Goal: Information Seeking & Learning: Learn about a topic

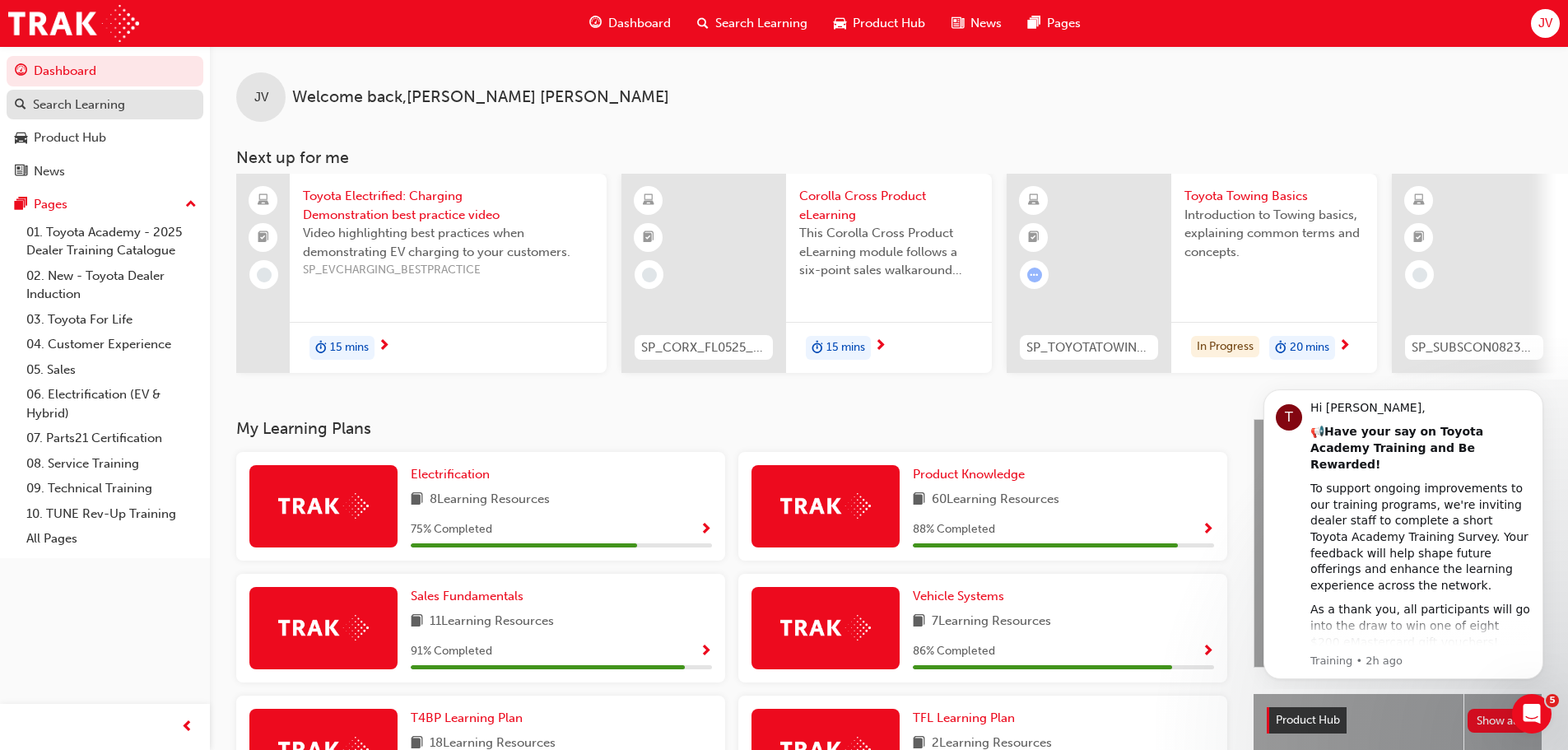
click at [97, 106] on div "Search Learning" at bounding box center [79, 105] width 92 height 19
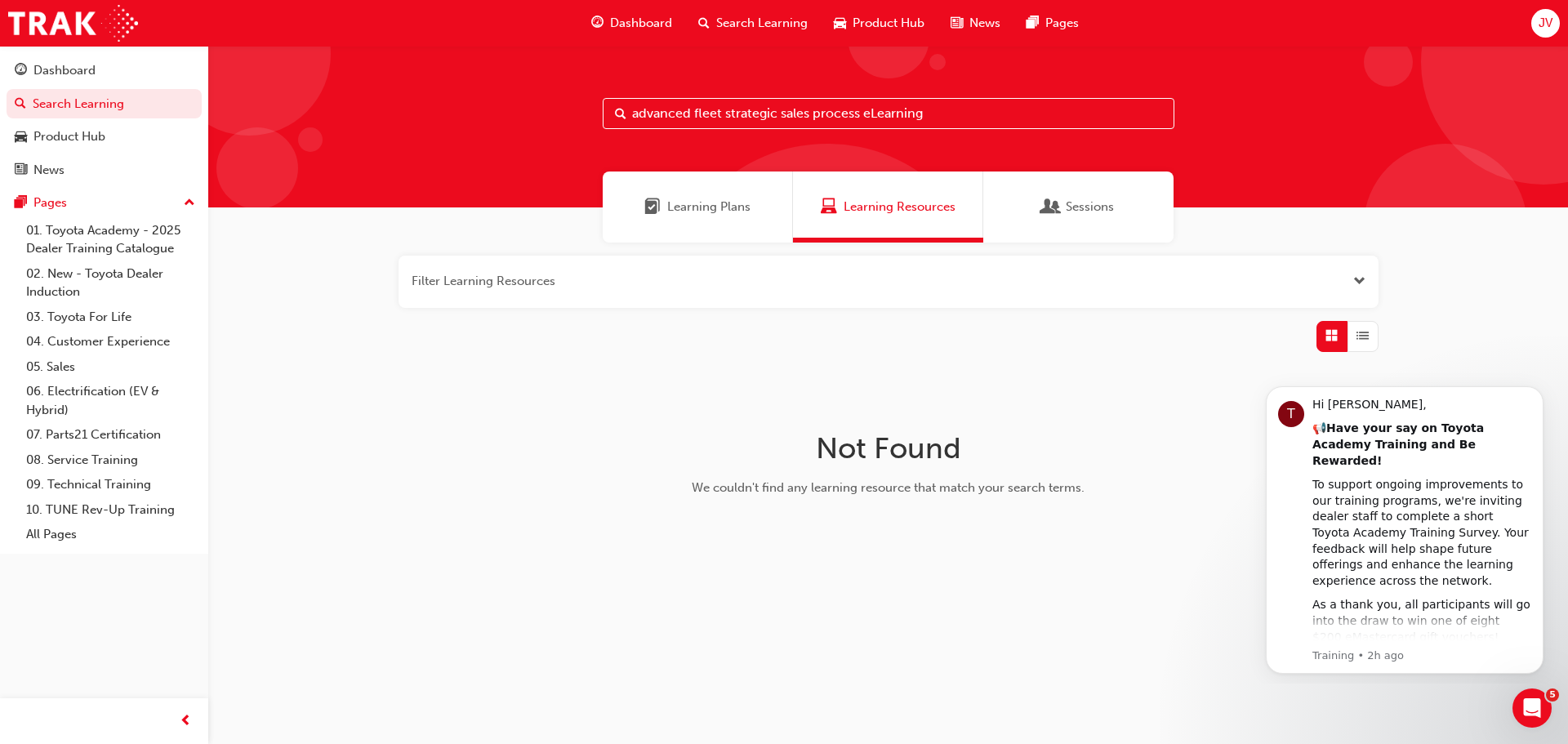
click at [946, 111] on input "advanced fleet strategic sales process eLearning" at bounding box center [888, 113] width 572 height 31
click at [962, 112] on input "advanced fleet strategic sales process eLearning" at bounding box center [888, 113] width 572 height 31
click at [97, 63] on div "Dashboard" at bounding box center [104, 71] width 179 height 20
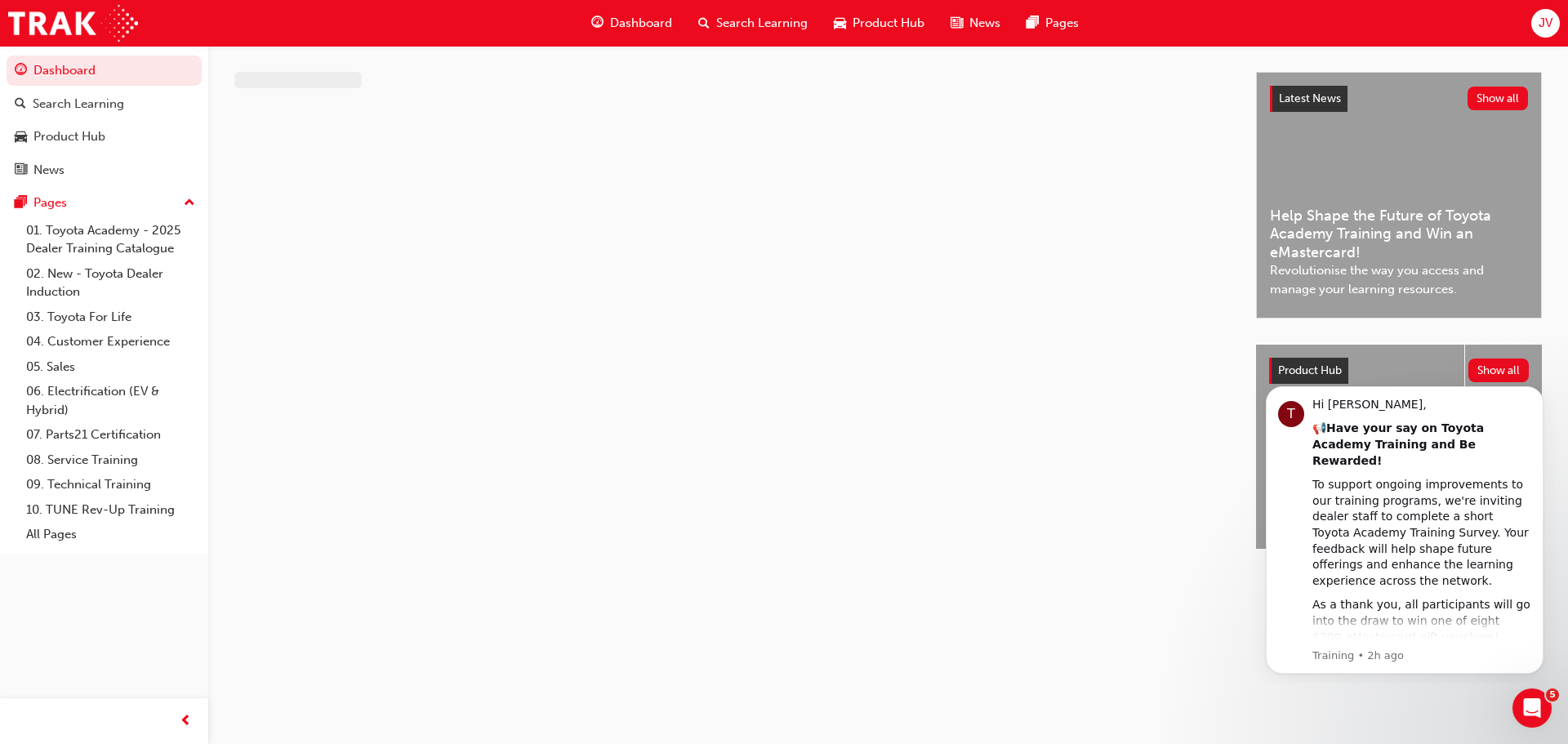
click at [695, 27] on div "Search Learning" at bounding box center [752, 23] width 136 height 33
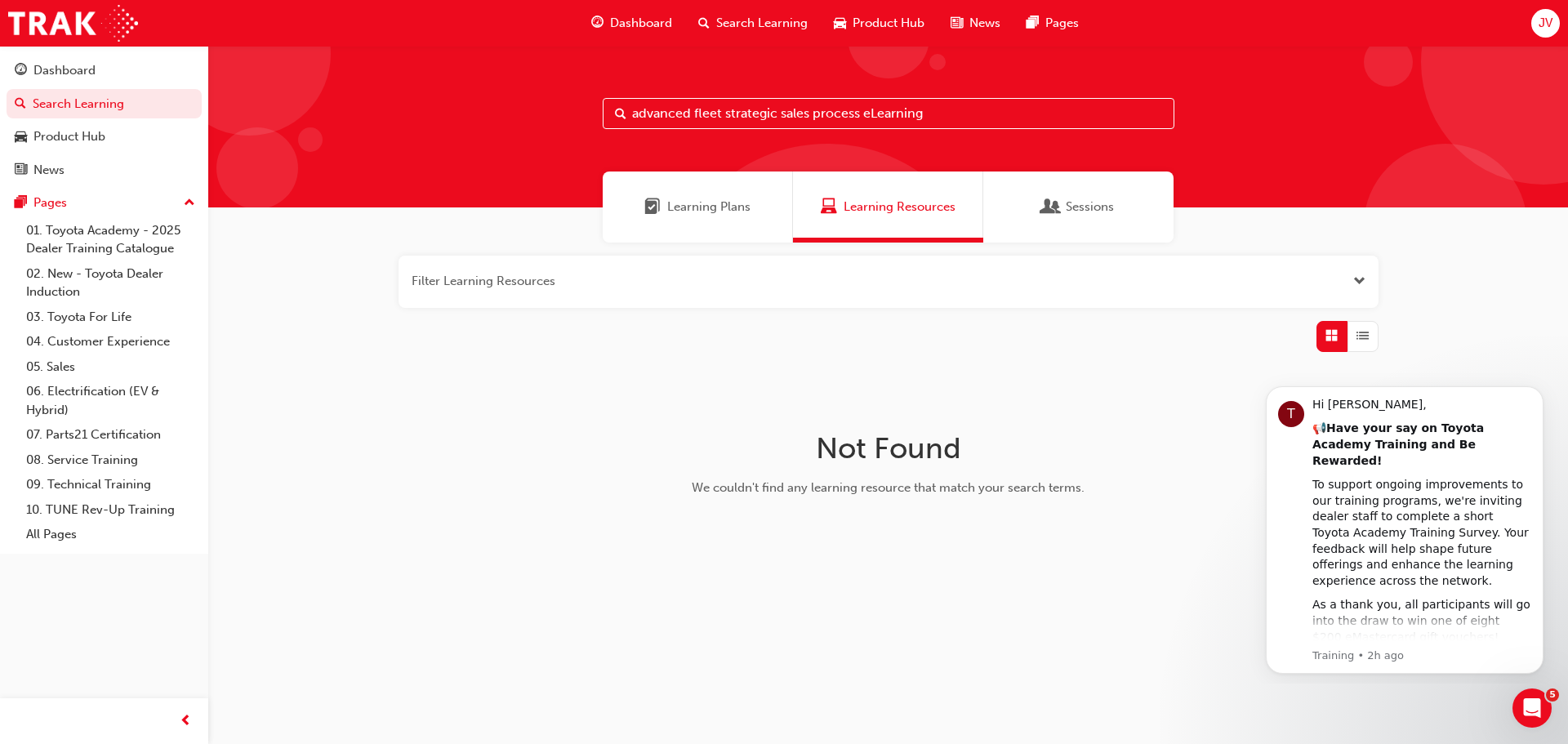
drag, startPoint x: 958, startPoint y: 122, endPoint x: 863, endPoint y: 122, distance: 95.0
click at [863, 122] on input "advanced fleet strategic sales process eLearning" at bounding box center [888, 113] width 572 height 31
type input "advanced fleet"
drag, startPoint x: 757, startPoint y: 109, endPoint x: 501, endPoint y: 115, distance: 256.1
click at [501, 115] on div "advanced fleet" at bounding box center [888, 127] width 1360 height 162
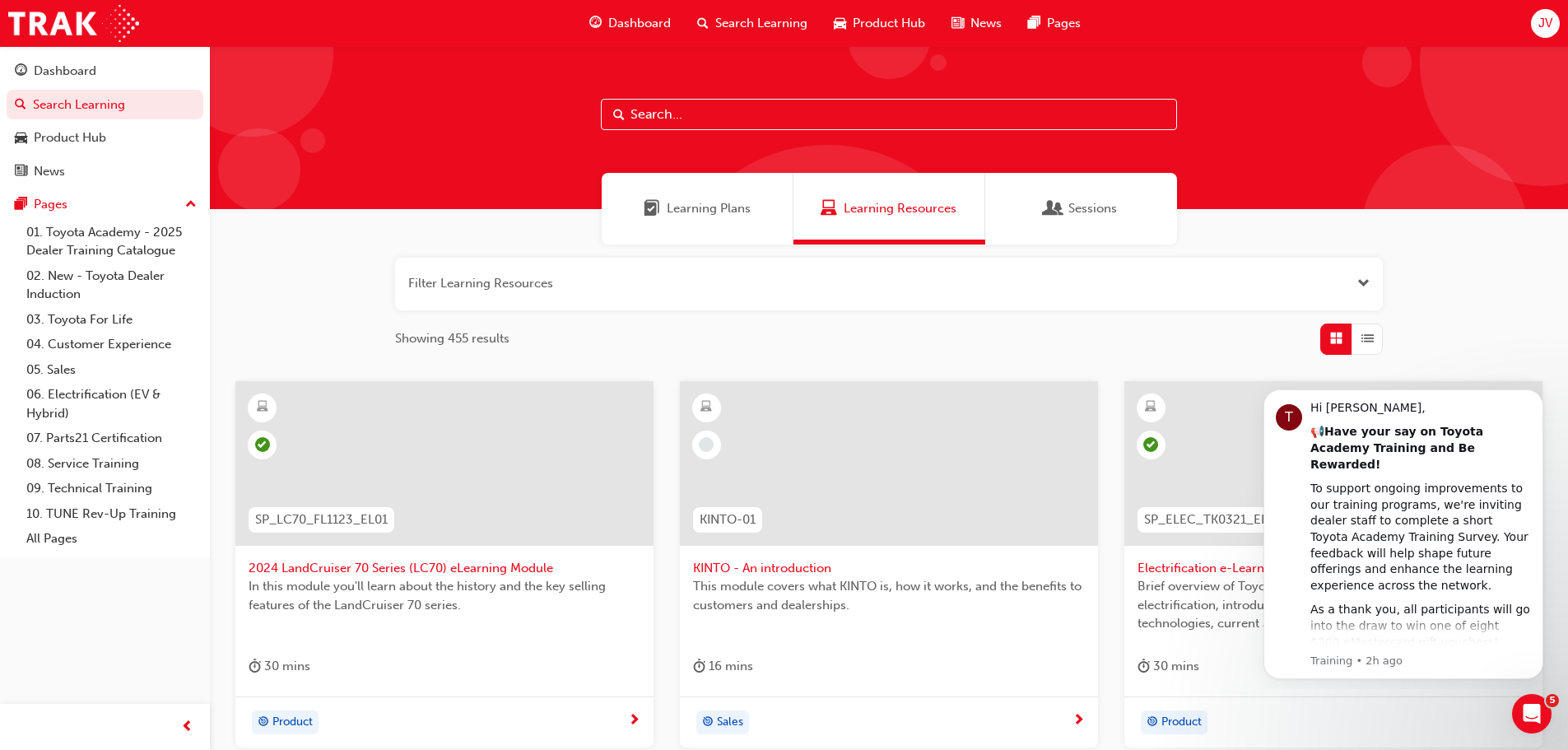
click at [1108, 207] on span "Sessions" at bounding box center [1093, 208] width 49 height 19
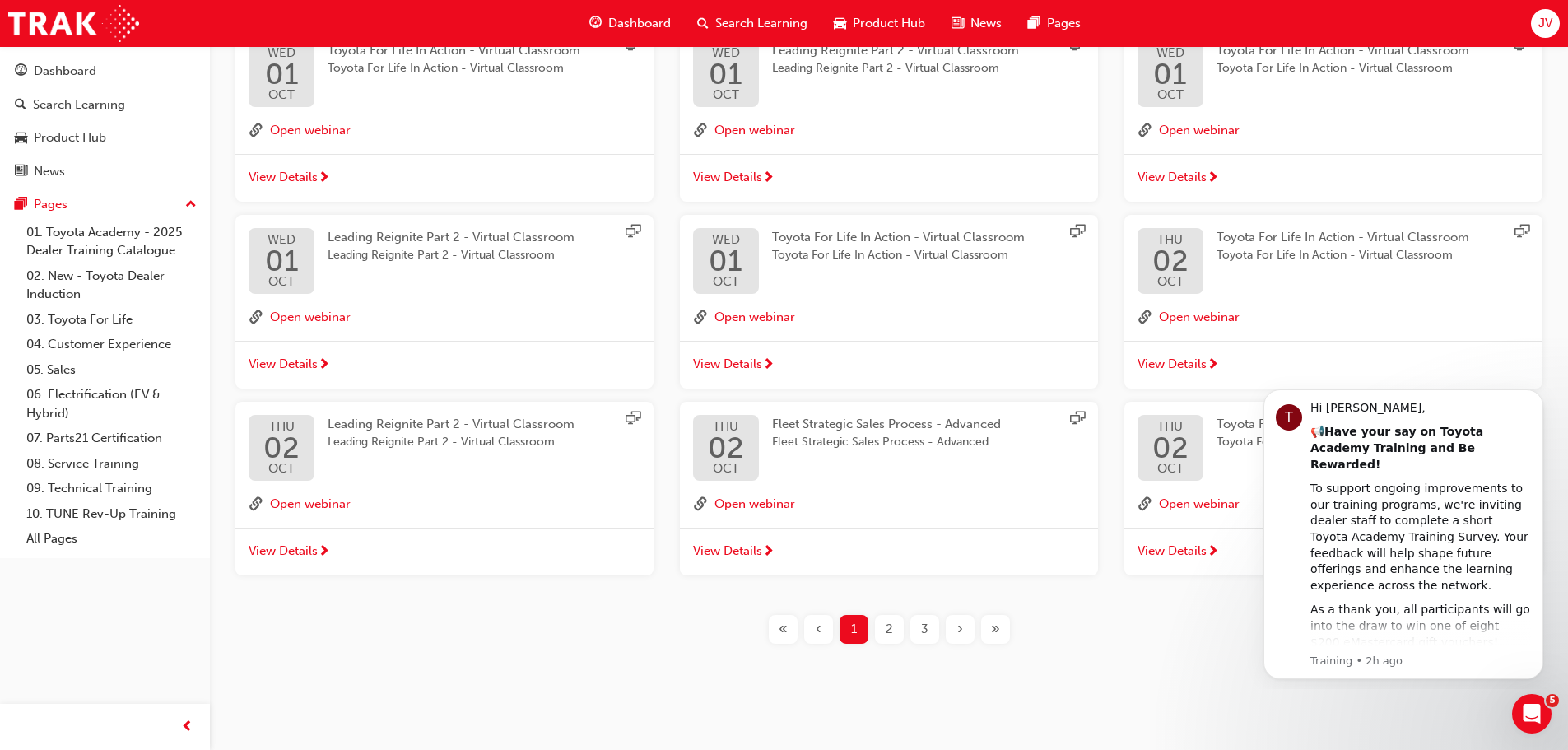
scroll to position [354, 0]
click at [67, 73] on div "Dashboard" at bounding box center [65, 71] width 62 height 19
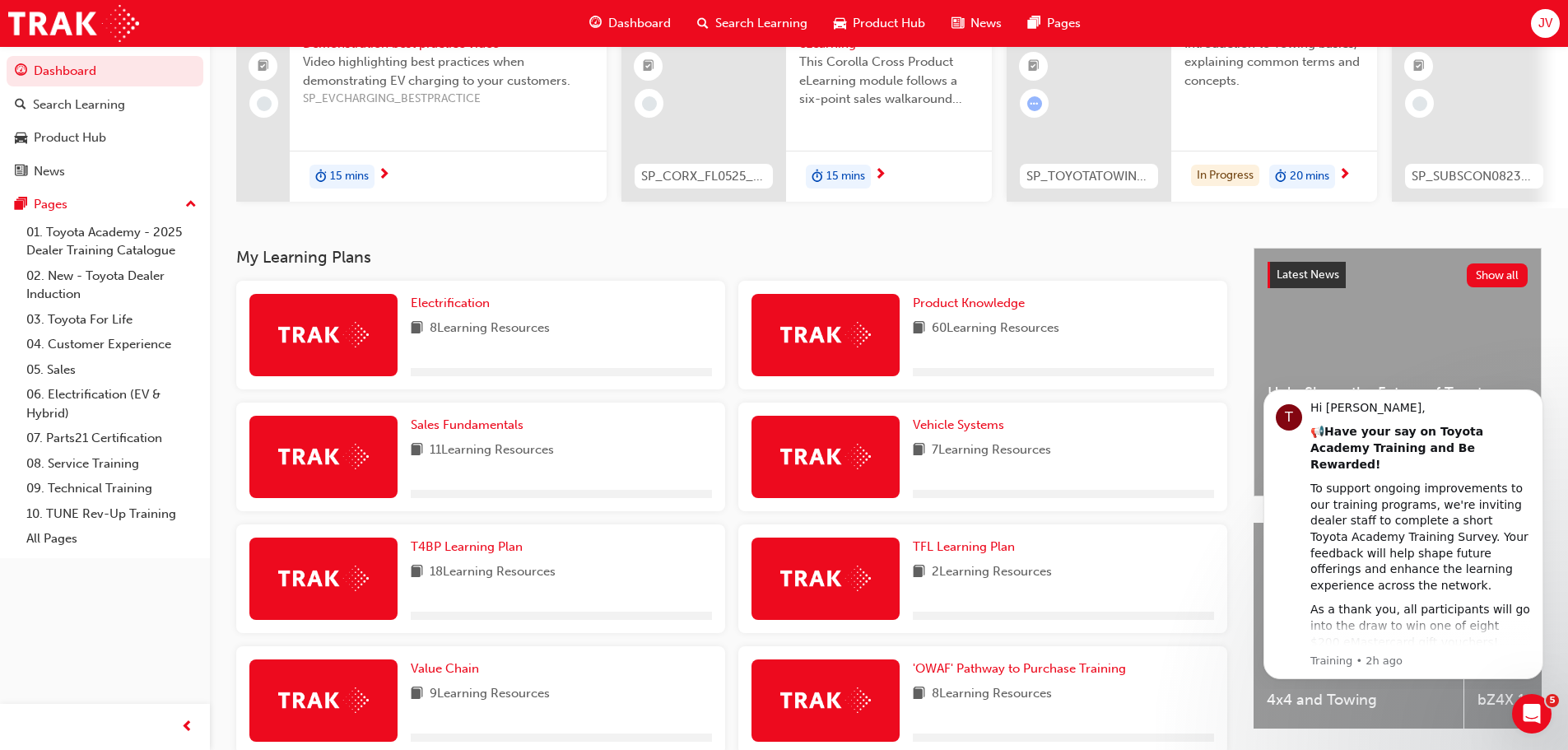
scroll to position [385, 0]
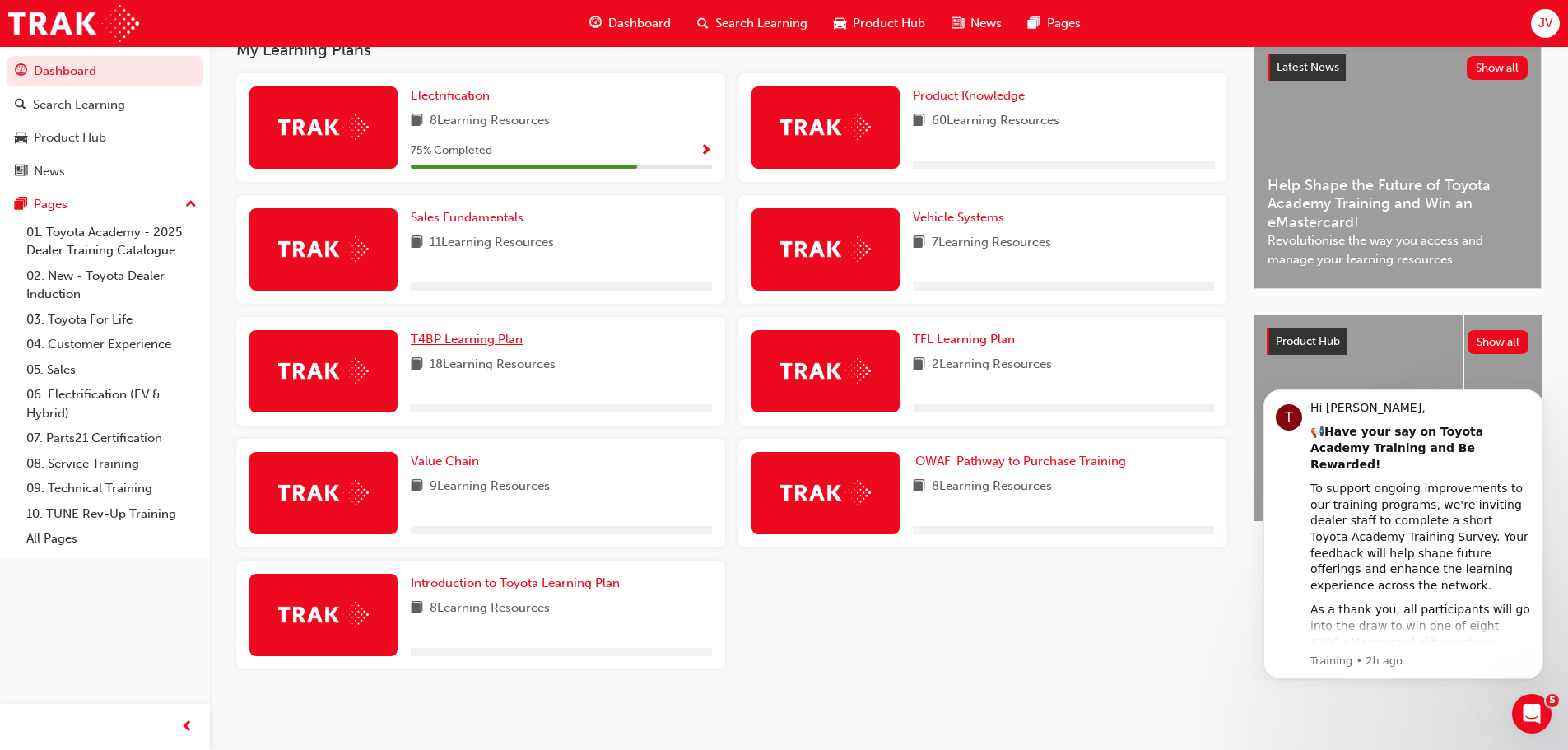
click at [464, 340] on span "T4BP Learning Plan" at bounding box center [466, 339] width 112 height 15
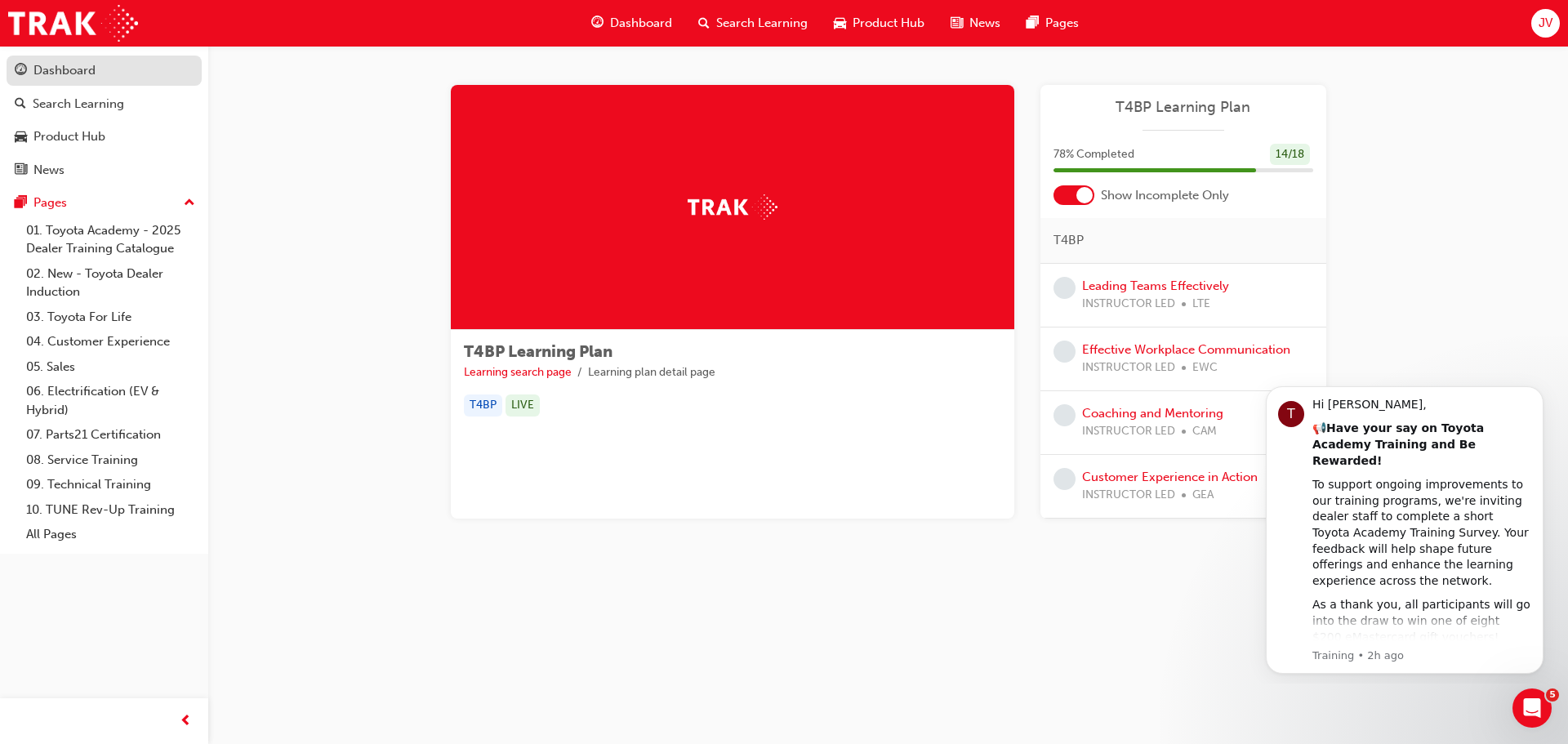
click at [61, 69] on div "Dashboard" at bounding box center [64, 70] width 62 height 19
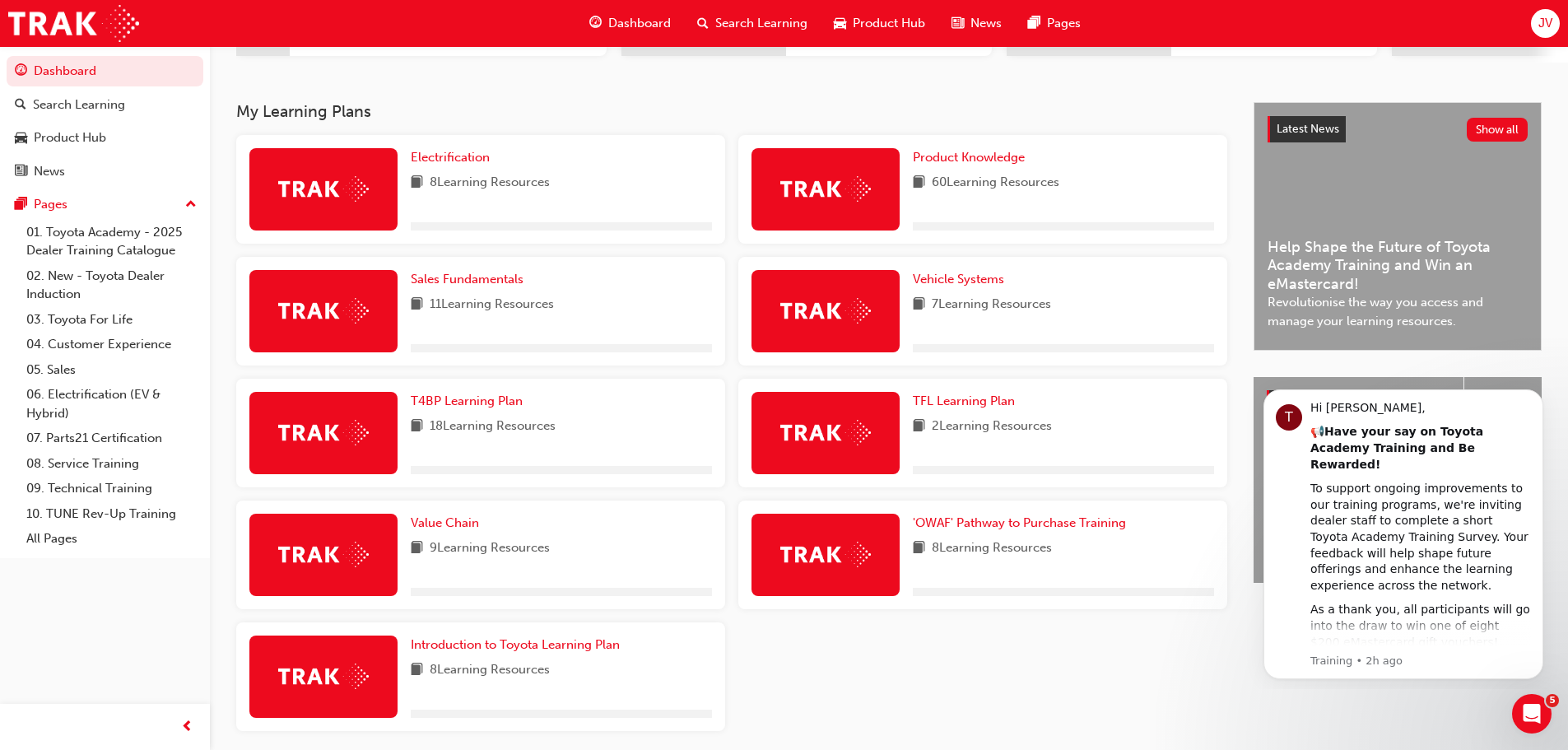
scroll to position [329, 0]
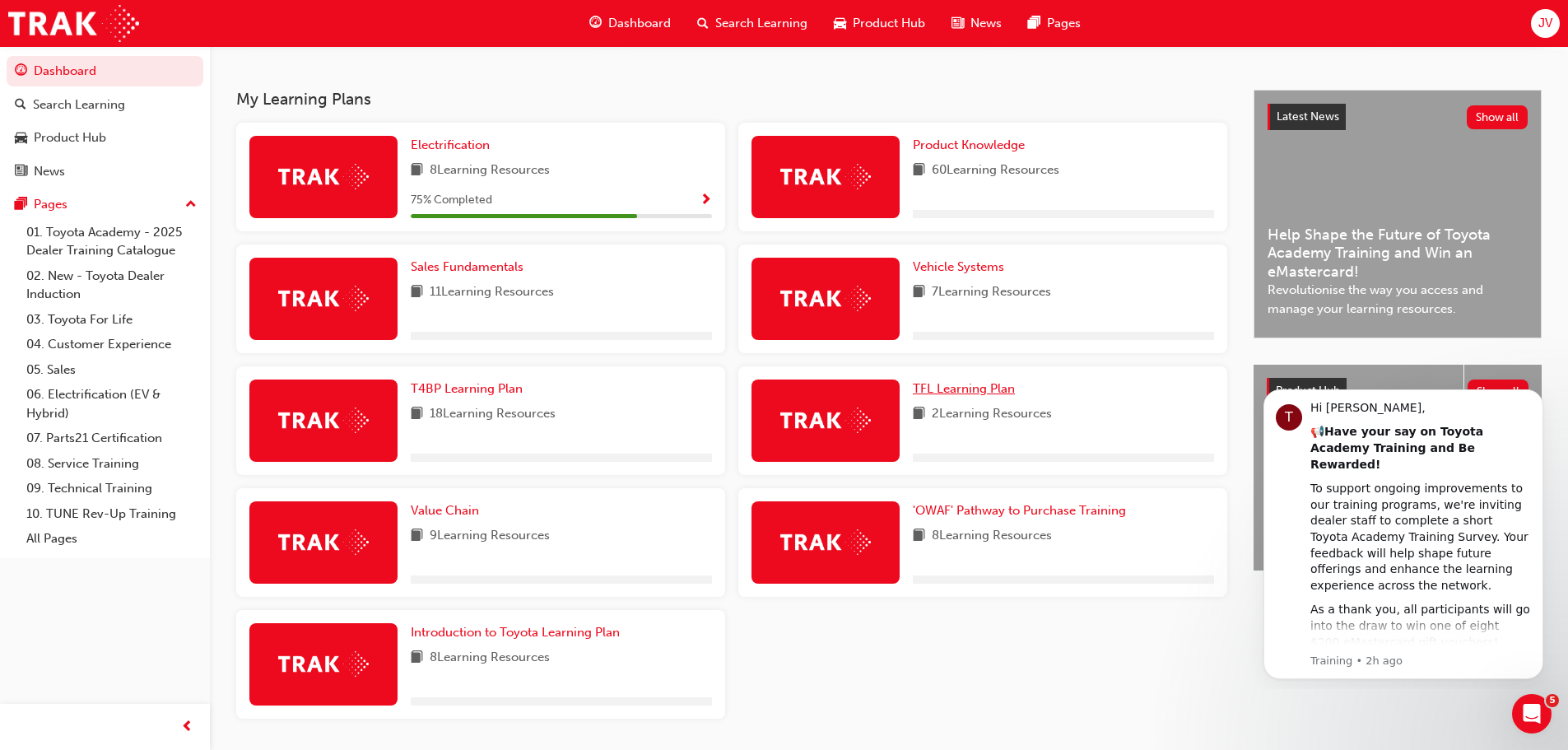
click at [985, 396] on span "TFL Learning Plan" at bounding box center [964, 389] width 102 height 15
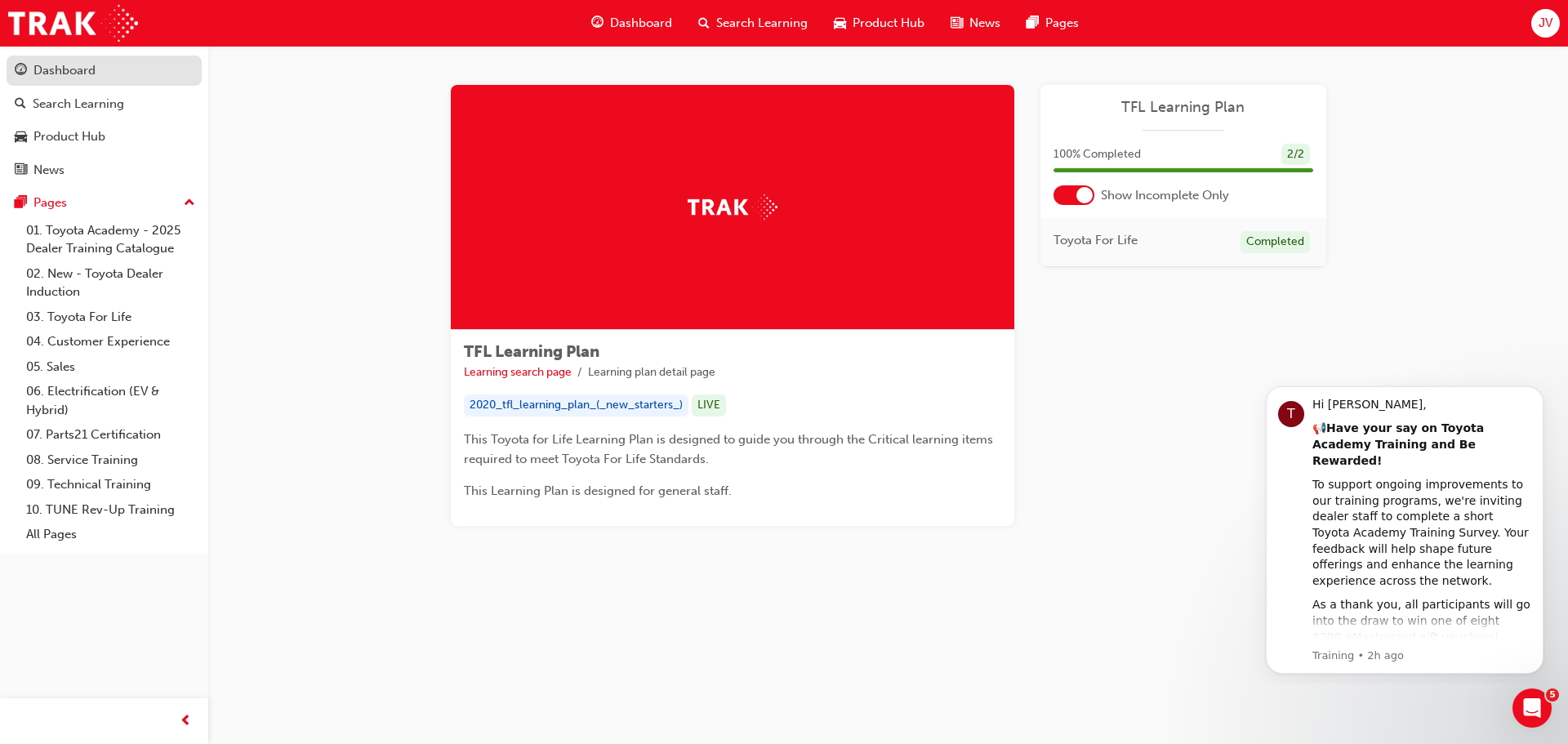
click at [70, 61] on div "Dashboard" at bounding box center [64, 70] width 62 height 19
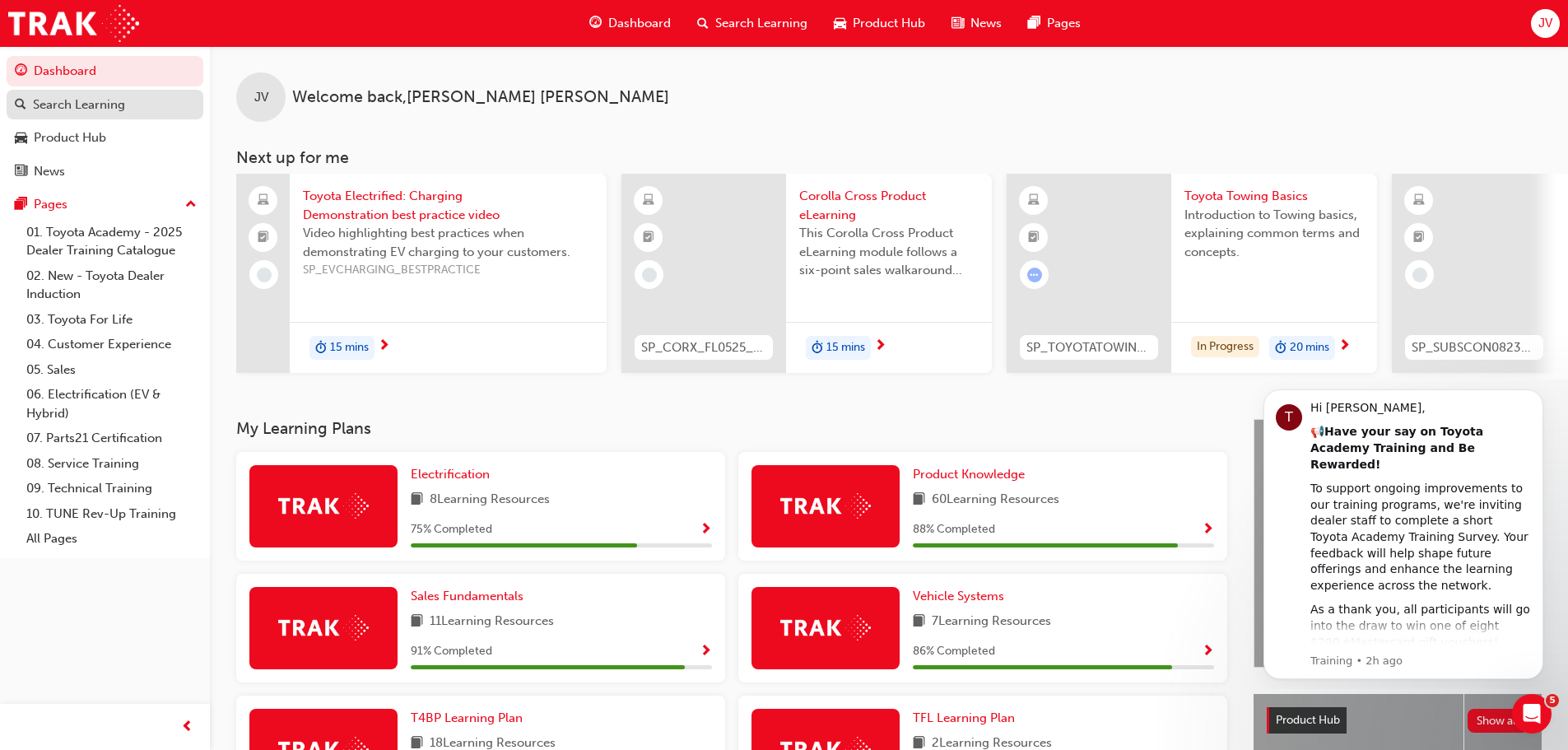
click at [70, 105] on div "Search Learning" at bounding box center [79, 105] width 92 height 19
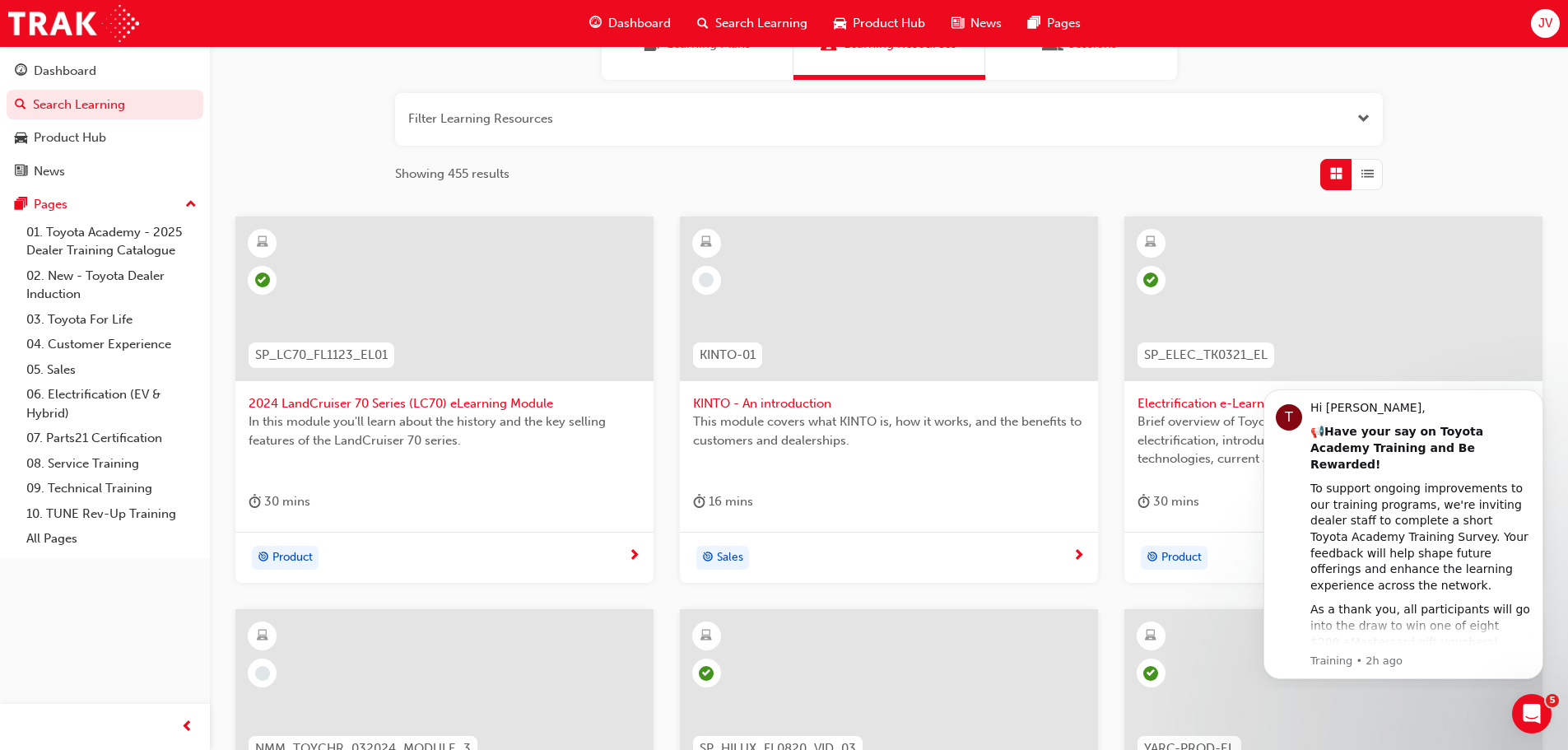
scroll to position [611, 0]
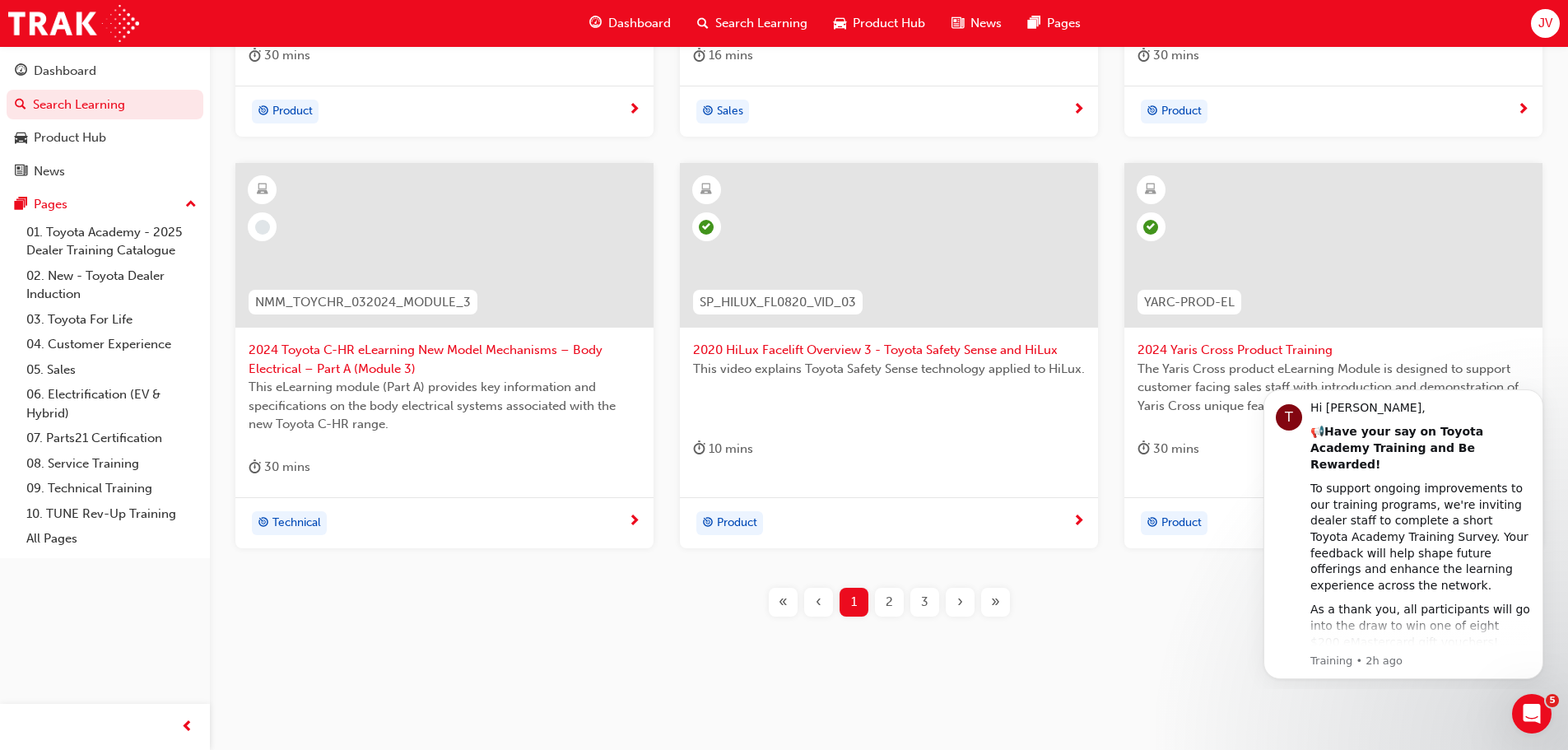
click at [889, 600] on span "2" at bounding box center [889, 602] width 8 height 19
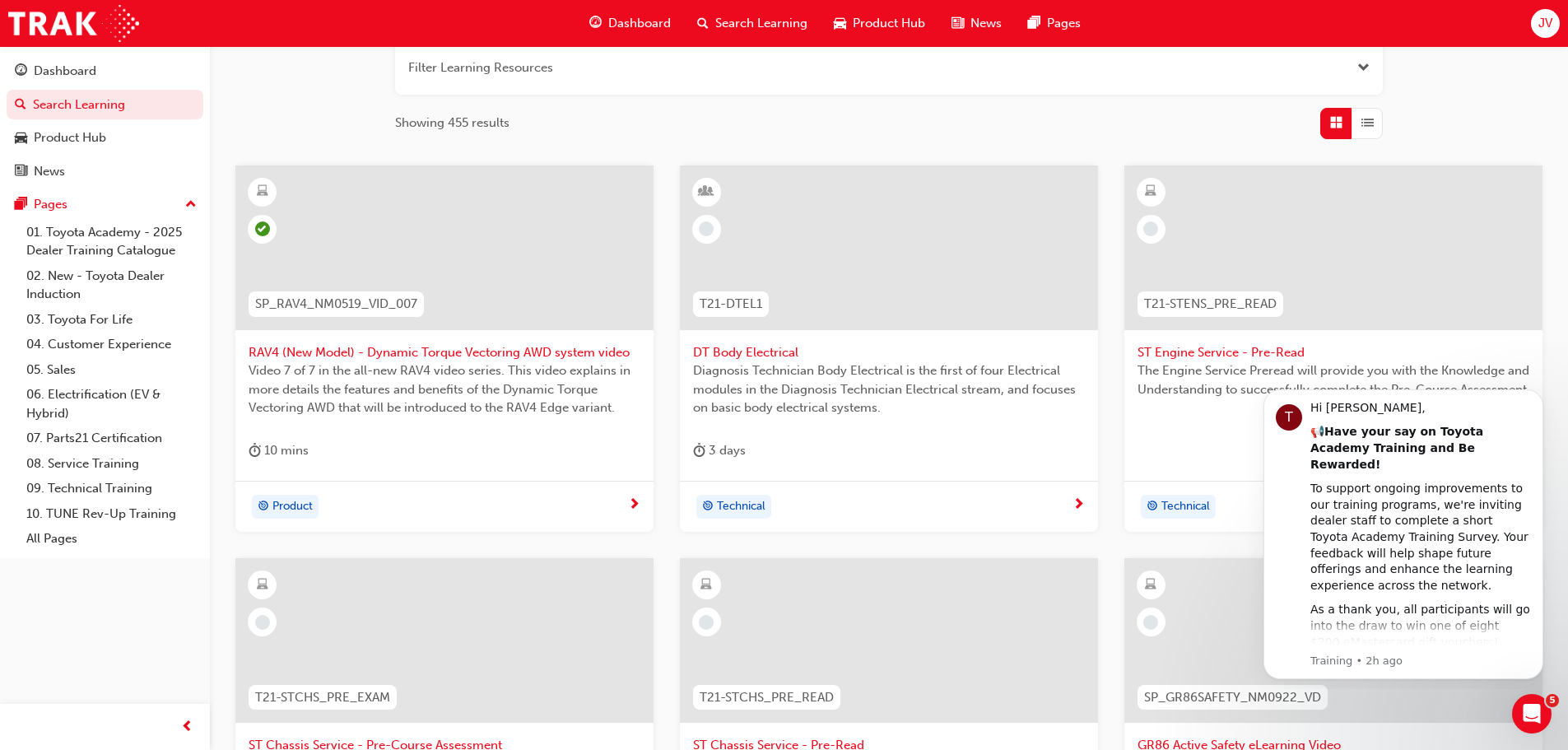
scroll to position [99, 0]
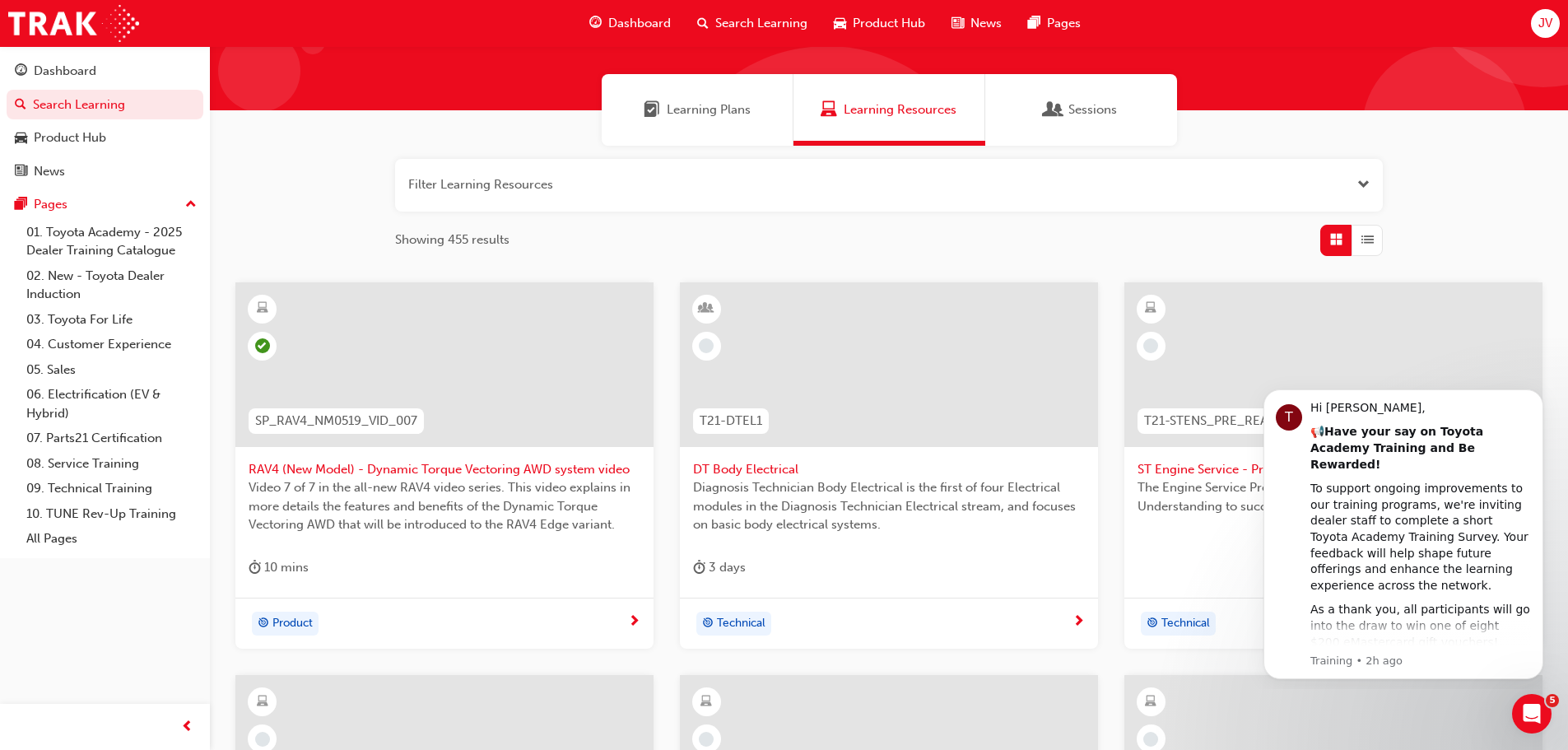
click at [688, 15] on div "Search Learning" at bounding box center [752, 24] width 137 height 34
click at [711, 20] on div "Search Learning" at bounding box center [752, 24] width 137 height 34
click at [729, 99] on div "Learning Plans" at bounding box center [697, 109] width 191 height 71
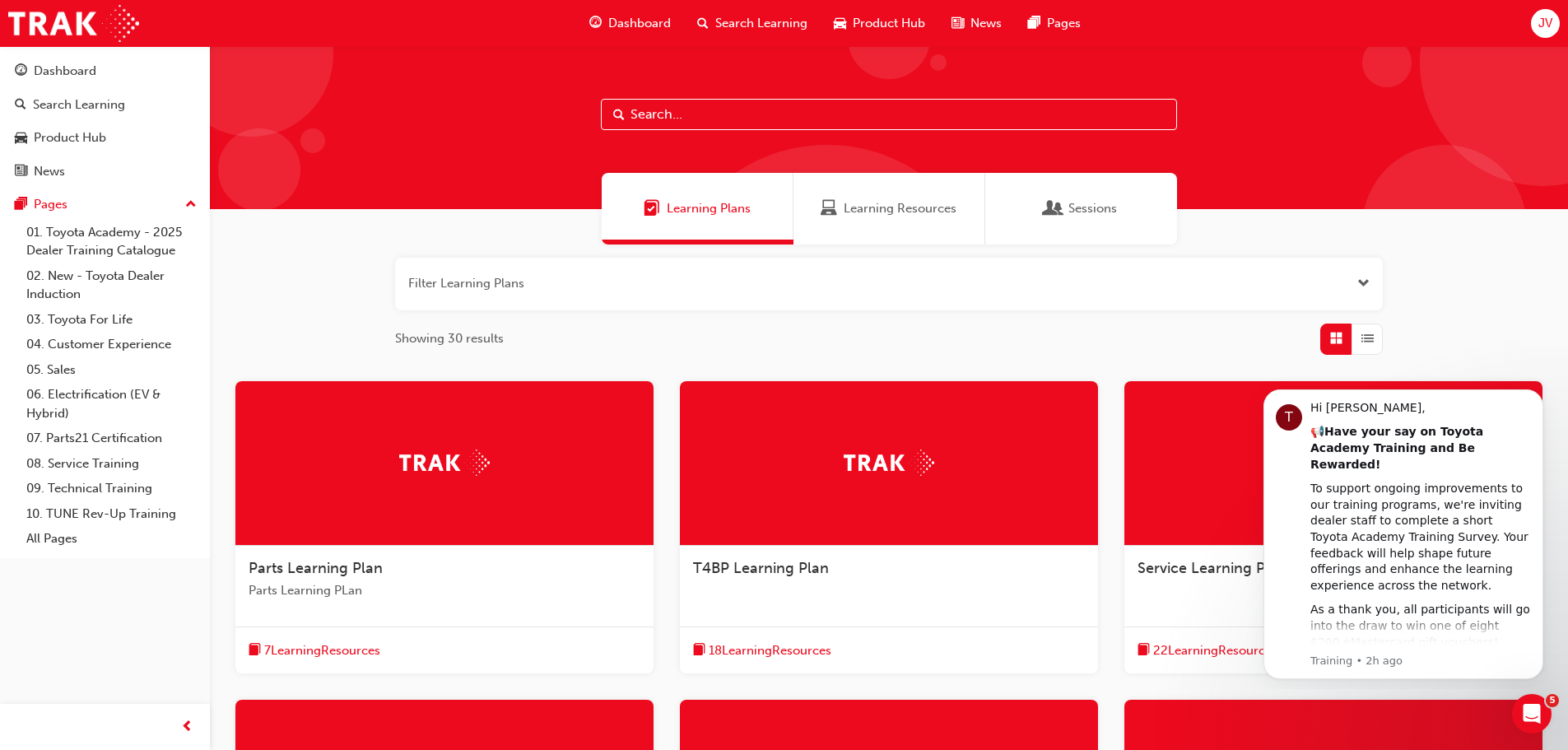
click at [742, 123] on input "text" at bounding box center [889, 114] width 576 height 31
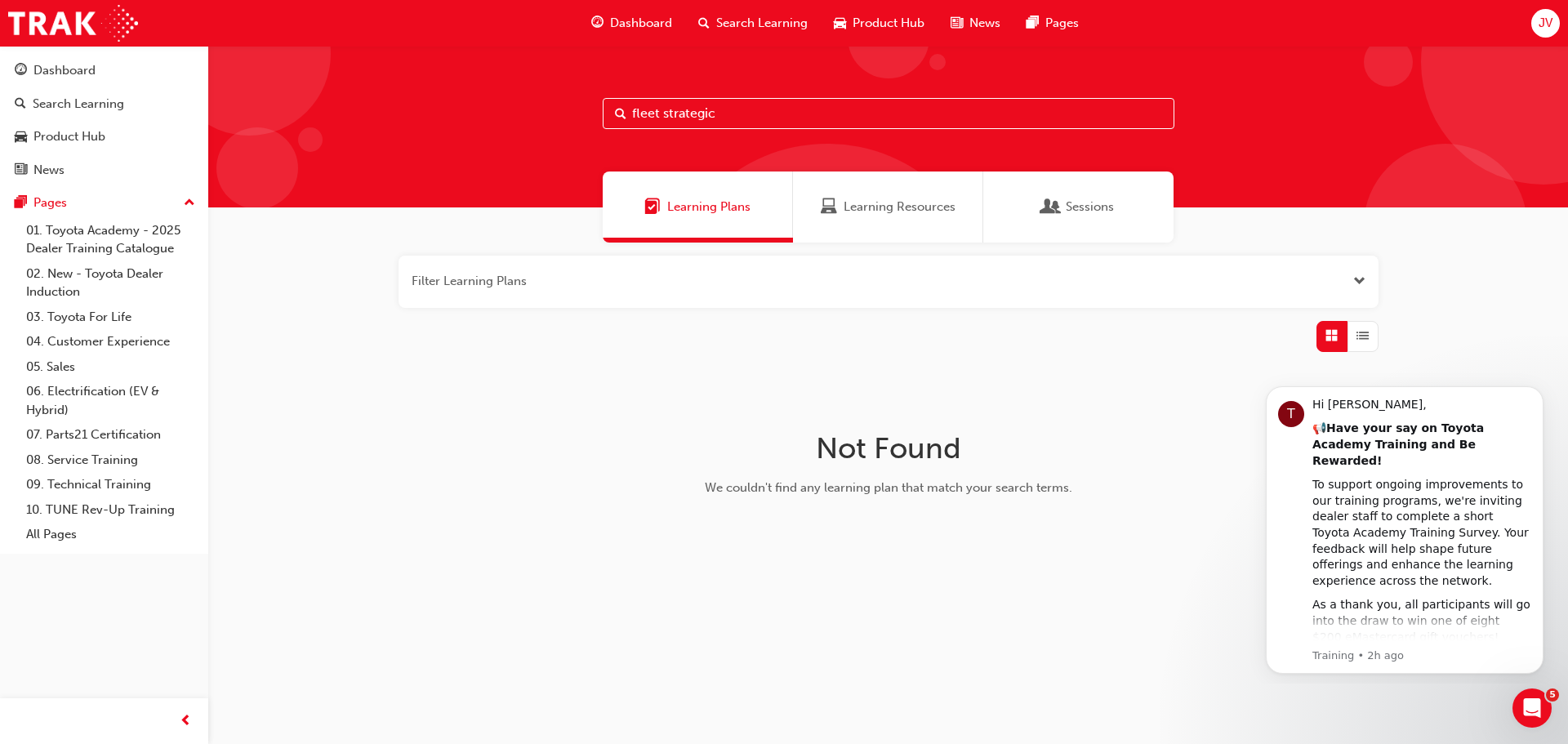
click at [722, 114] on input "fleet strategic" at bounding box center [888, 113] width 572 height 31
type input "fleet"
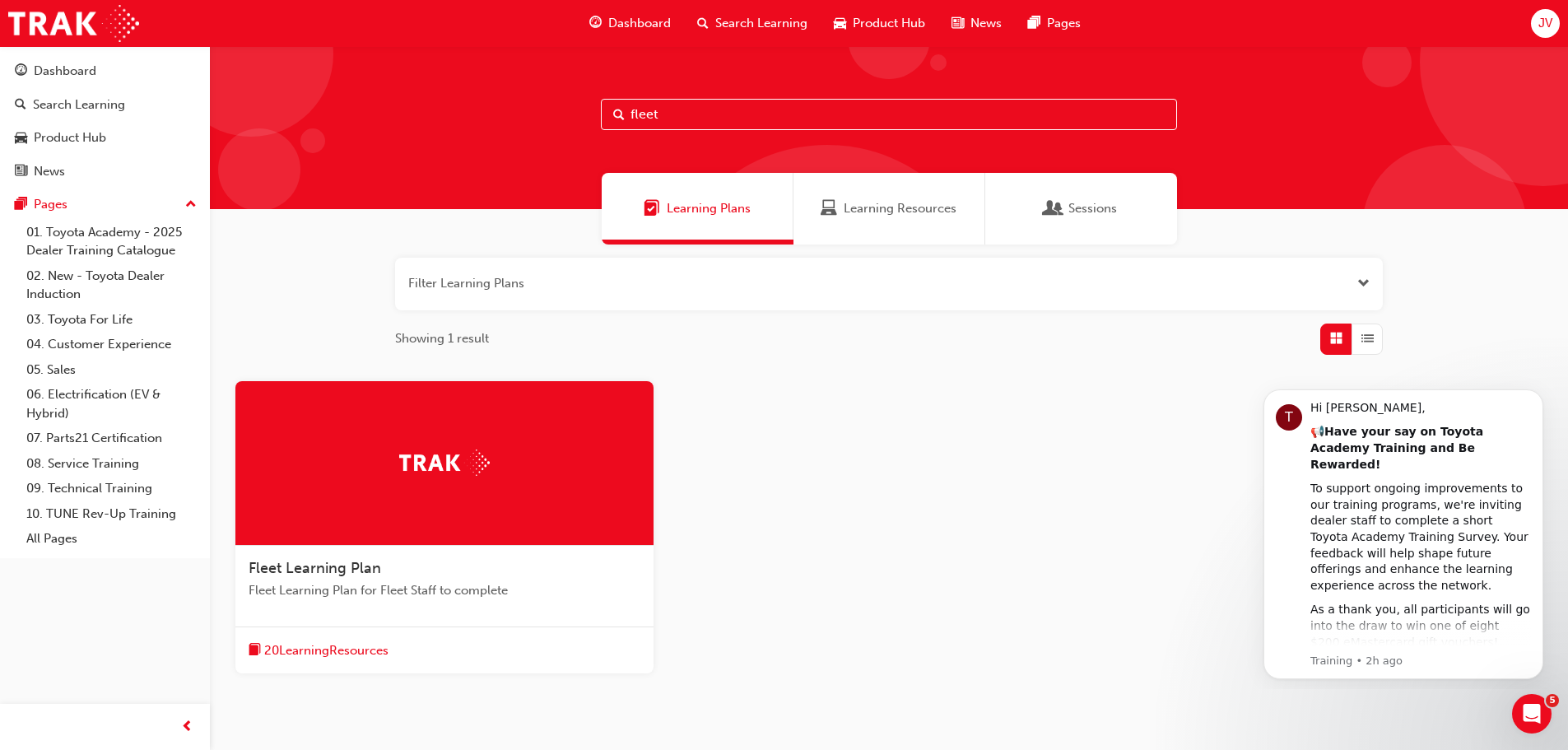
click at [897, 214] on span "Learning Resources" at bounding box center [899, 208] width 113 height 19
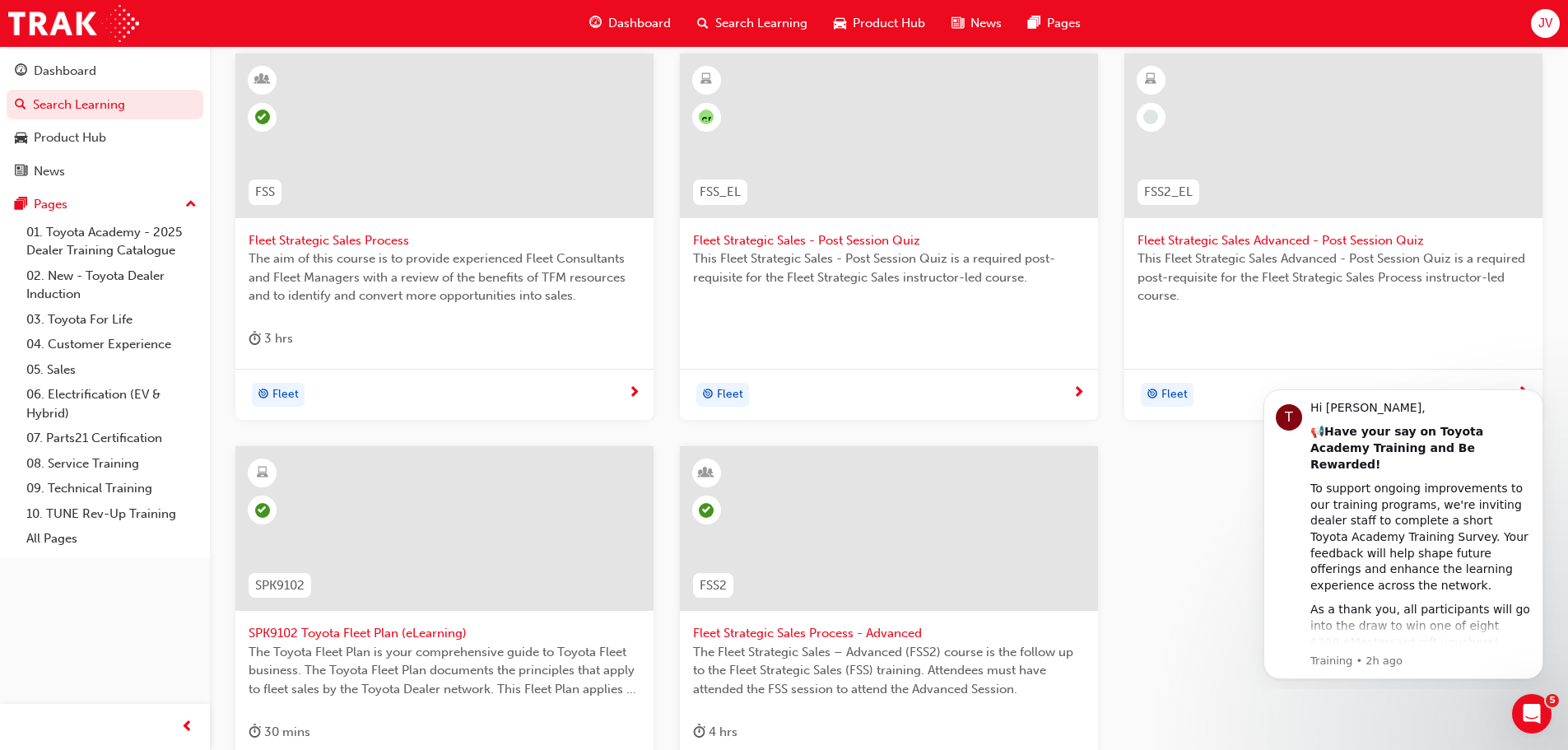
scroll to position [329, 0]
click at [1252, 234] on span "Fleet Strategic Sales Advanced - Post Session Quiz" at bounding box center [1333, 239] width 391 height 19
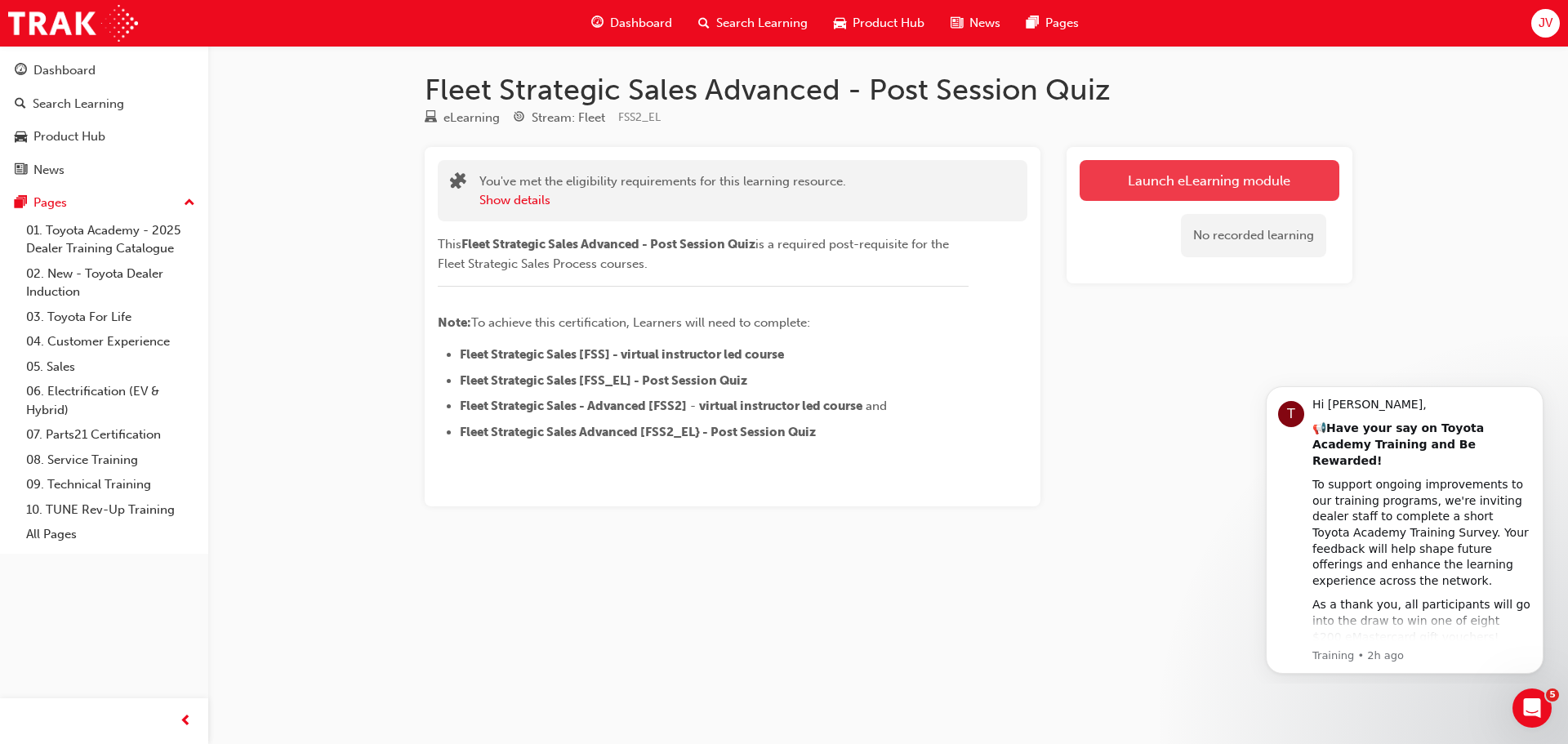
click at [1166, 181] on link "Launch eLearning module" at bounding box center [1210, 180] width 260 height 41
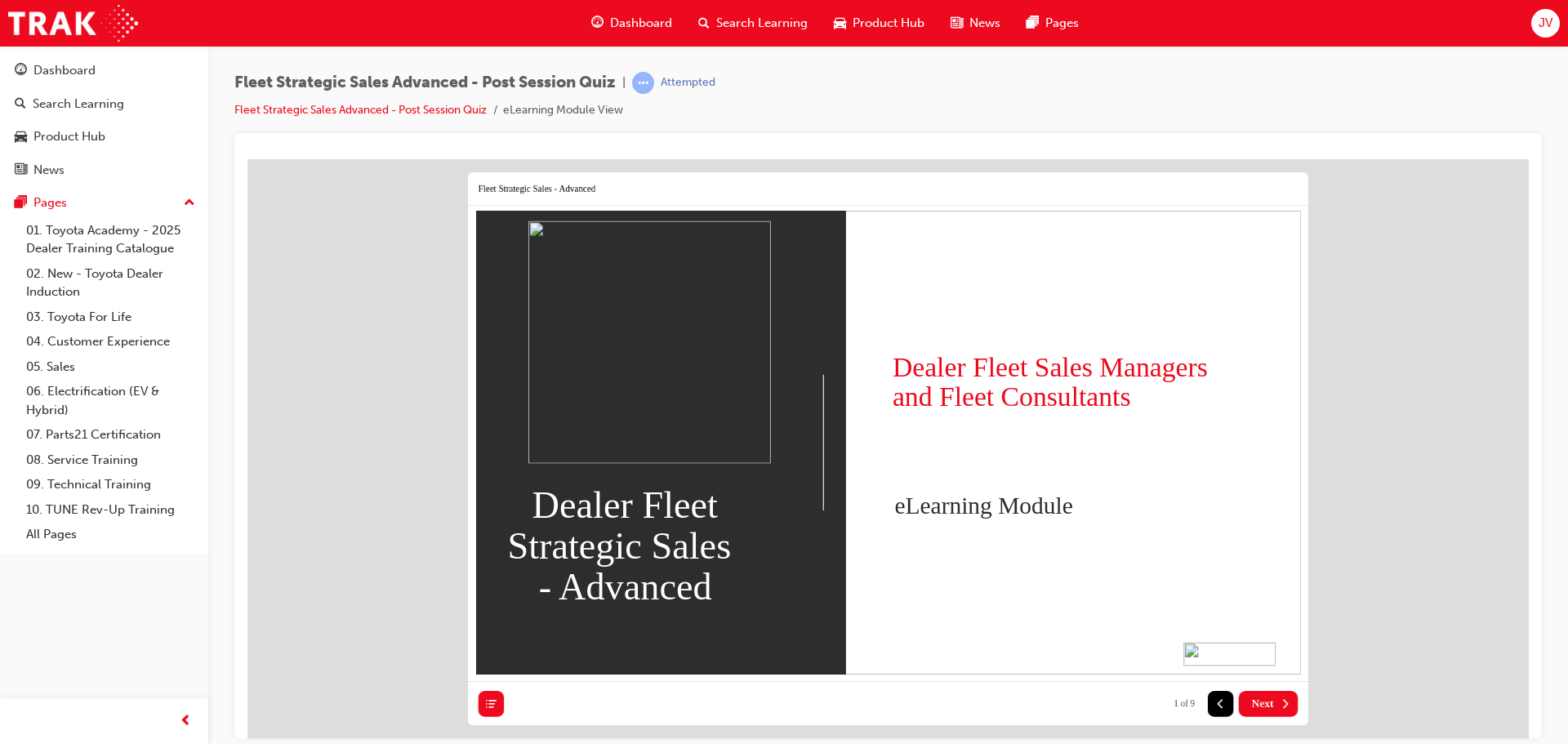
click at [1266, 703] on span "Next" at bounding box center [1262, 703] width 22 height 13
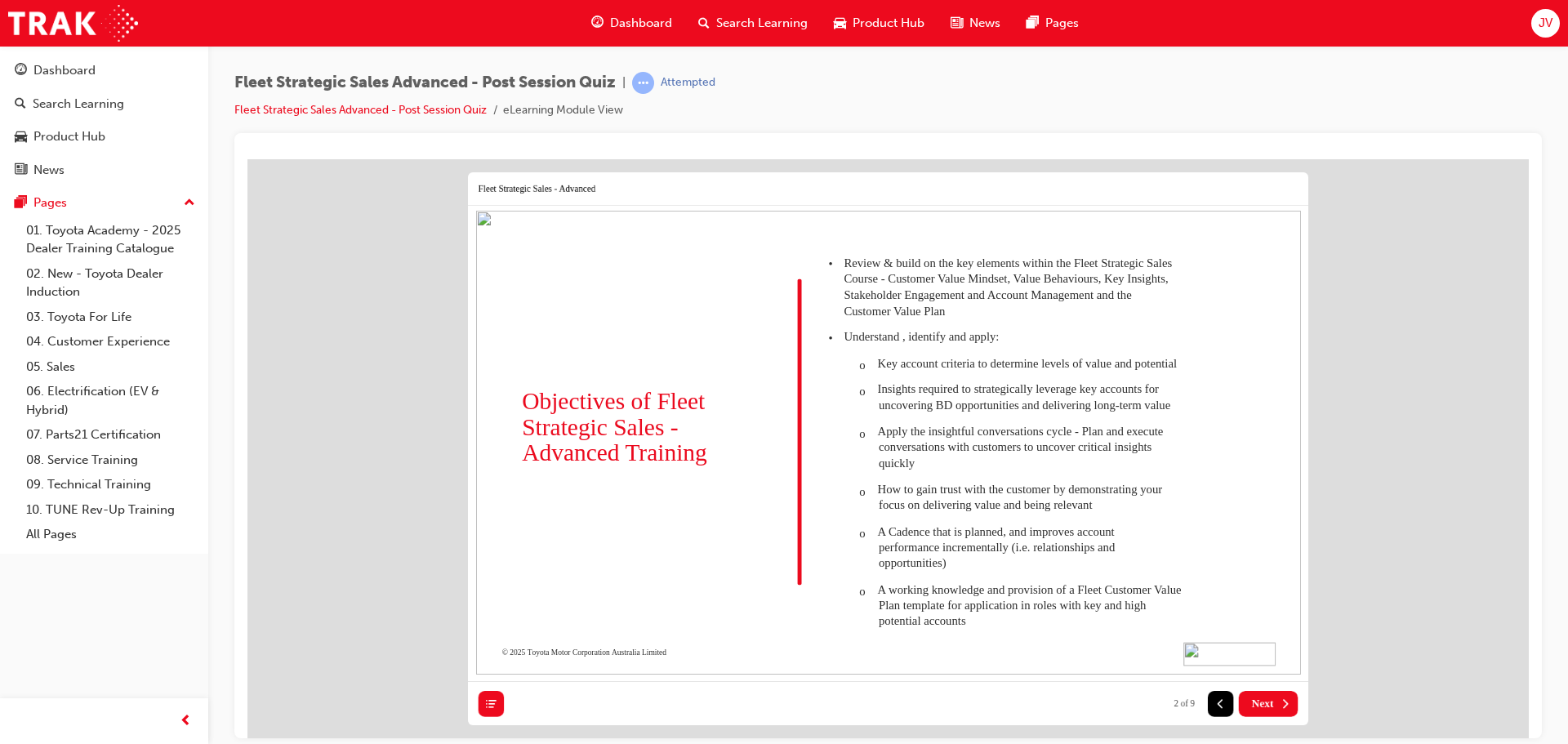
click at [1266, 703] on span "Next" at bounding box center [1262, 703] width 22 height 13
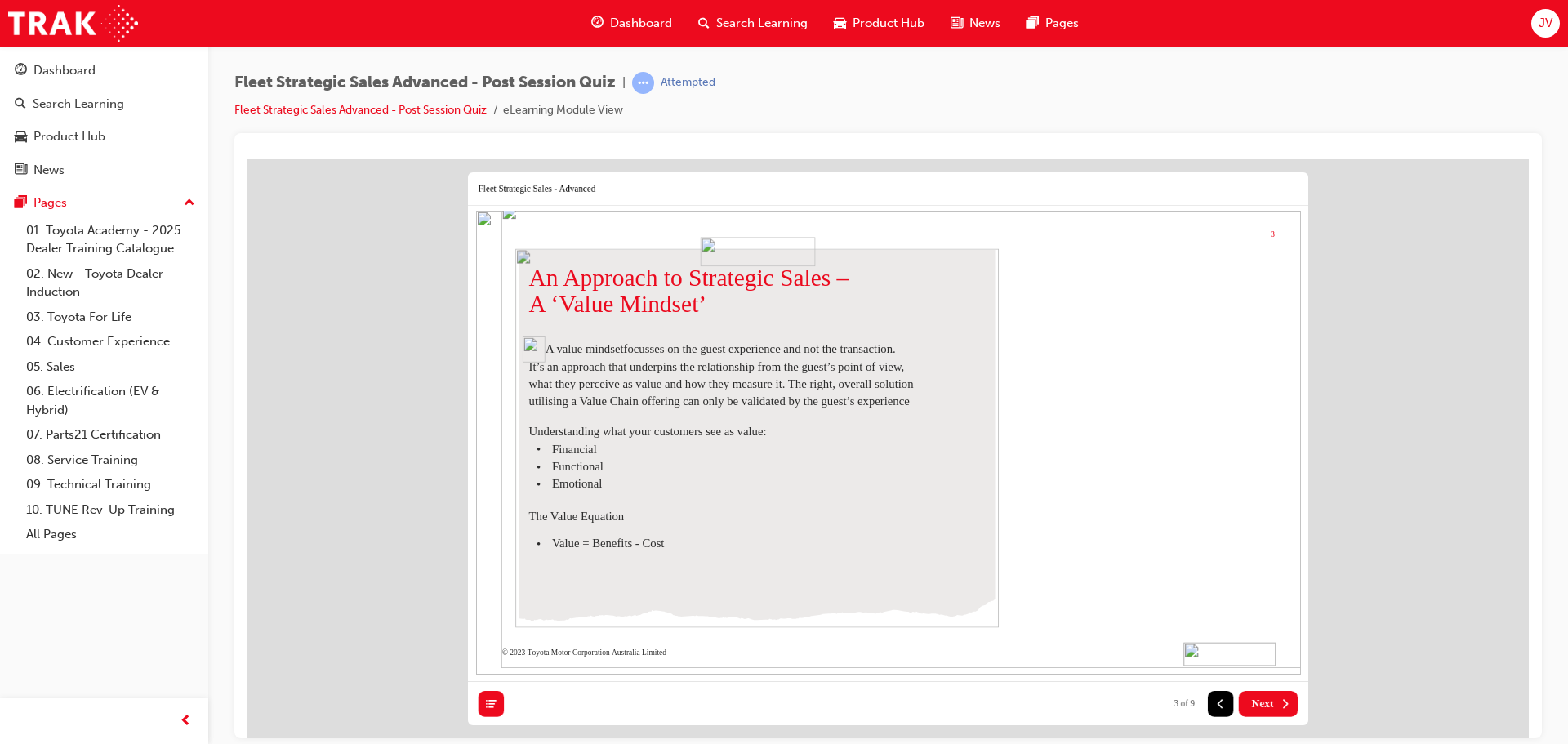
click at [1266, 703] on span "Next" at bounding box center [1262, 703] width 22 height 13
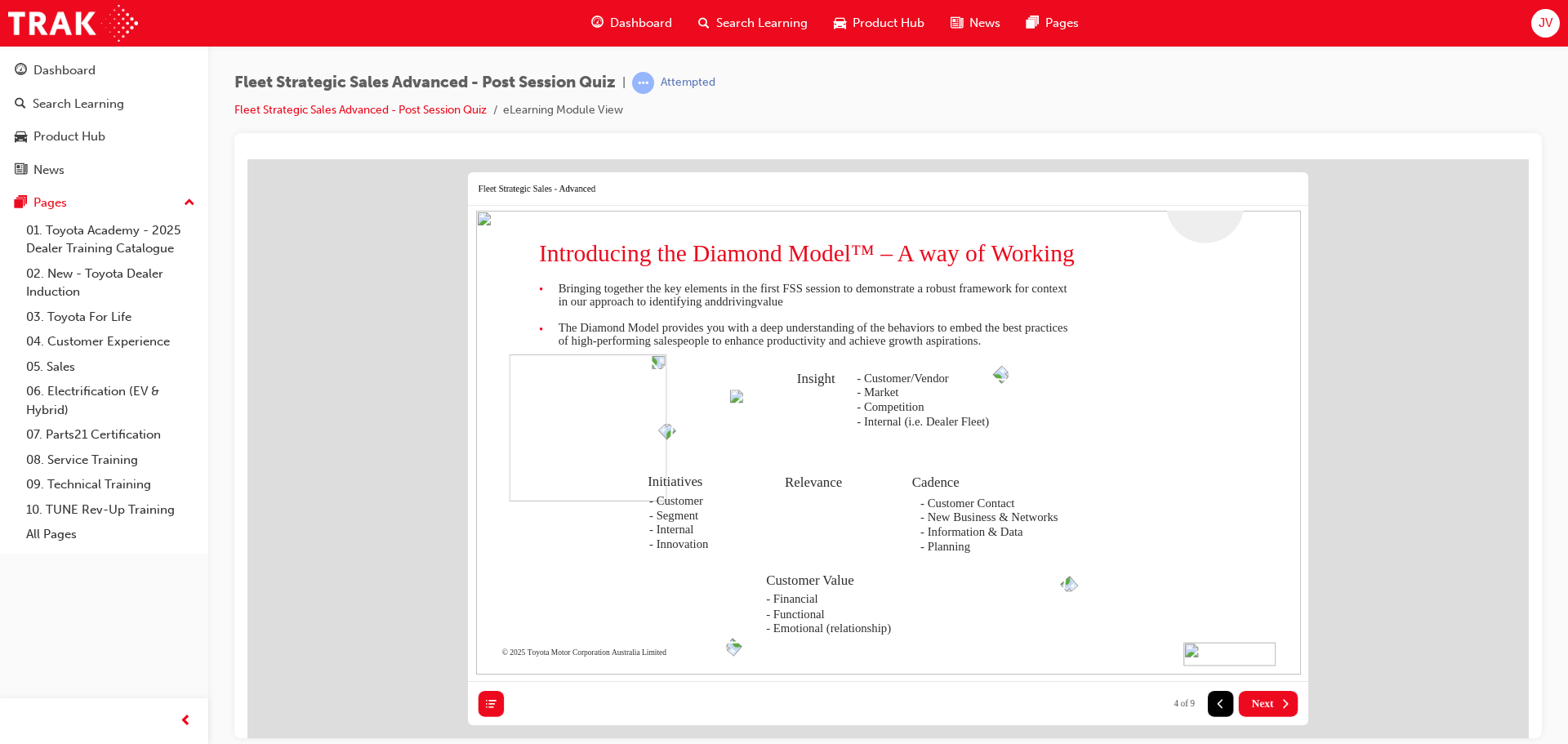
click at [1266, 703] on span "Next" at bounding box center [1262, 703] width 22 height 13
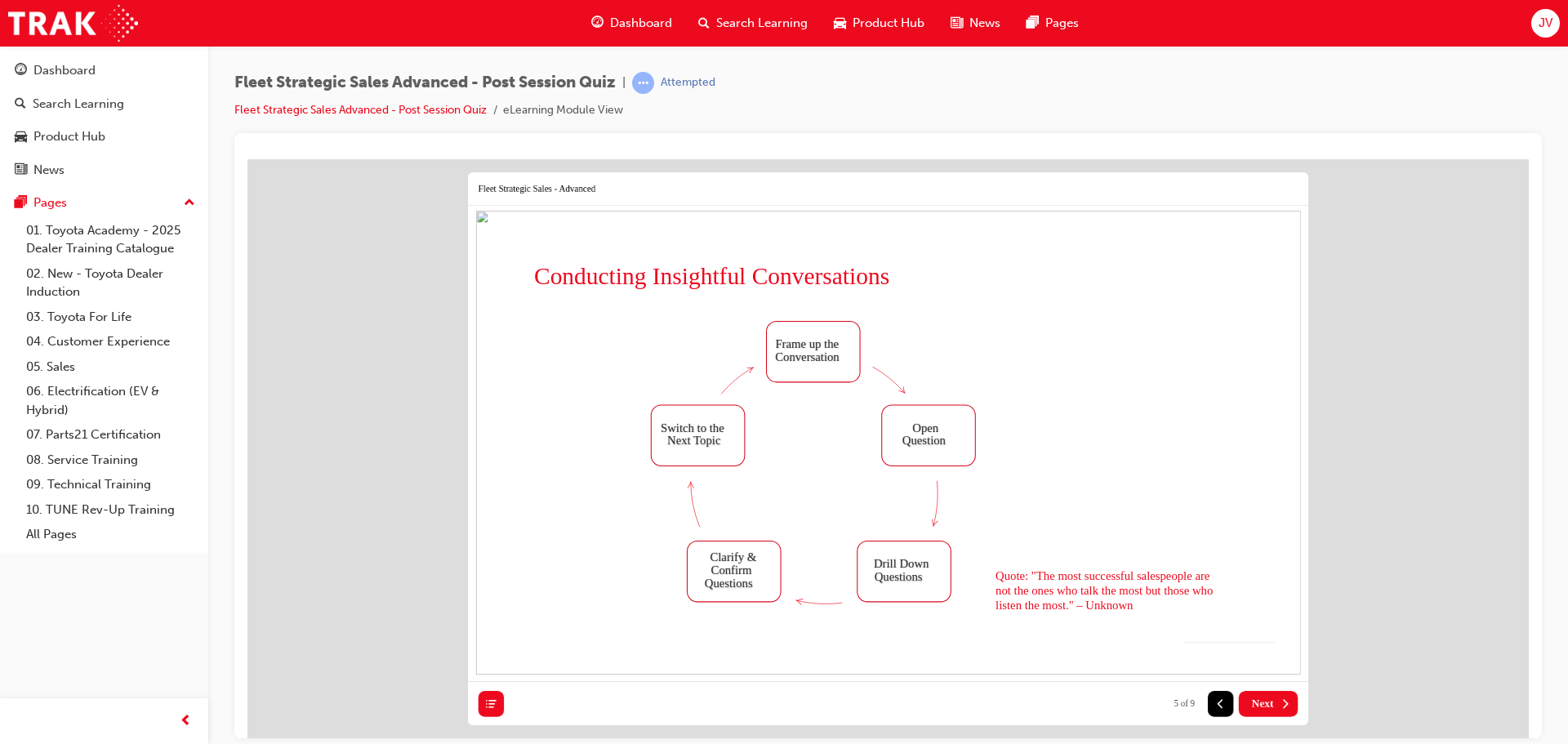
click at [1266, 703] on span "Next" at bounding box center [1262, 703] width 22 height 13
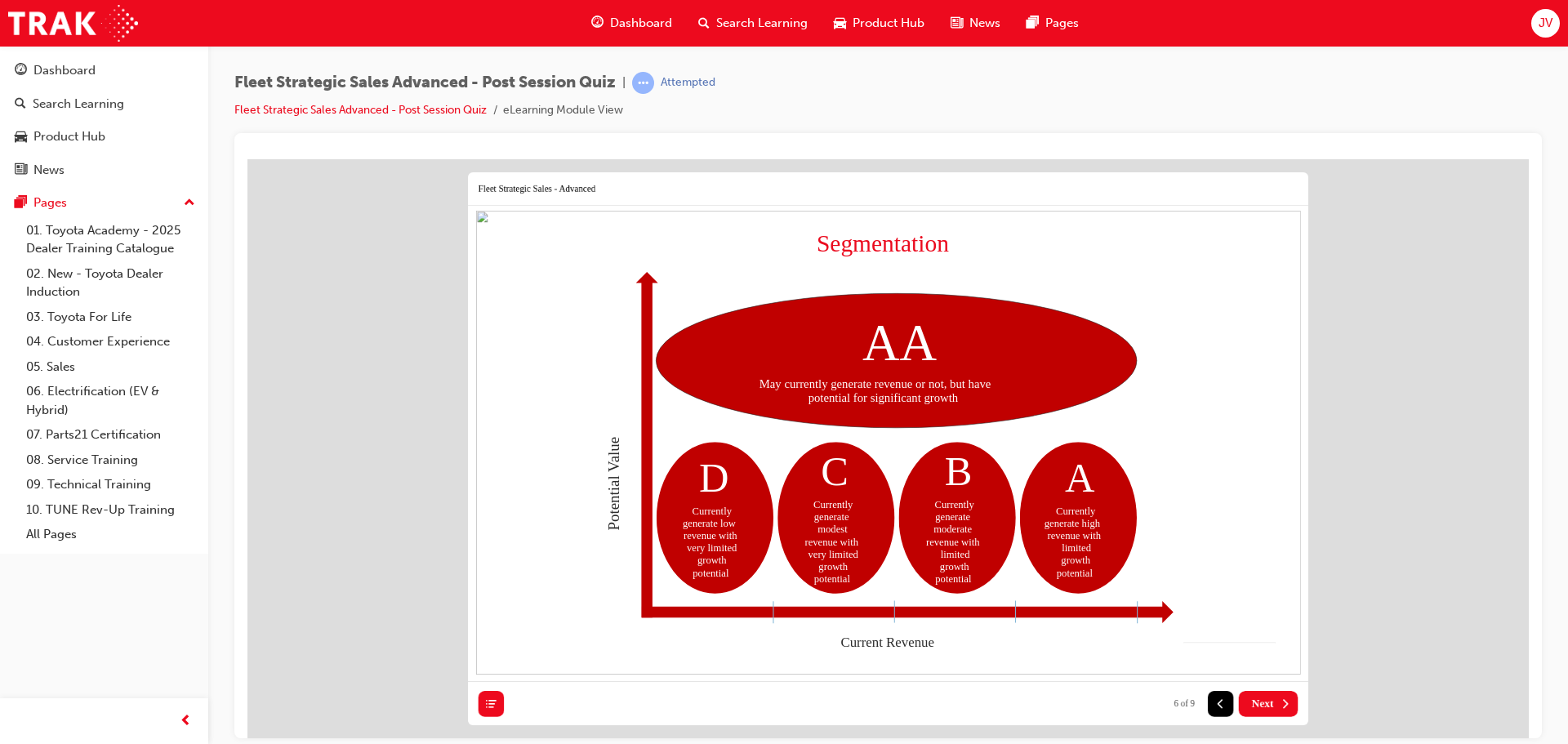
click at [1266, 703] on span "Next" at bounding box center [1262, 703] width 22 height 13
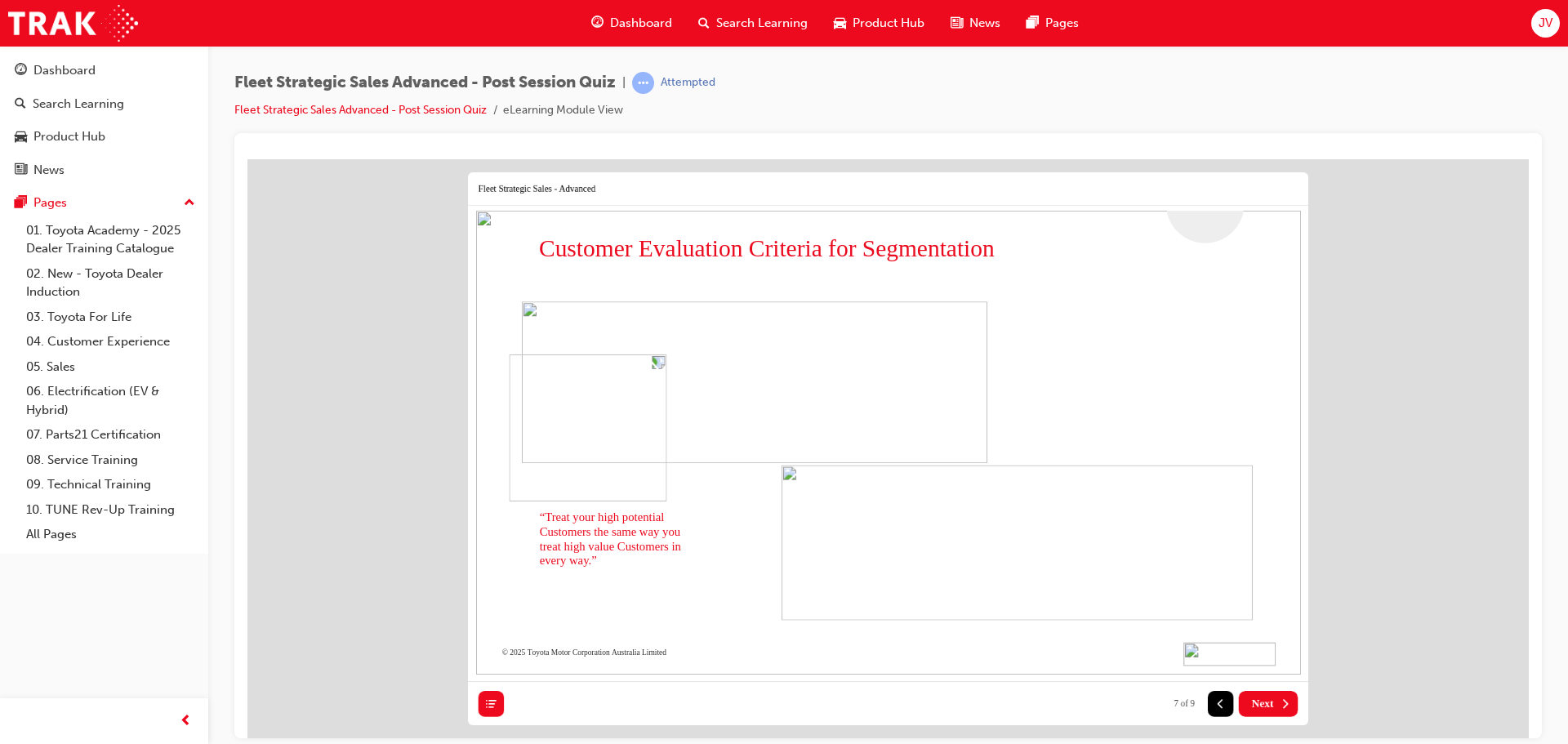
click at [1266, 703] on span "Next" at bounding box center [1262, 703] width 22 height 13
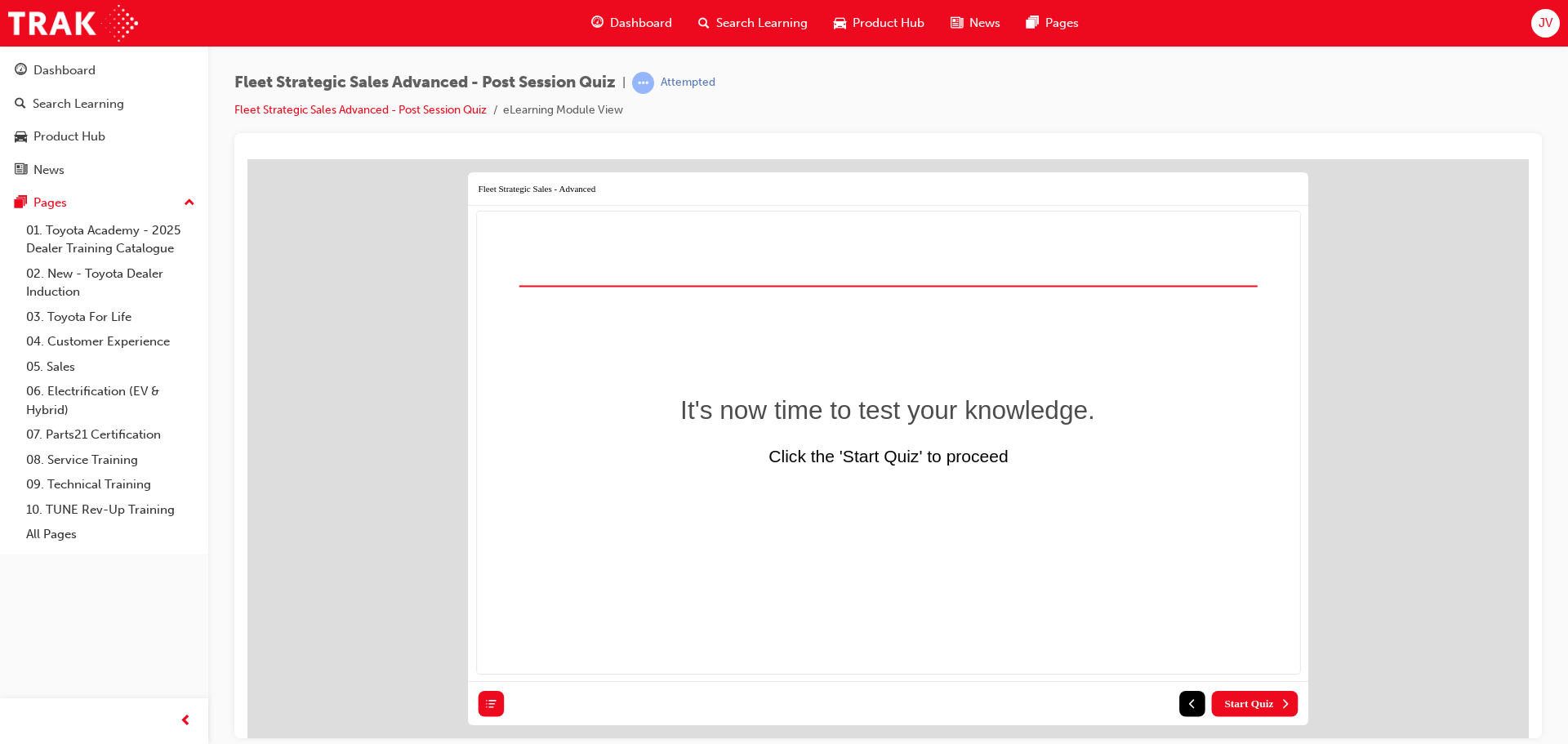
click at [1266, 703] on span "Start Quiz" at bounding box center [1248, 703] width 49 height 13
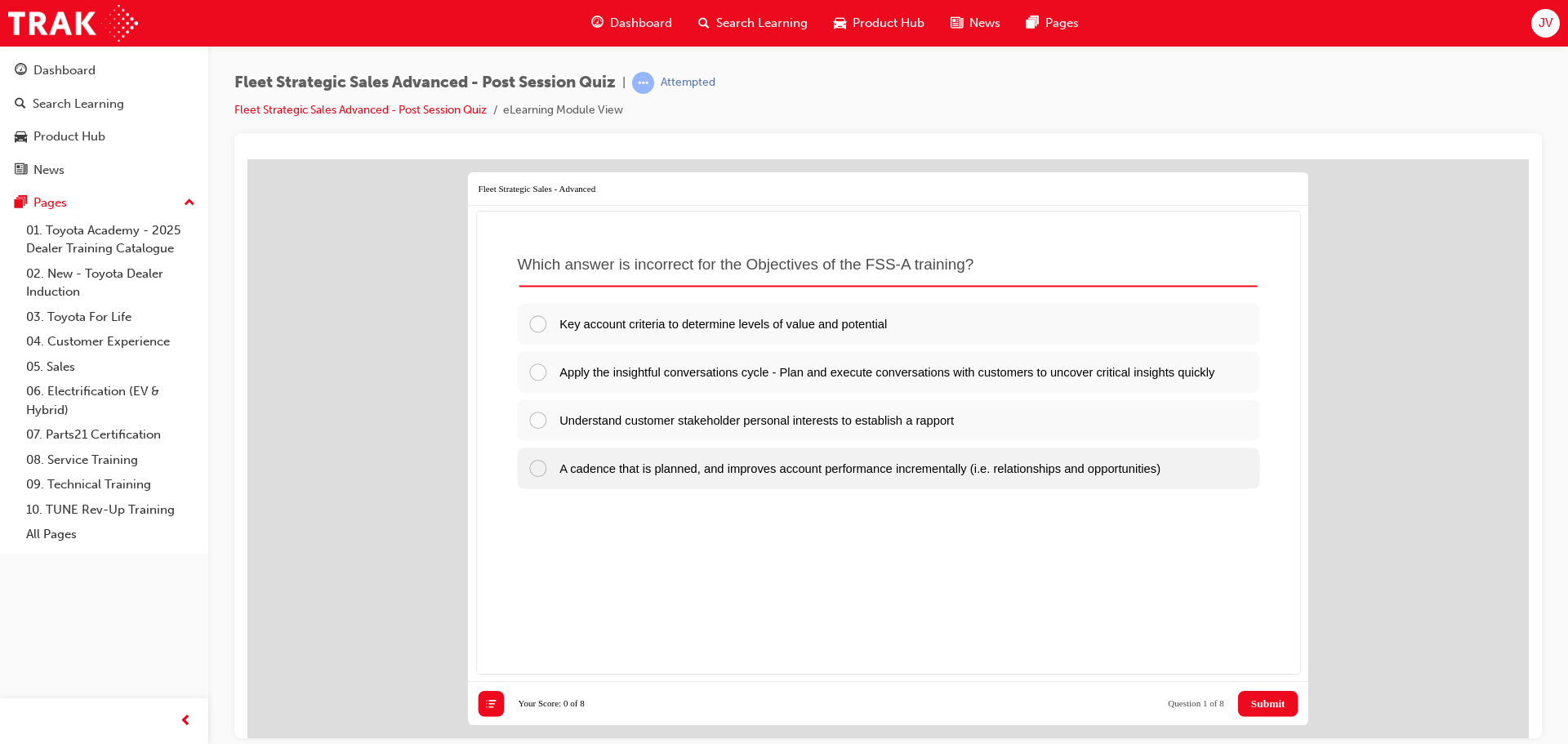
click at [532, 477] on div at bounding box center [543, 467] width 32 height 20
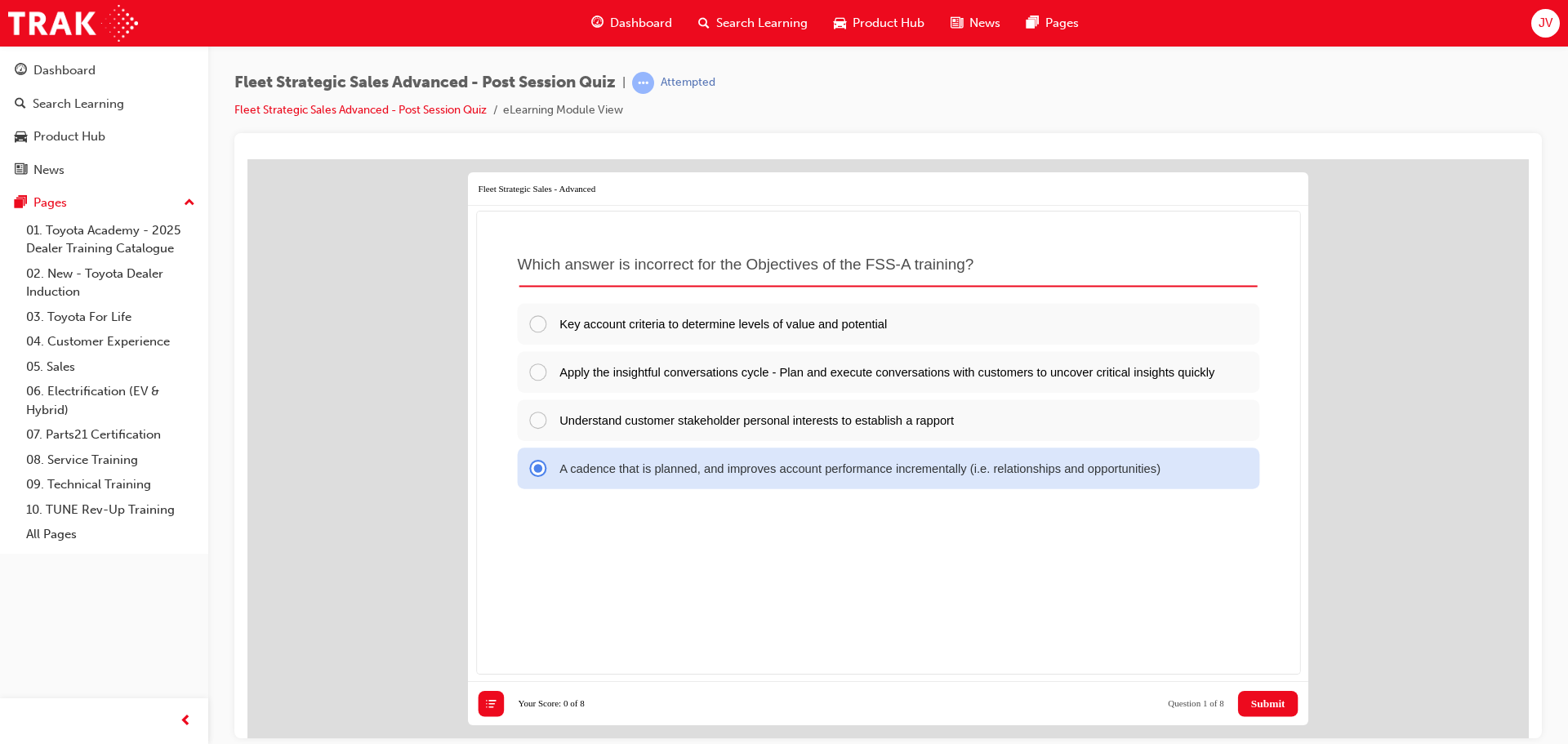
click at [1286, 712] on button "Submit" at bounding box center [1268, 702] width 60 height 26
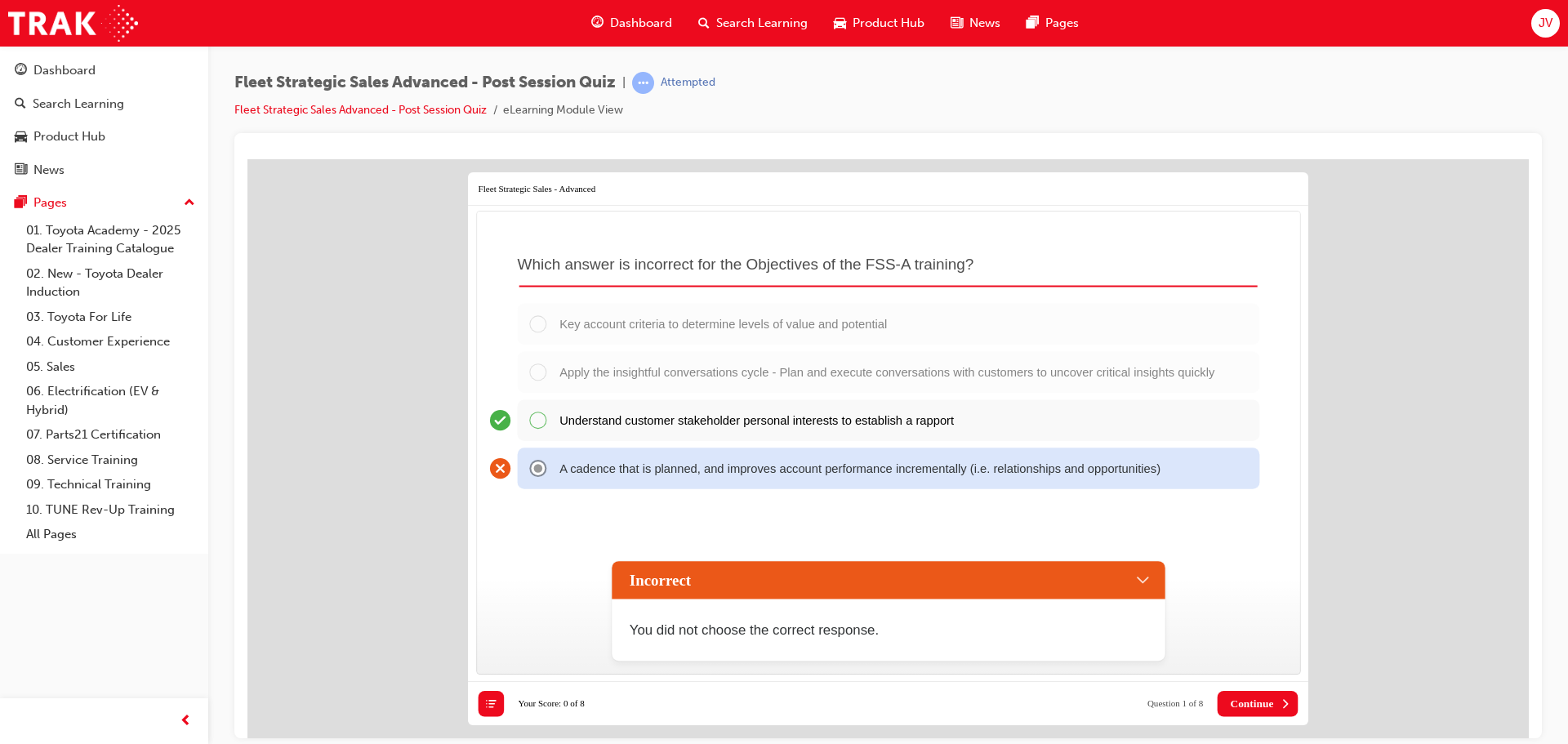
click at [536, 432] on div "Understand customer stakeholder personal interests to establish a rapport" at bounding box center [887, 419] width 742 height 41
click at [1235, 703] on span "Continue" at bounding box center [1251, 703] width 43 height 13
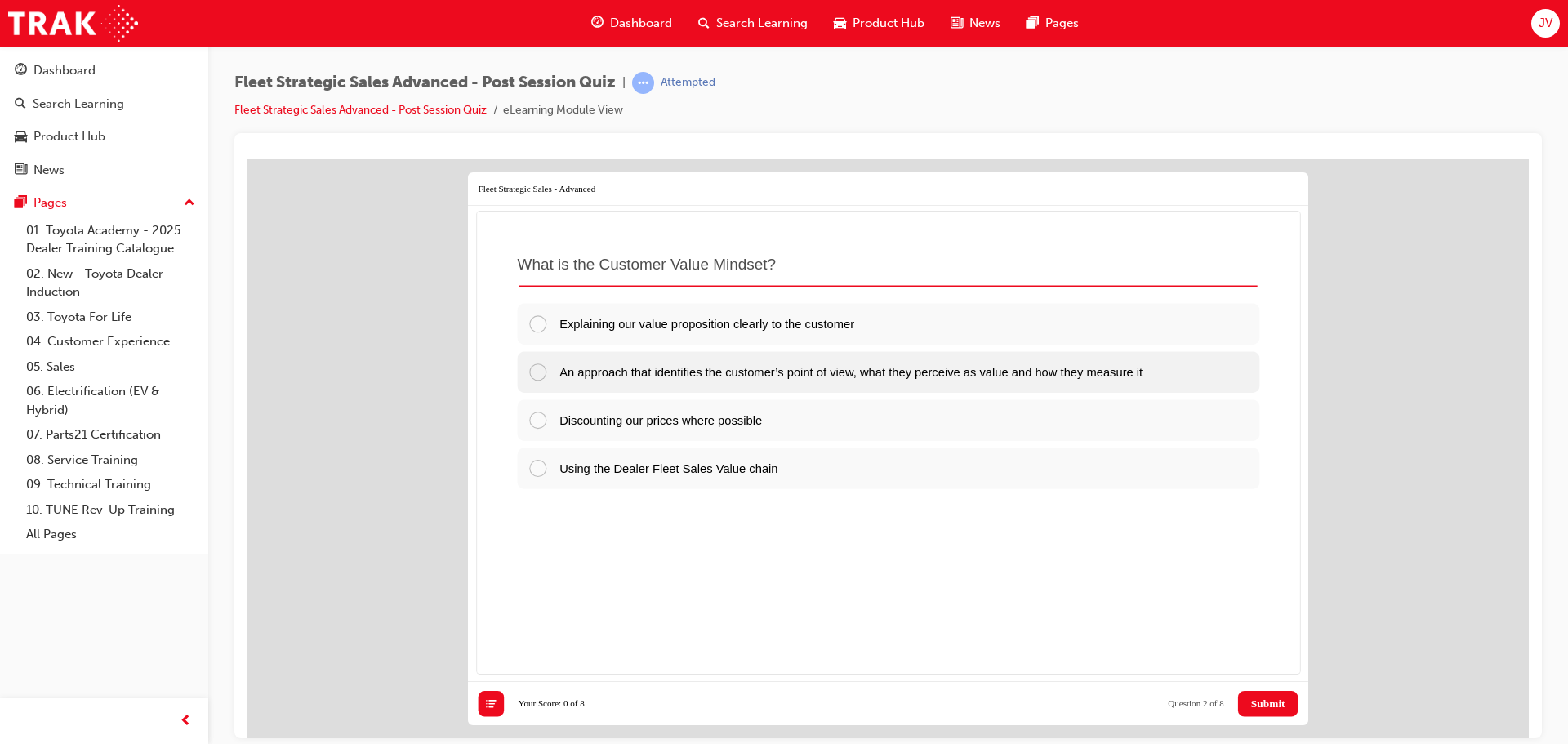
click at [536, 373] on div at bounding box center [543, 371] width 32 height 20
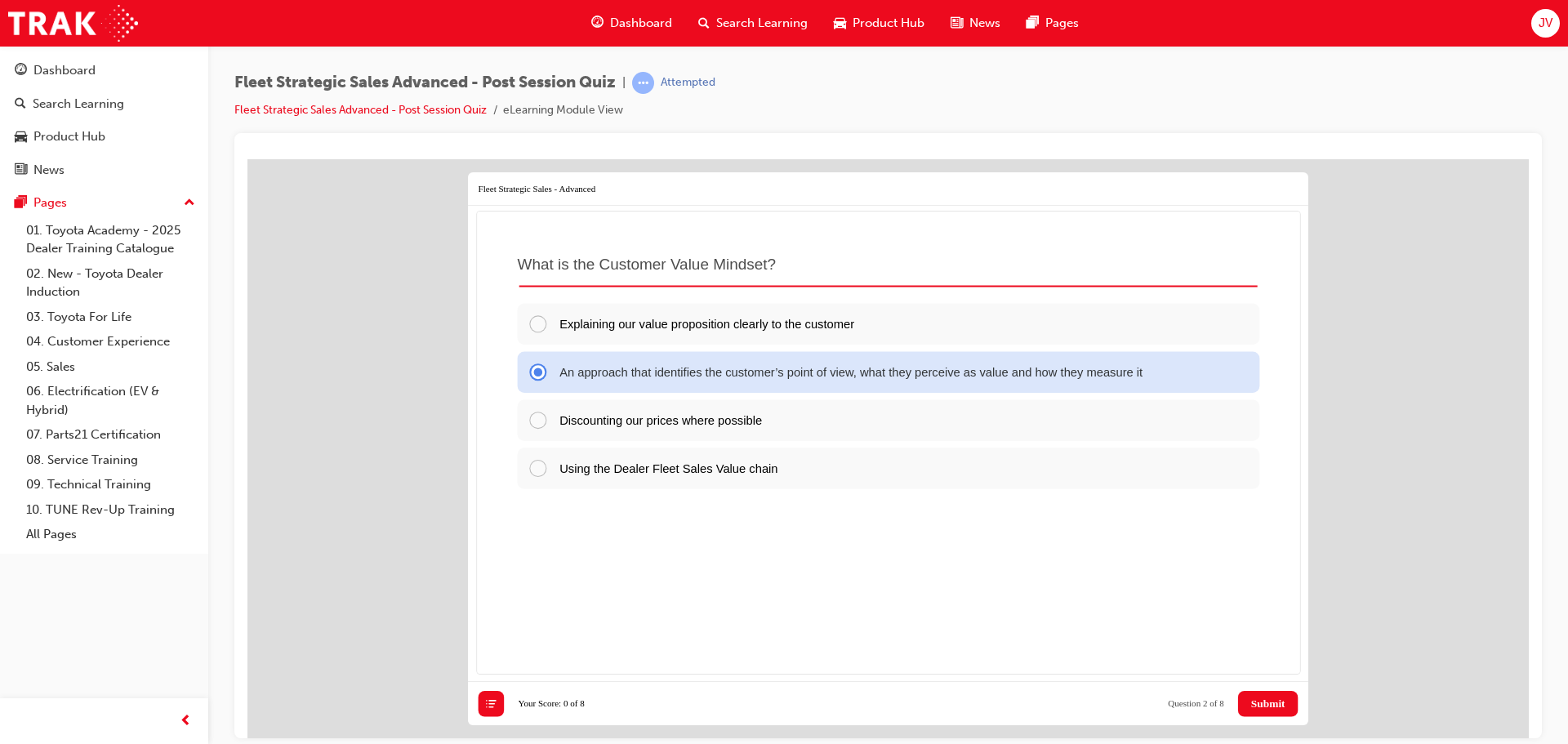
click at [1251, 704] on span "Submit" at bounding box center [1267, 703] width 34 height 13
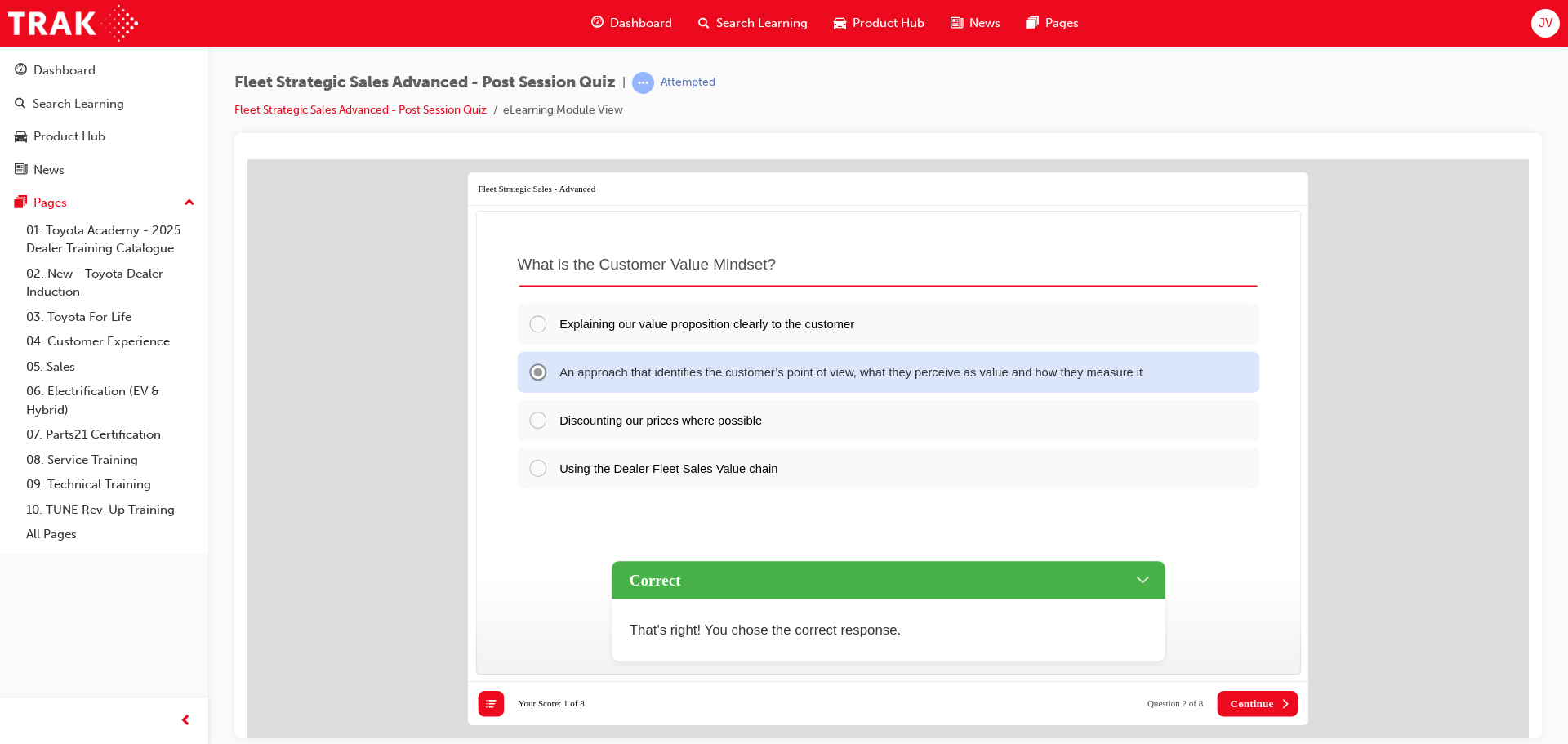
click at [1270, 701] on span "Continue" at bounding box center [1251, 703] width 43 height 13
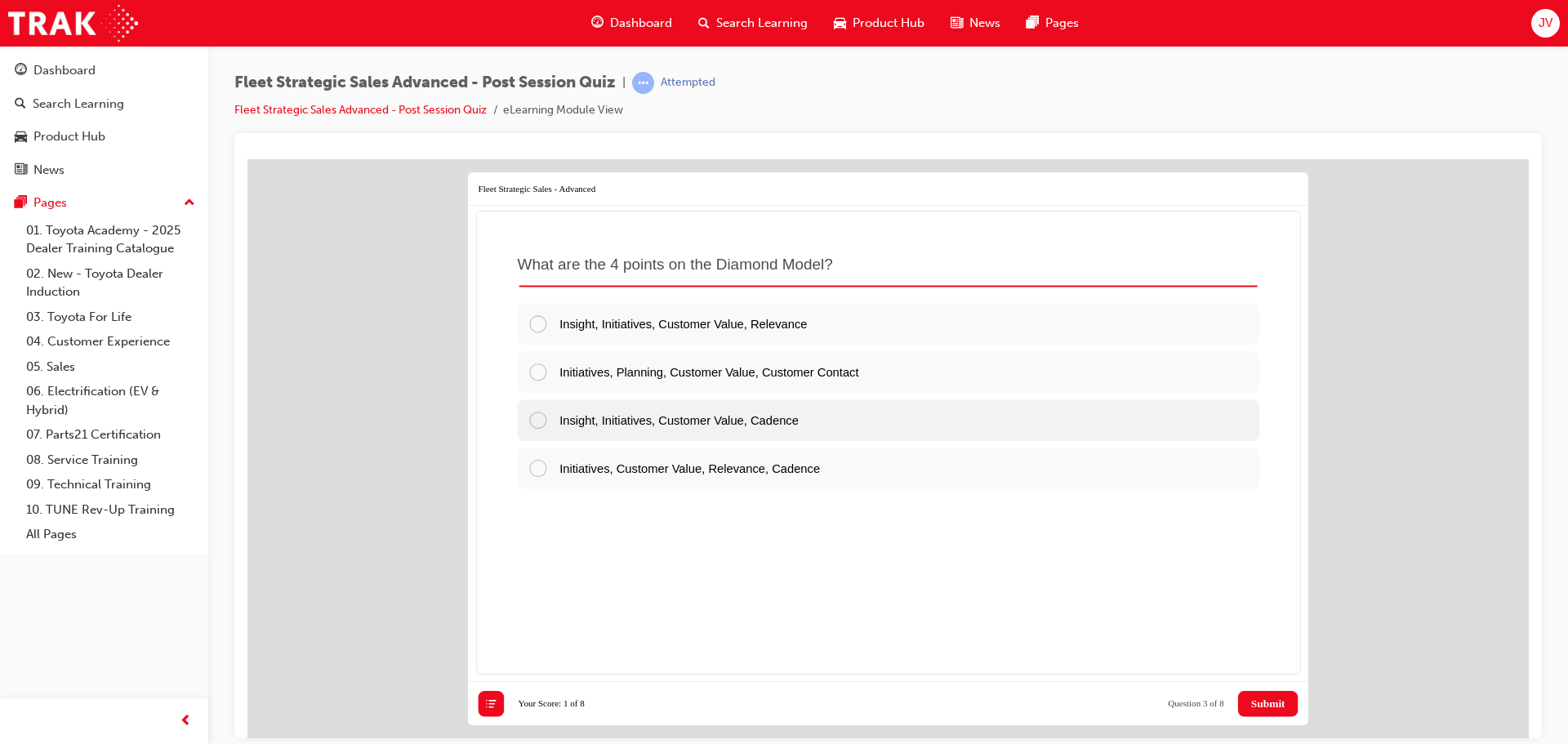
click at [540, 418] on div at bounding box center [543, 419] width 32 height 20
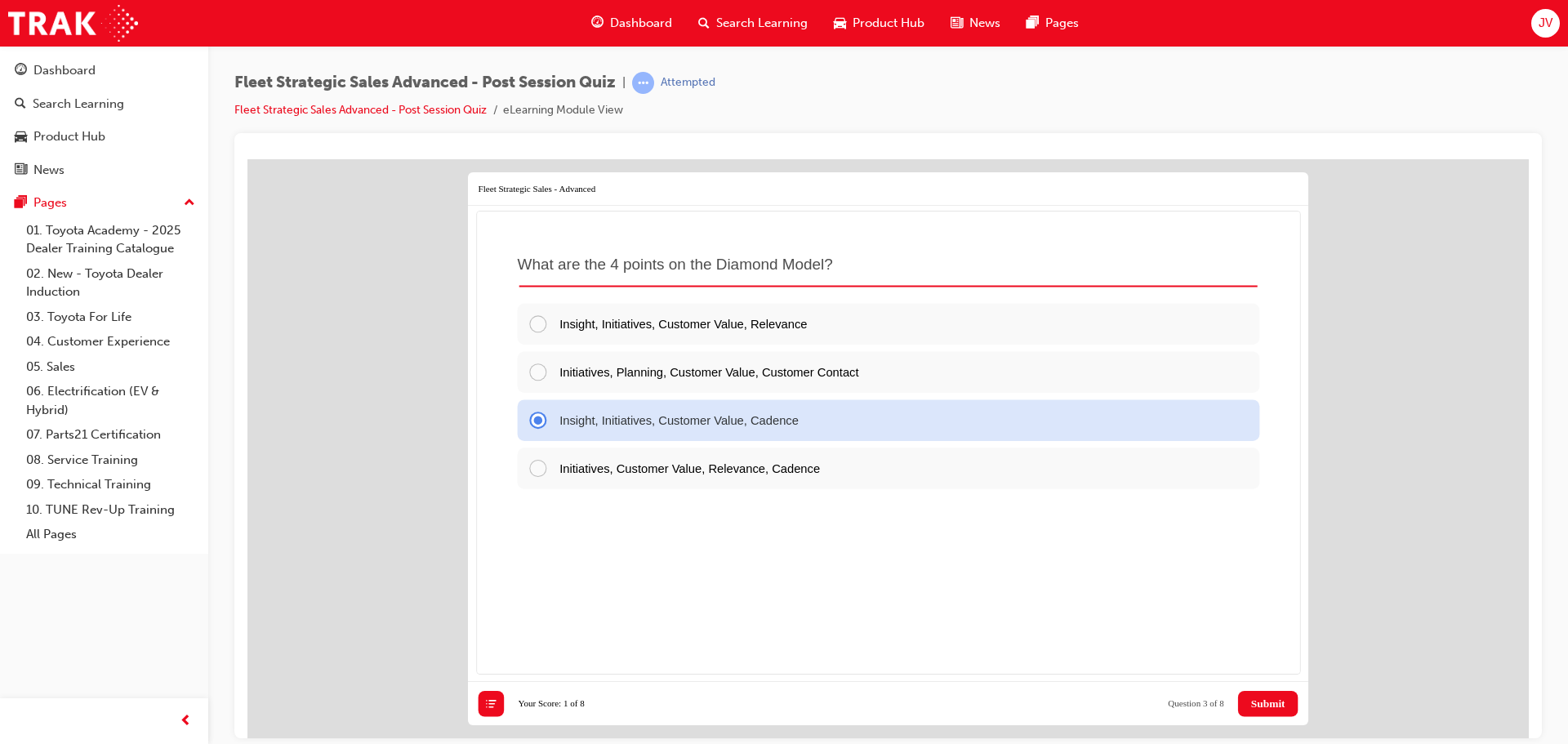
click at [1273, 705] on span "Submit" at bounding box center [1267, 703] width 34 height 13
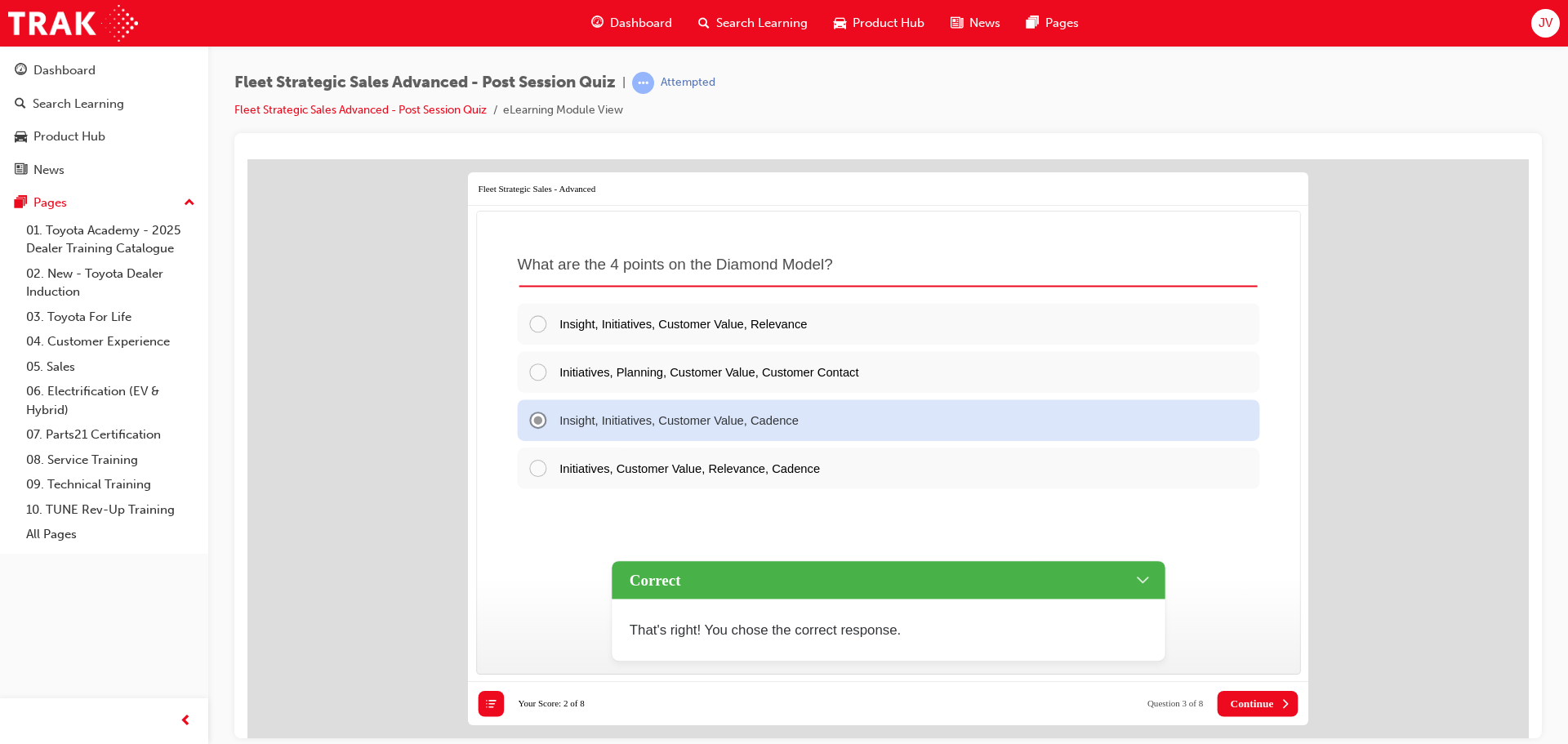
click at [1231, 702] on span "Continue" at bounding box center [1251, 703] width 43 height 13
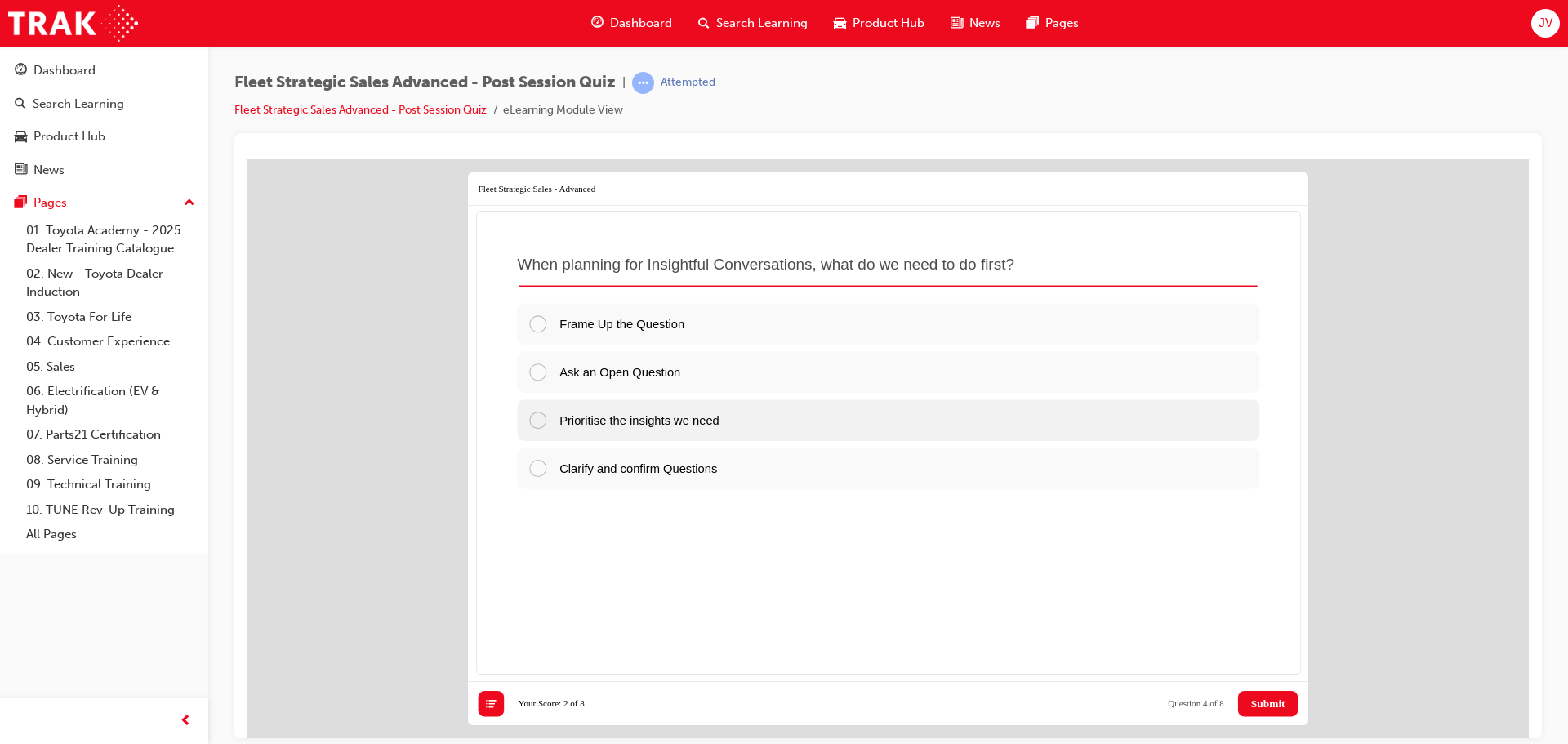
click at [539, 419] on div at bounding box center [543, 419] width 32 height 20
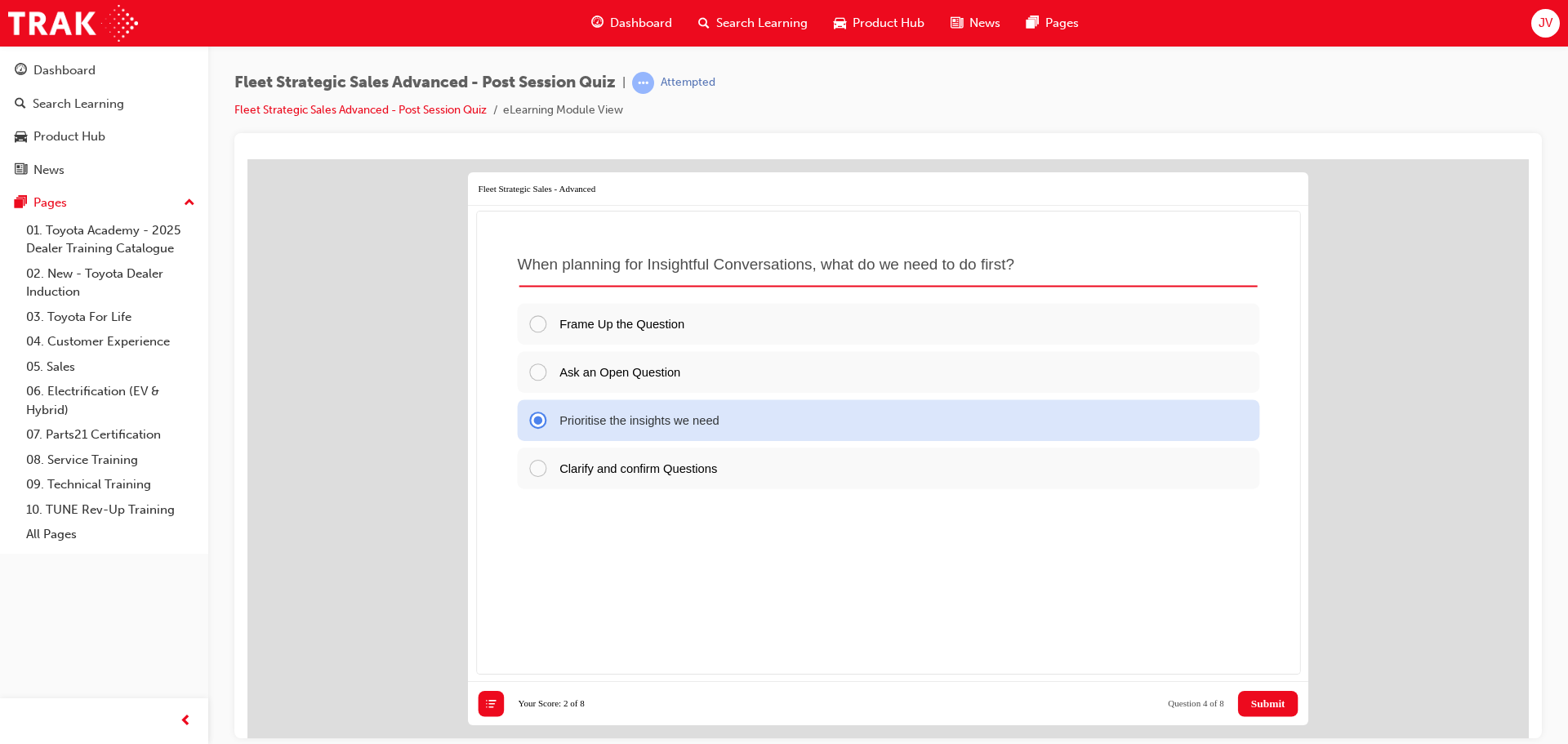
click at [1261, 703] on span "Submit" at bounding box center [1267, 703] width 34 height 13
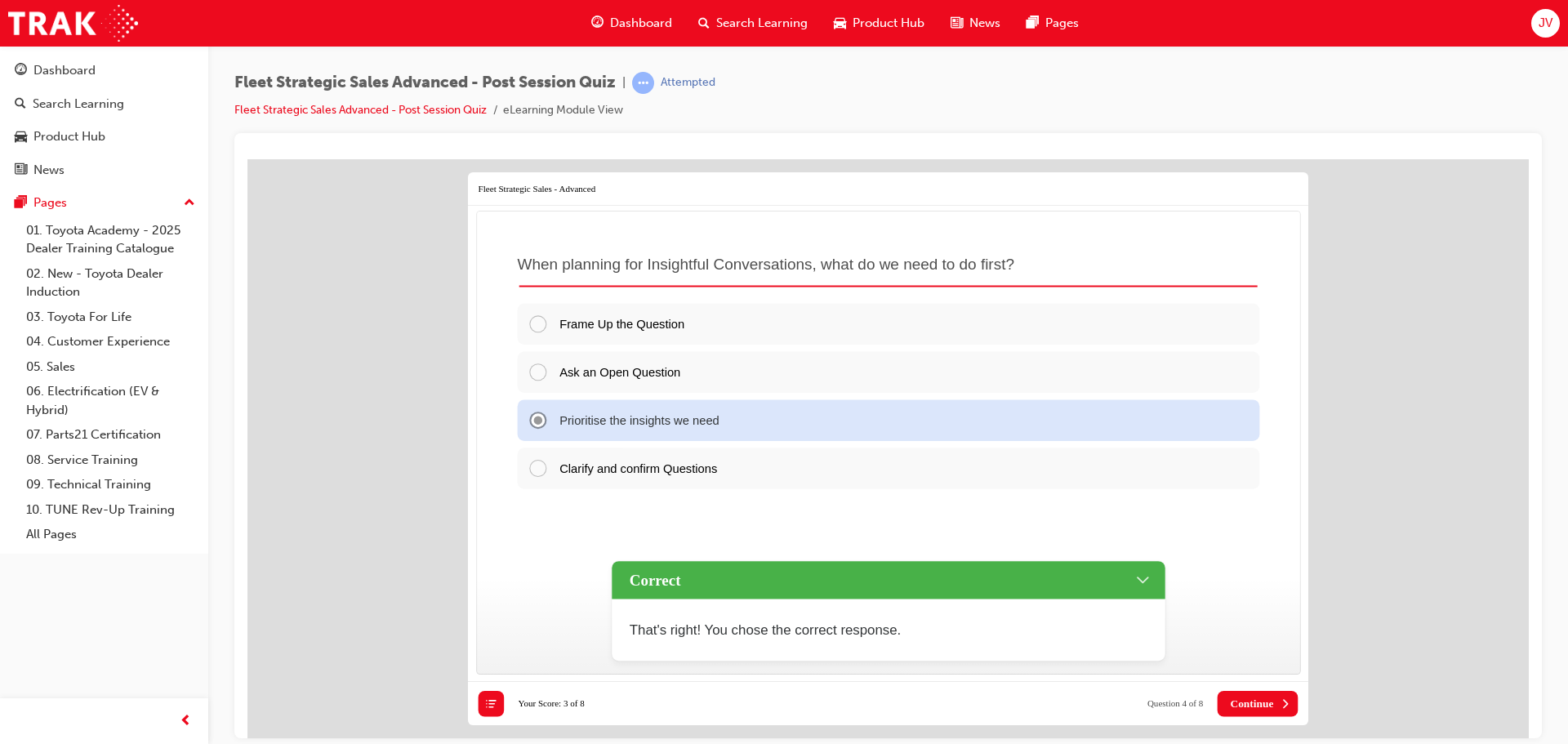
click at [1261, 705] on span "Continue" at bounding box center [1251, 703] width 43 height 13
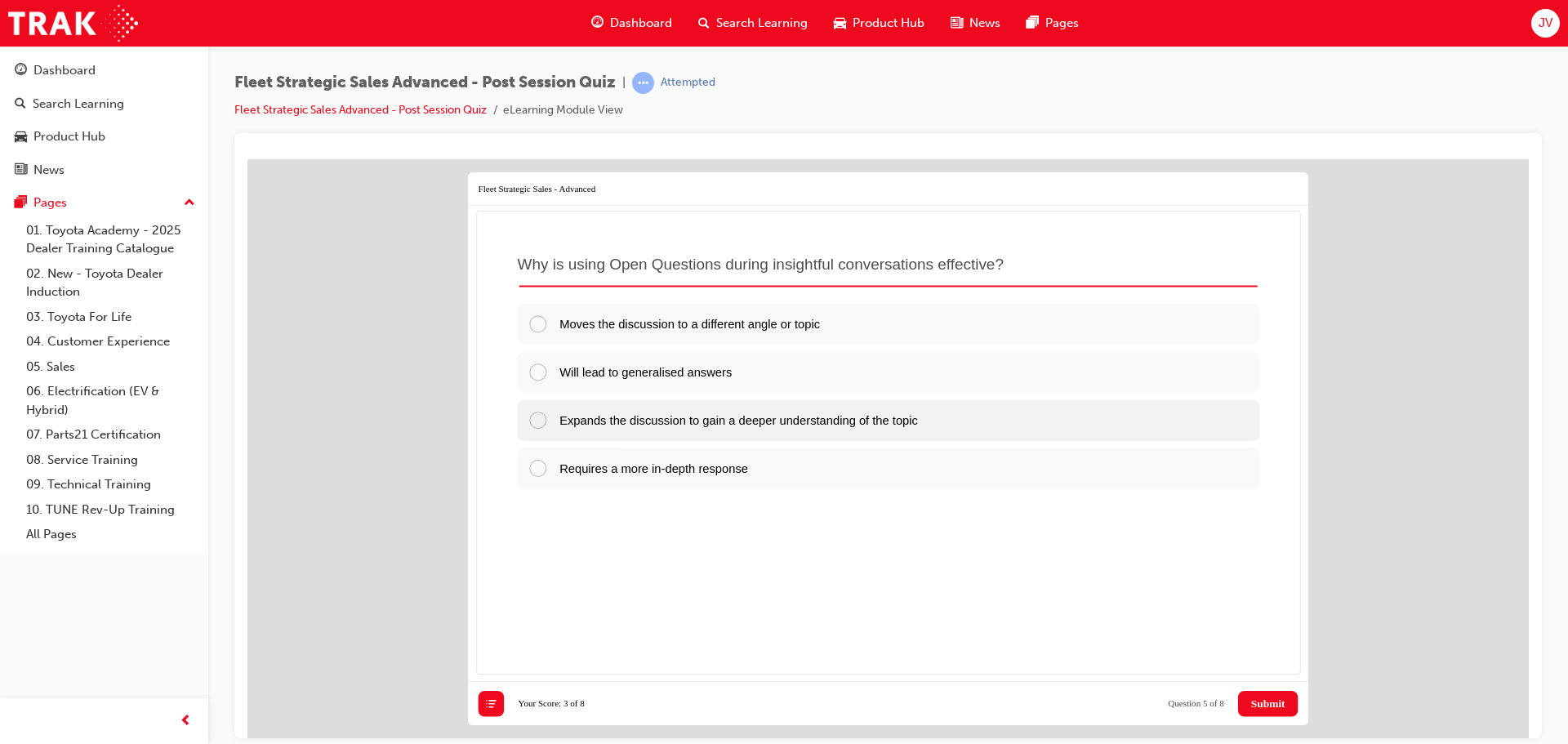
click at [537, 420] on div at bounding box center [543, 419] width 32 height 20
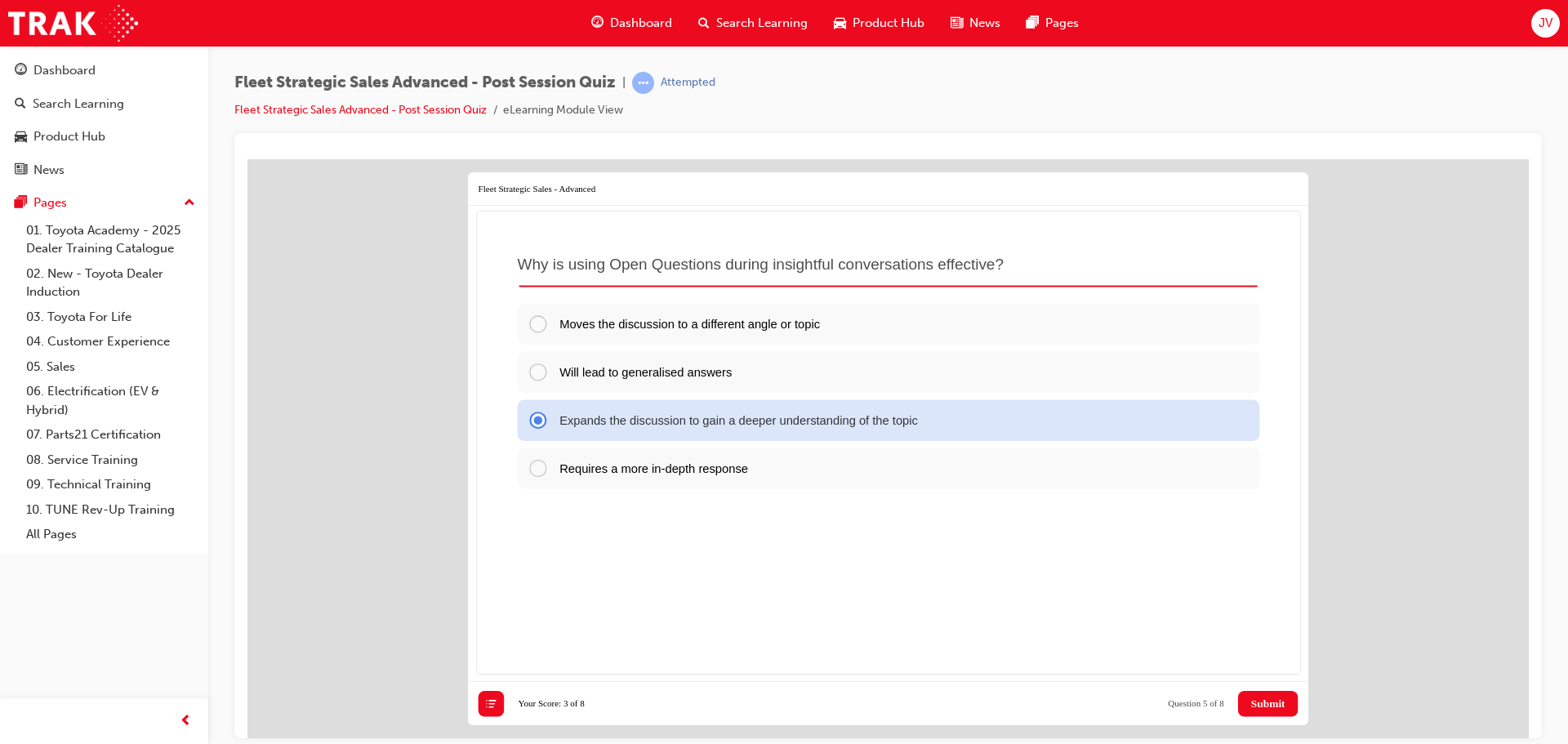
click at [1258, 708] on span "Submit" at bounding box center [1267, 703] width 34 height 13
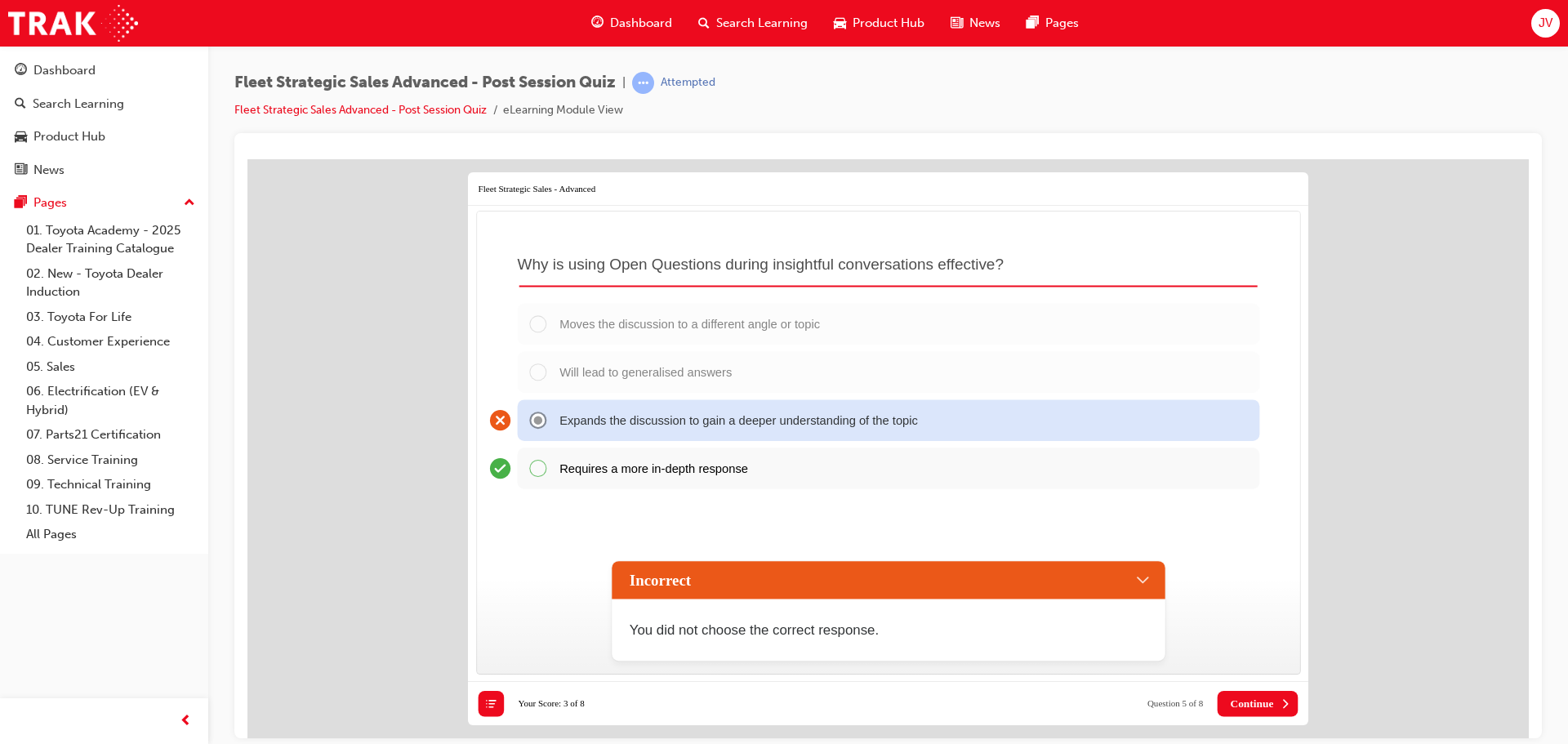
click at [1259, 702] on span "Continue" at bounding box center [1251, 703] width 43 height 13
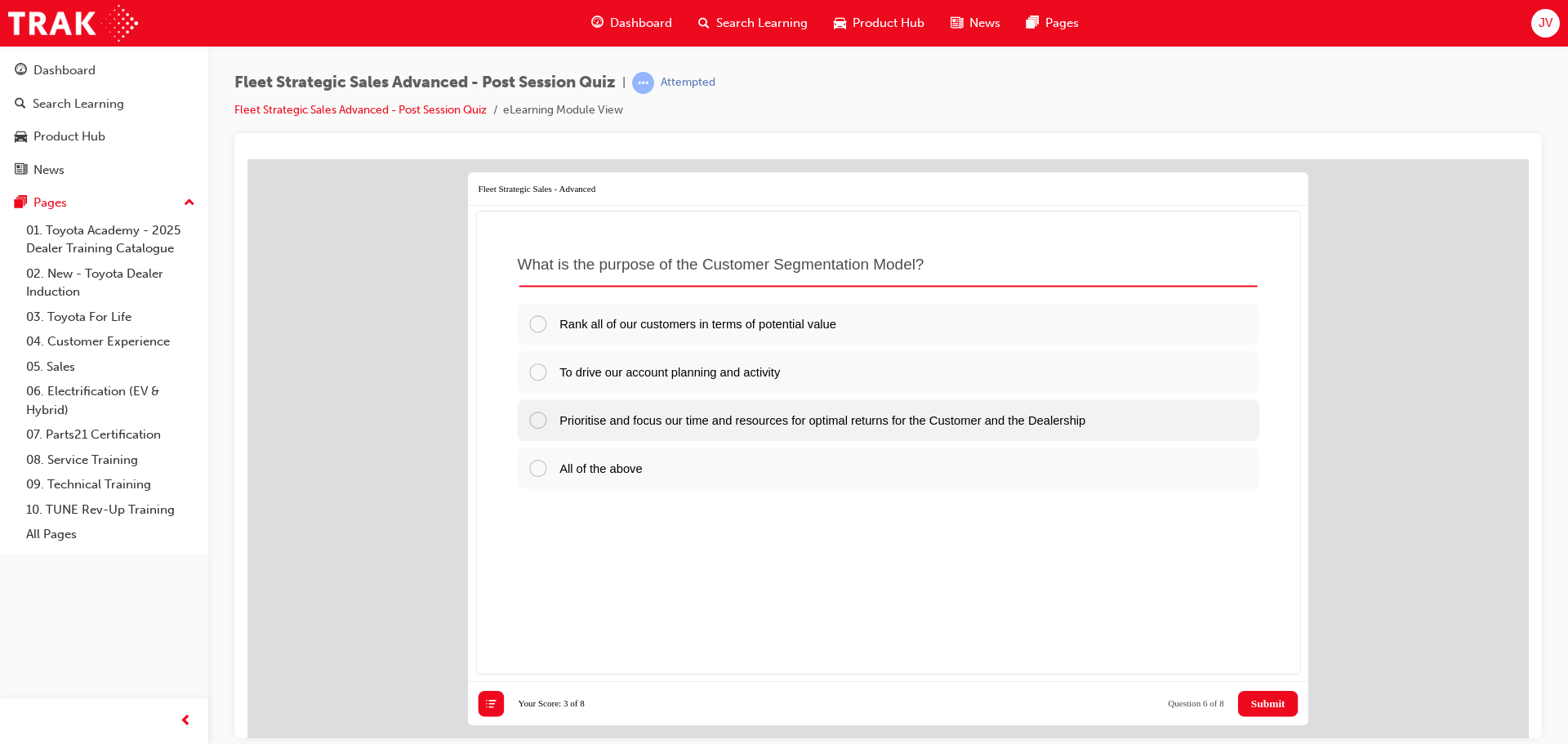
click at [538, 419] on div at bounding box center [543, 419] width 32 height 20
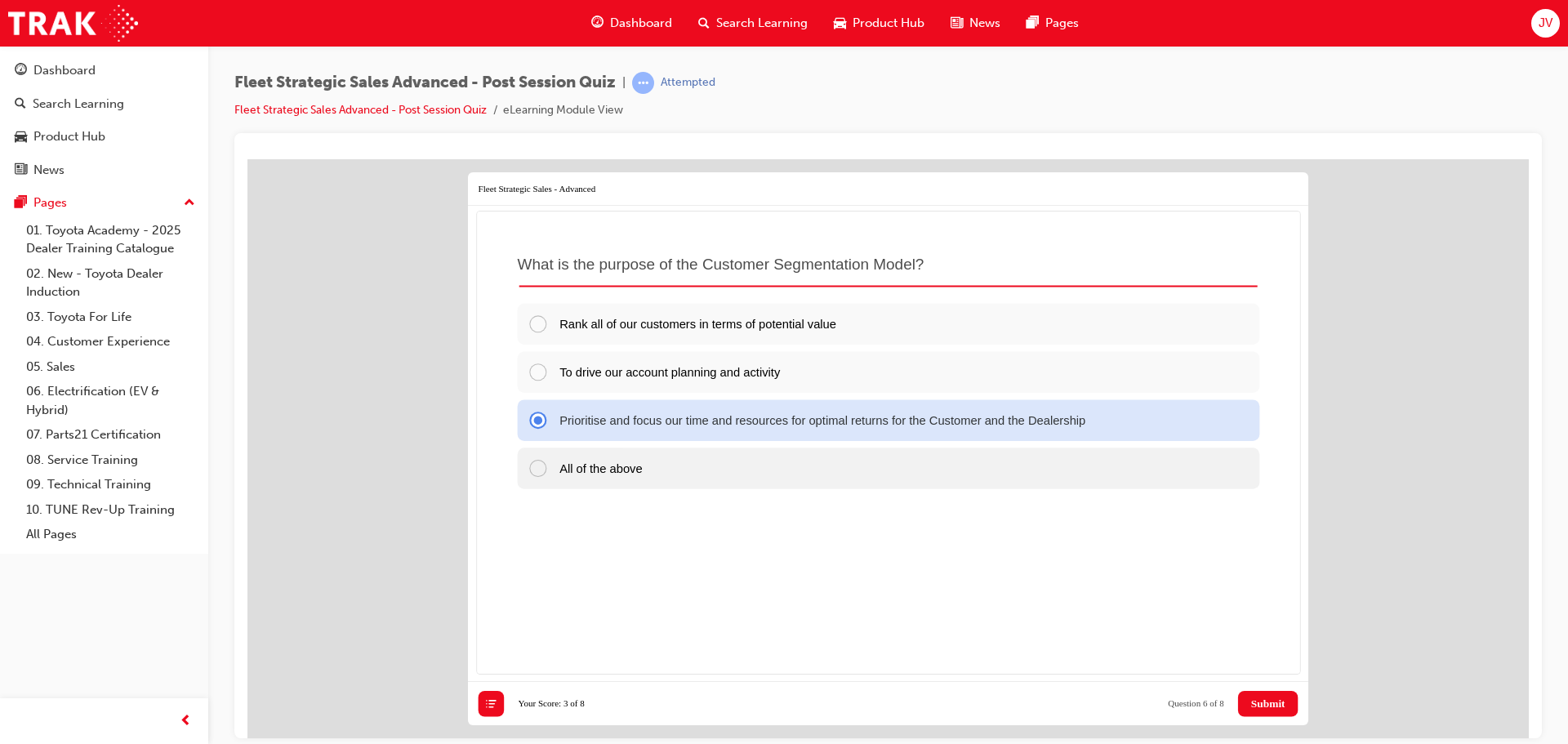
click at [542, 460] on div at bounding box center [543, 467] width 32 height 20
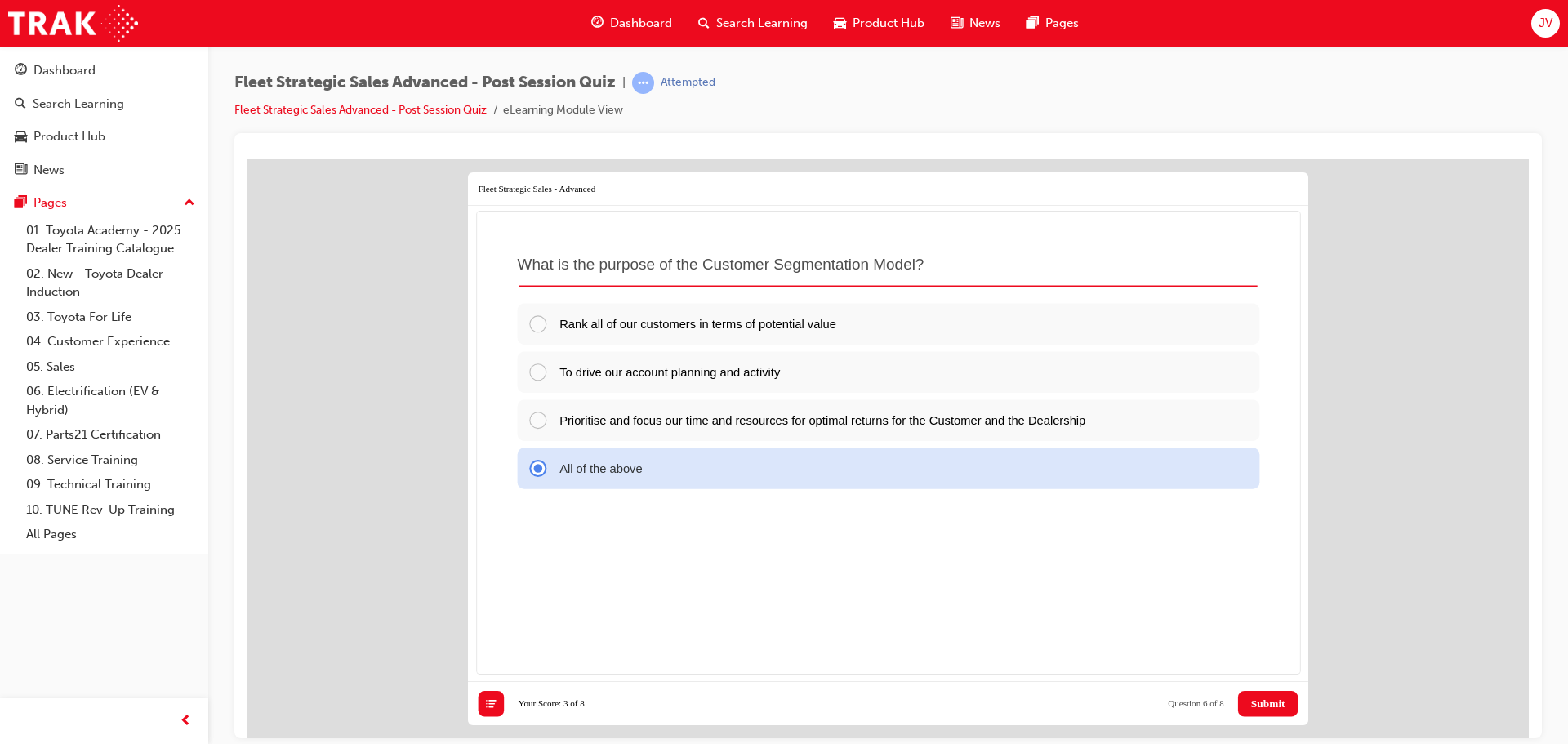
click at [1276, 697] on span "Submit" at bounding box center [1267, 703] width 34 height 13
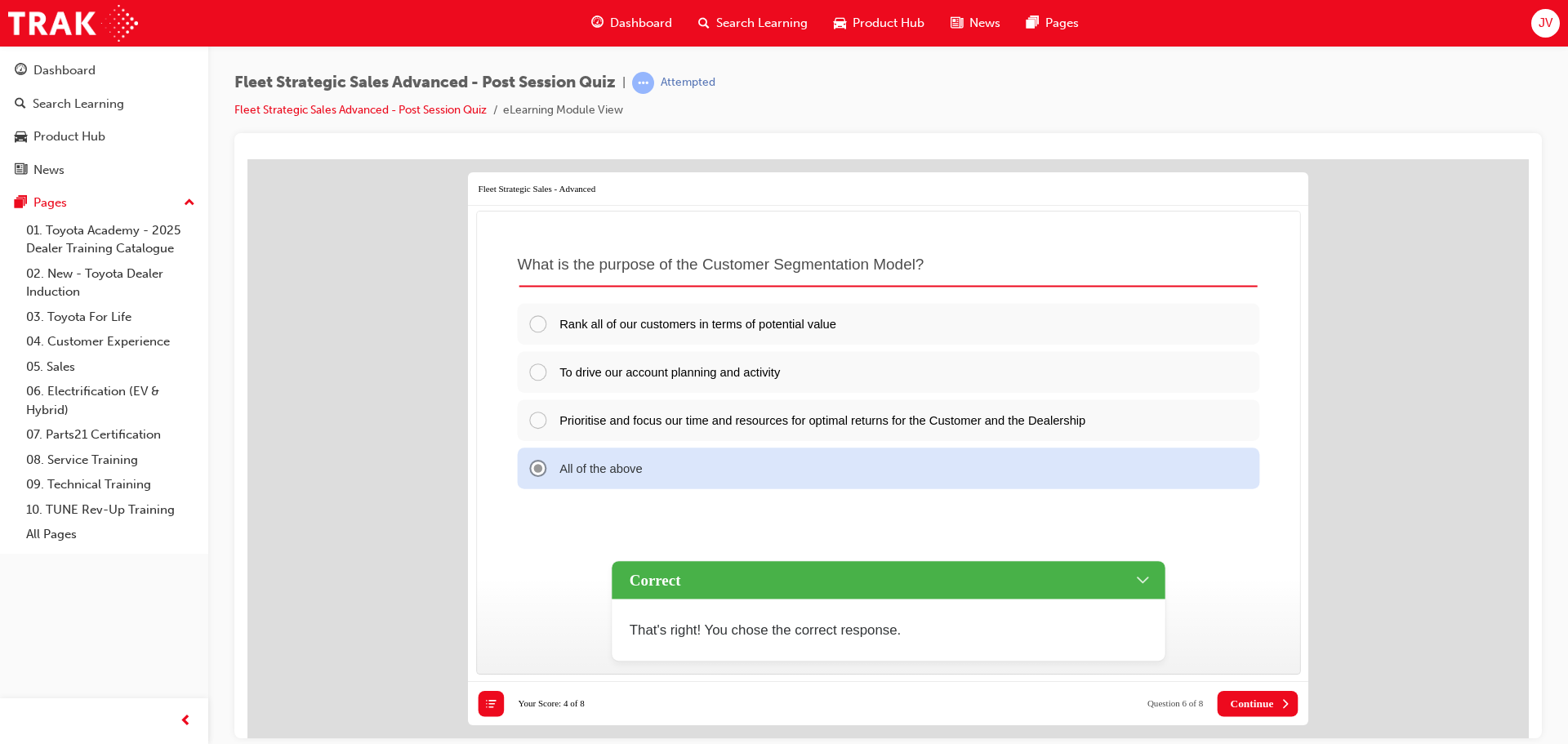
click at [1271, 703] on span "Continue" at bounding box center [1251, 703] width 43 height 13
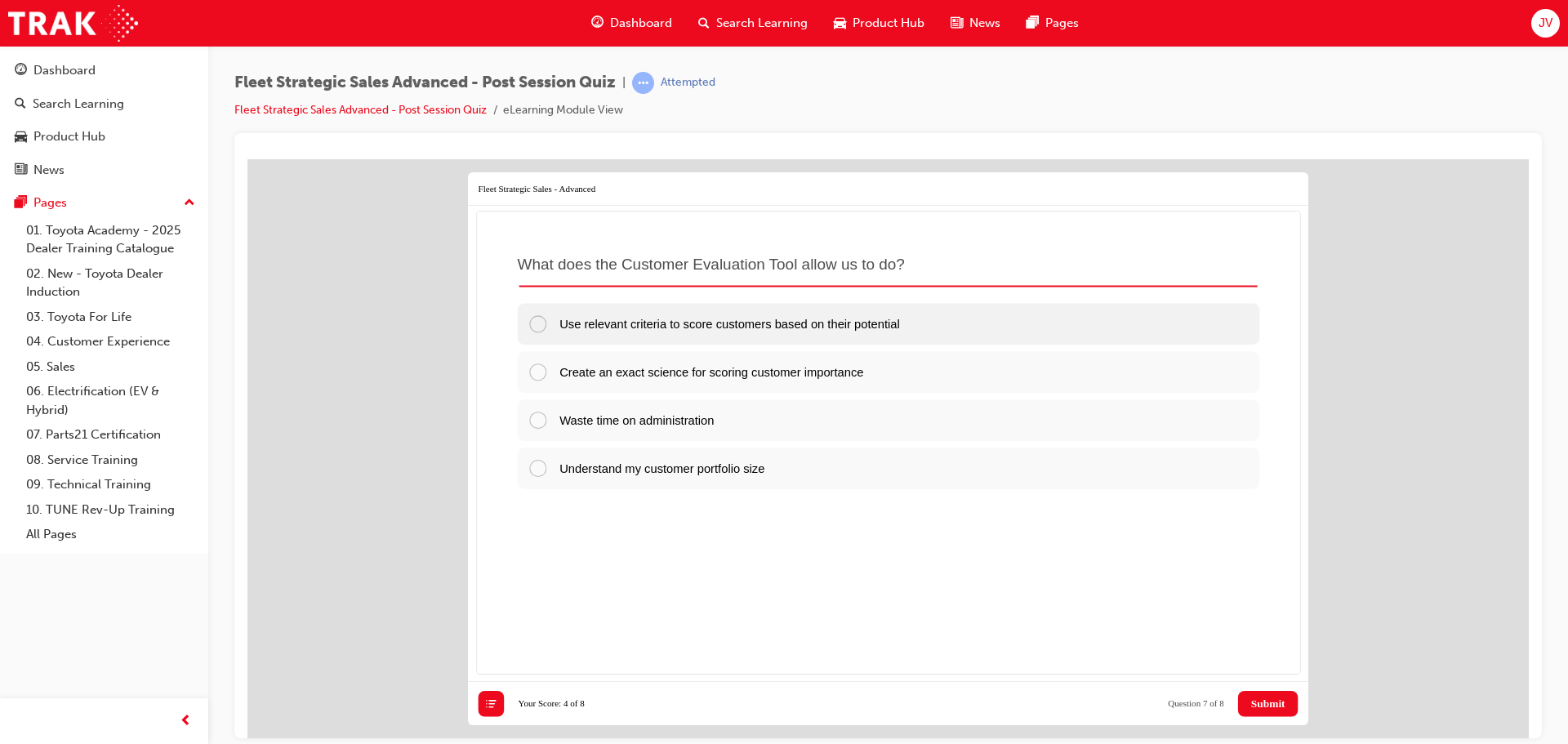
click at [538, 320] on div at bounding box center [543, 323] width 32 height 20
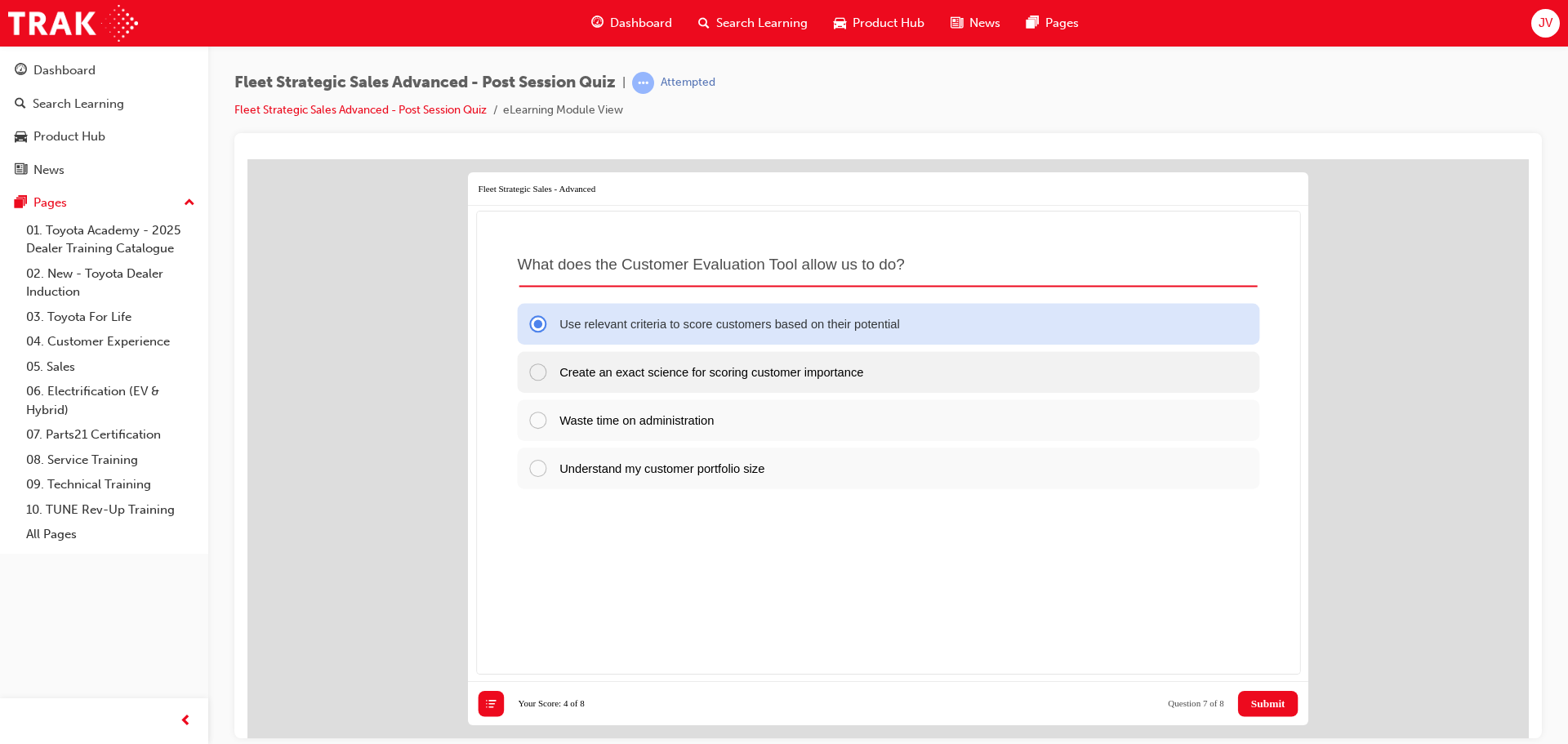
click at [536, 367] on div at bounding box center [543, 371] width 32 height 20
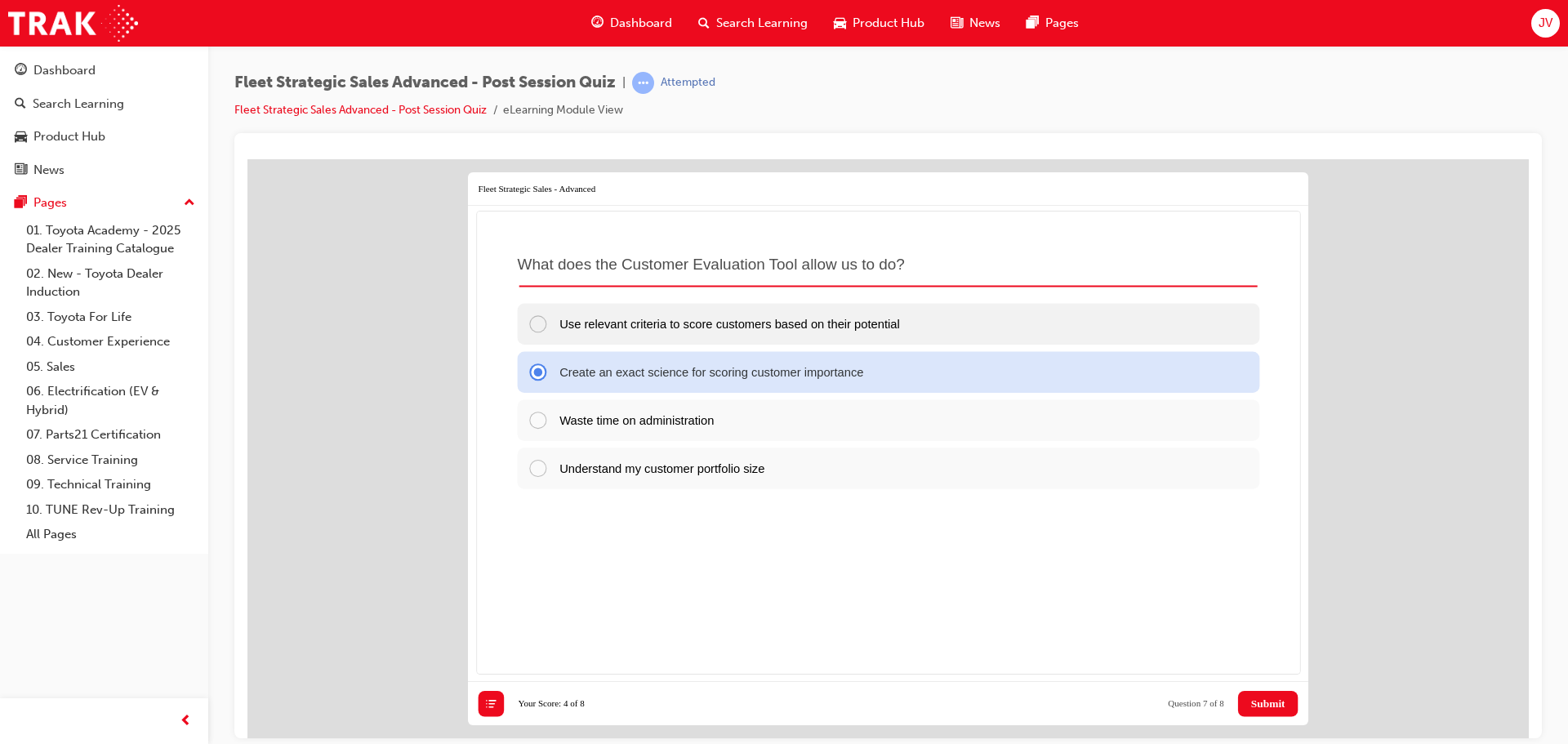
click at [539, 320] on div at bounding box center [543, 323] width 32 height 20
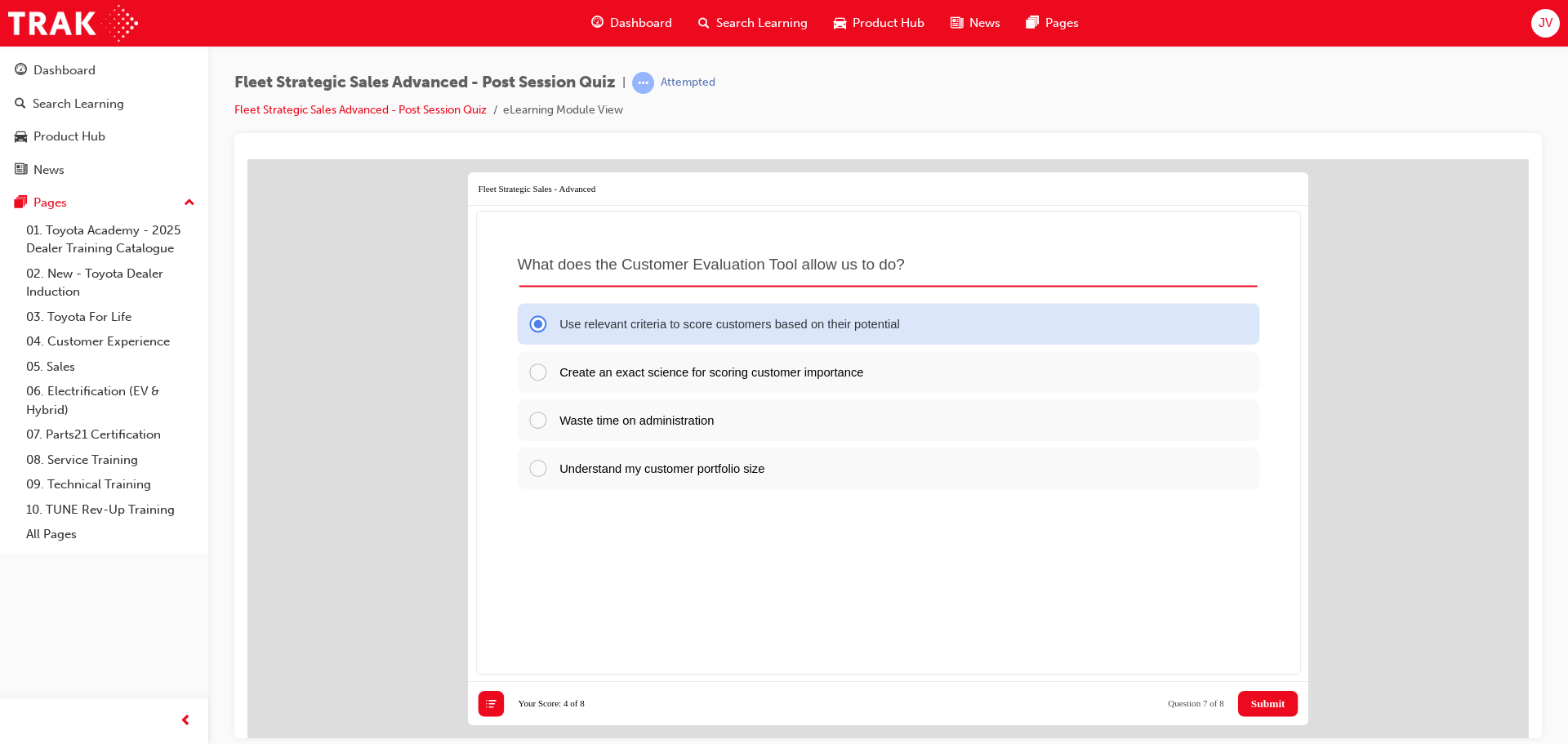
click at [1270, 707] on span "Submit" at bounding box center [1267, 703] width 34 height 13
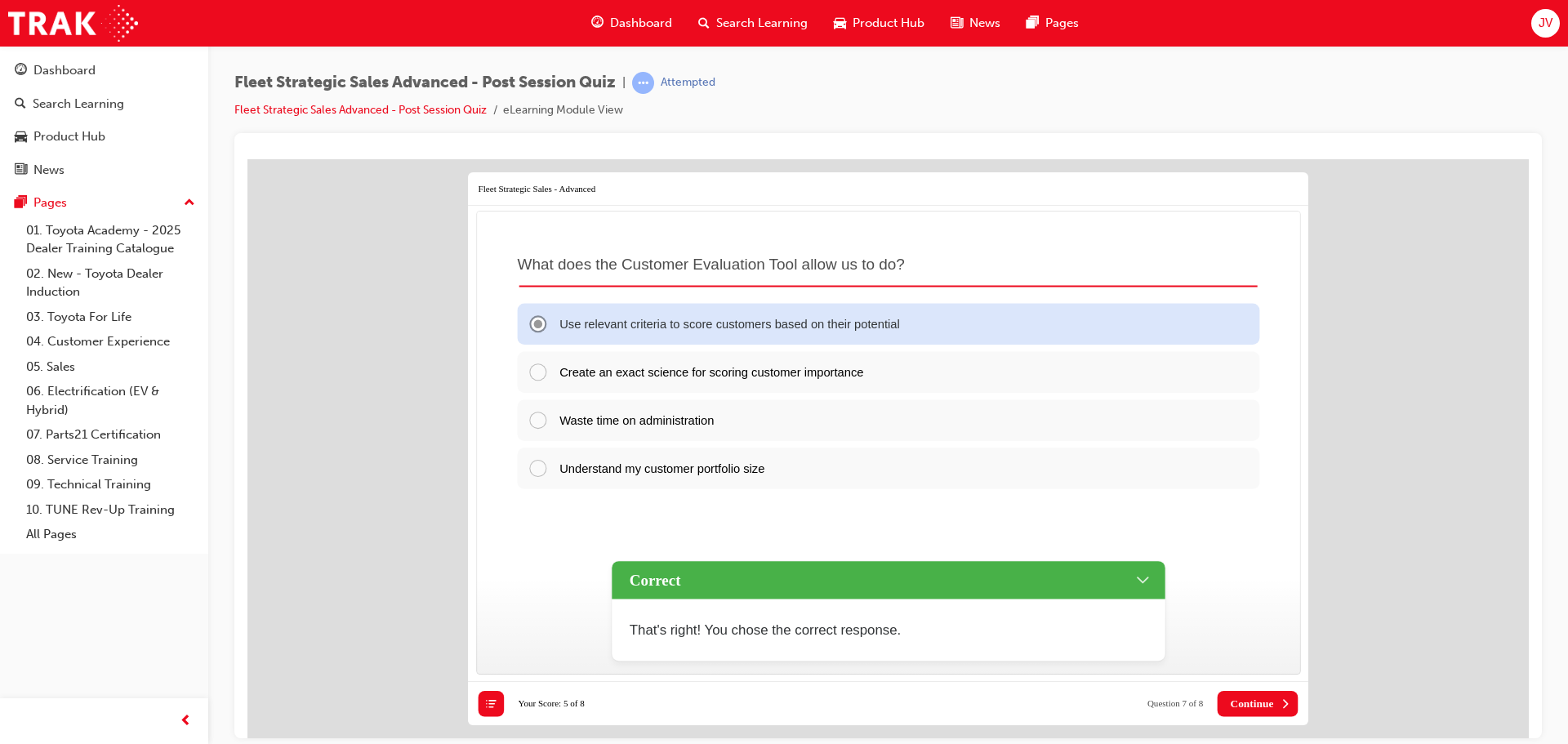
click at [1247, 700] on span "Continue" at bounding box center [1251, 703] width 43 height 13
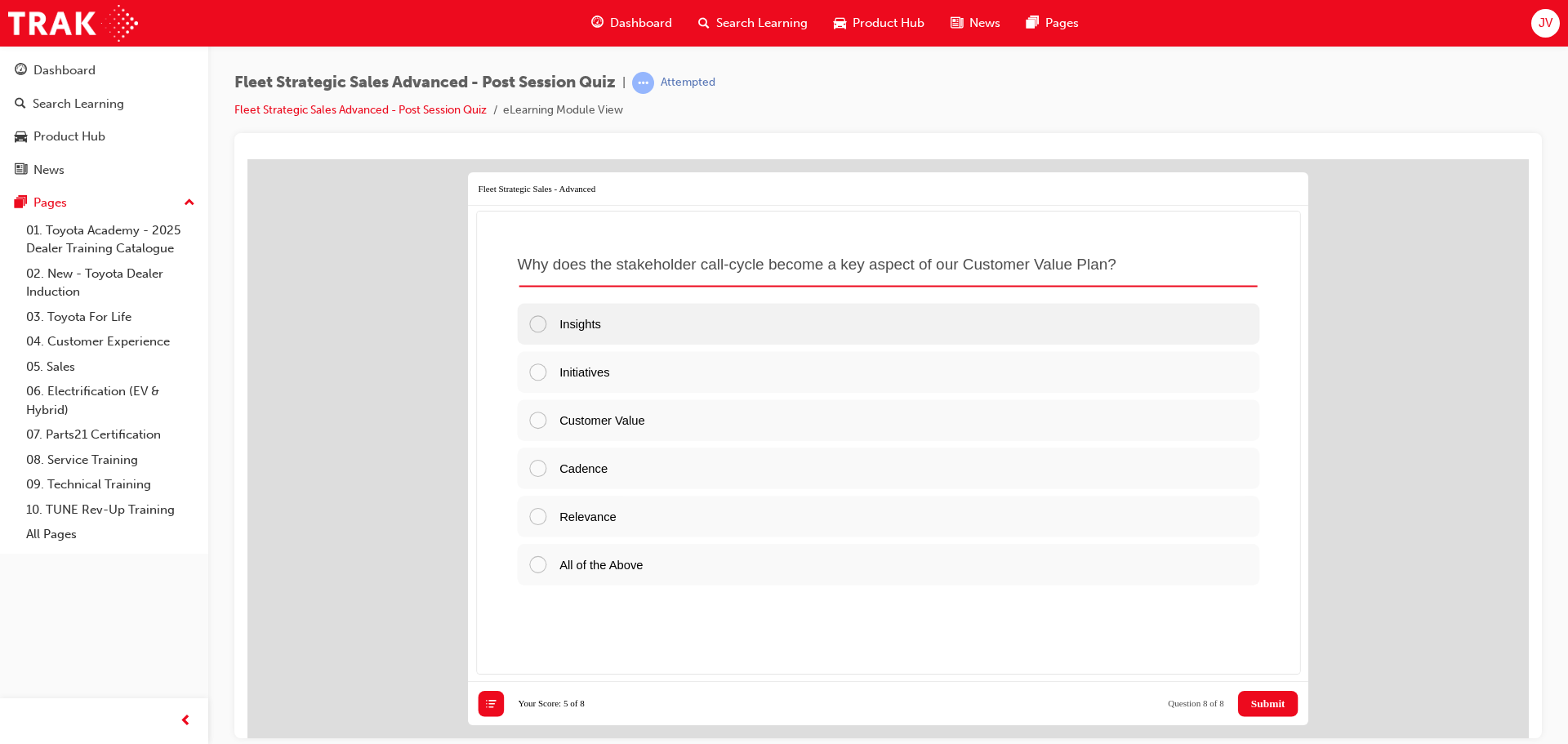
click at [533, 322] on div at bounding box center [543, 323] width 32 height 20
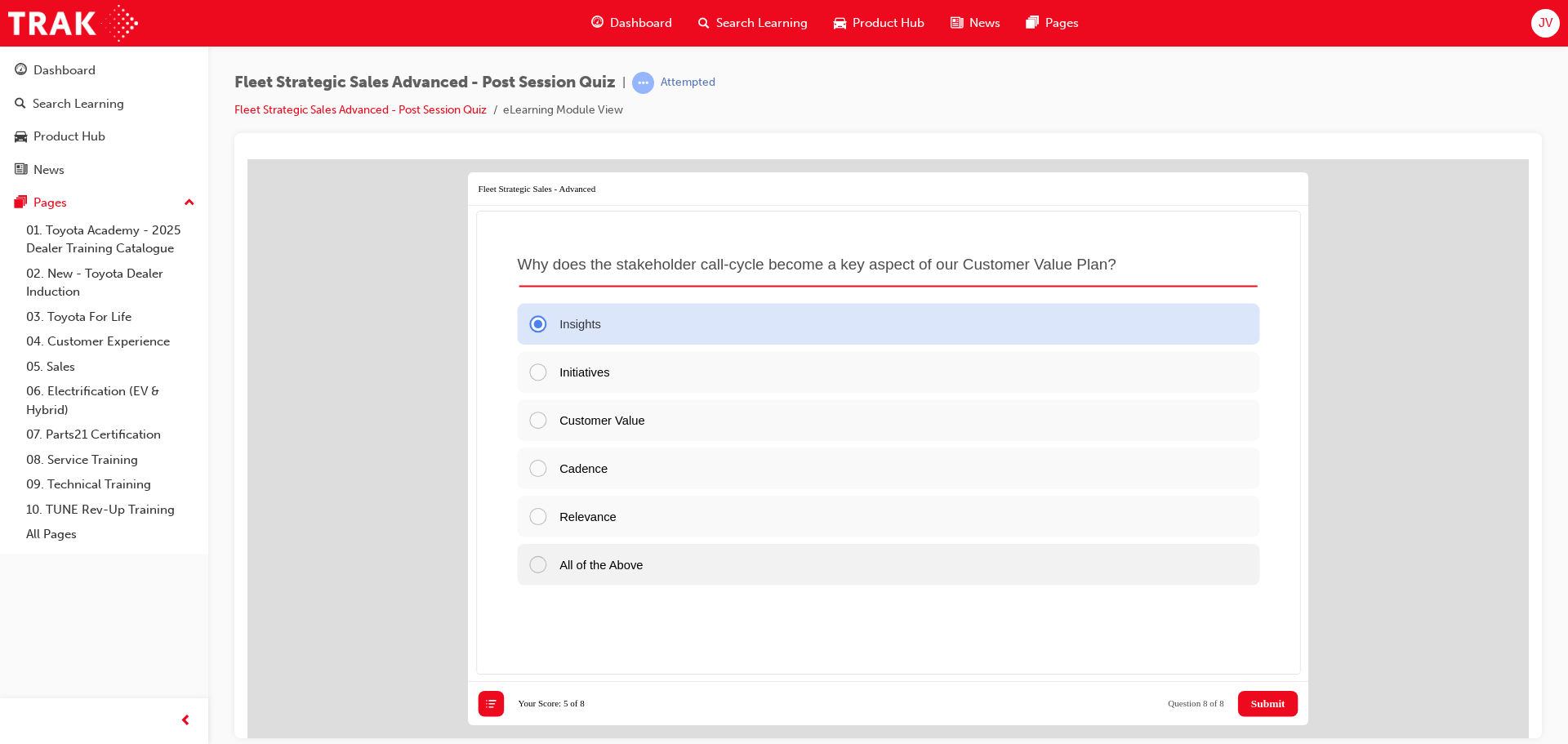
click at [536, 559] on div at bounding box center [543, 563] width 32 height 20
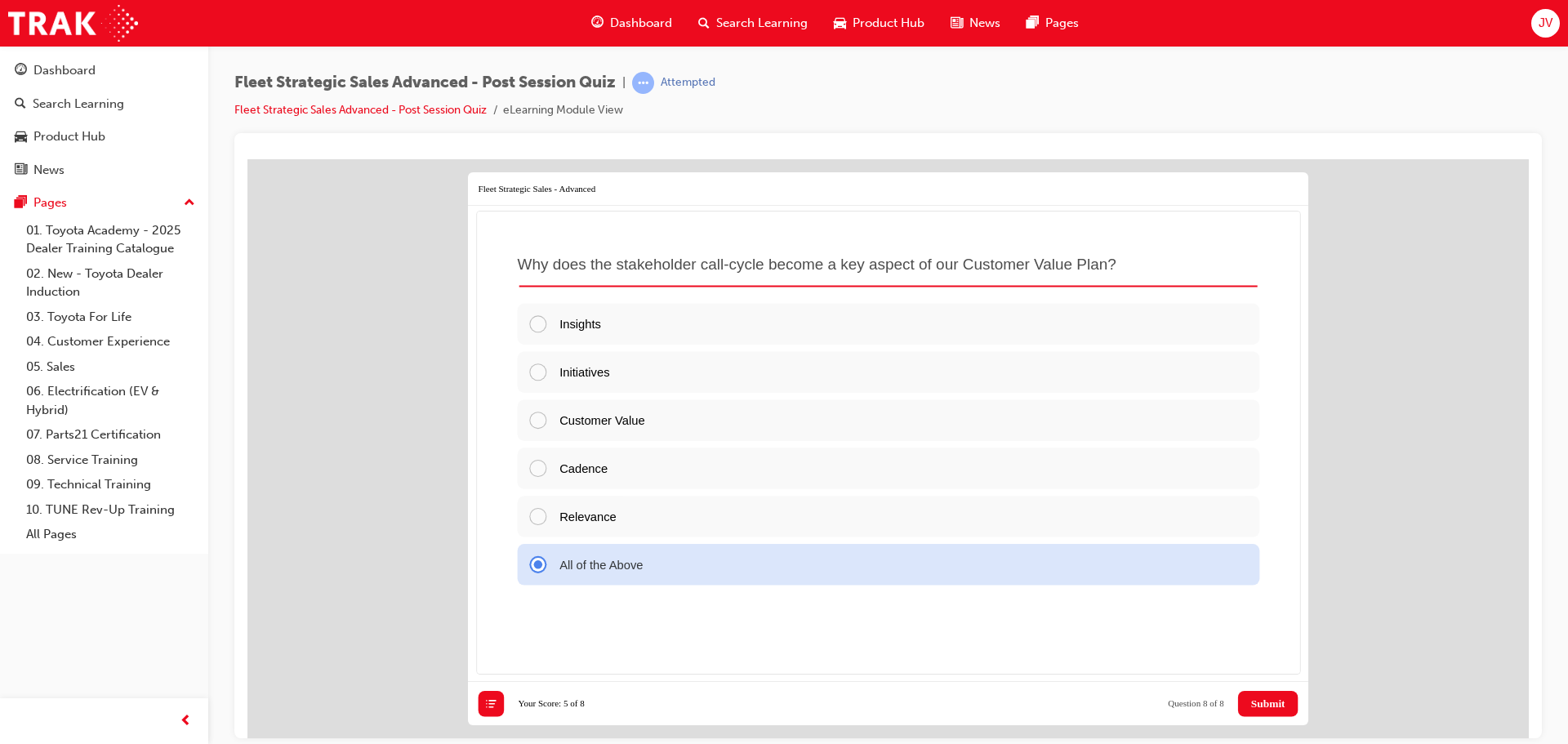
click at [1267, 700] on span "Submit" at bounding box center [1267, 703] width 34 height 13
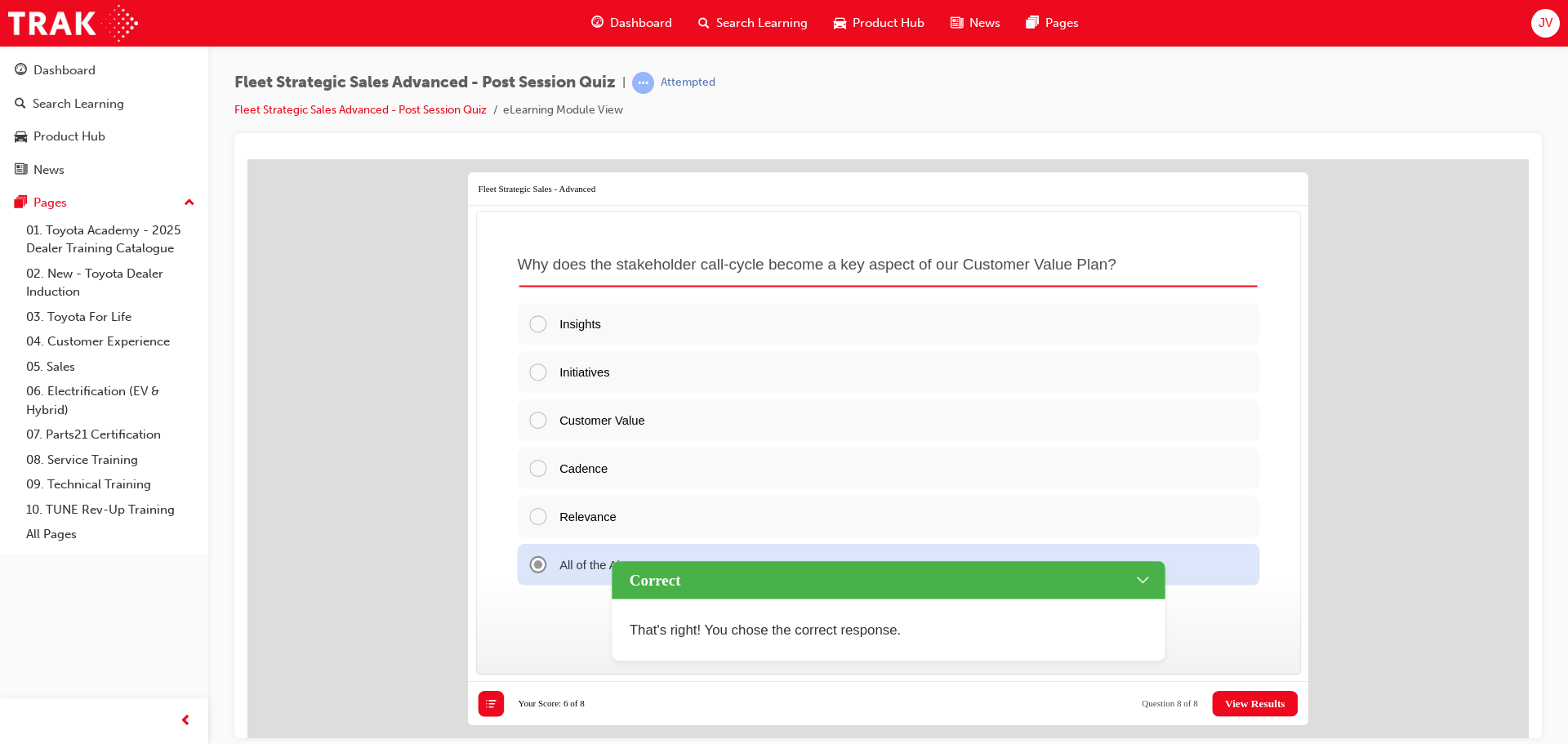
click at [1225, 701] on span "View Results" at bounding box center [1255, 703] width 61 height 13
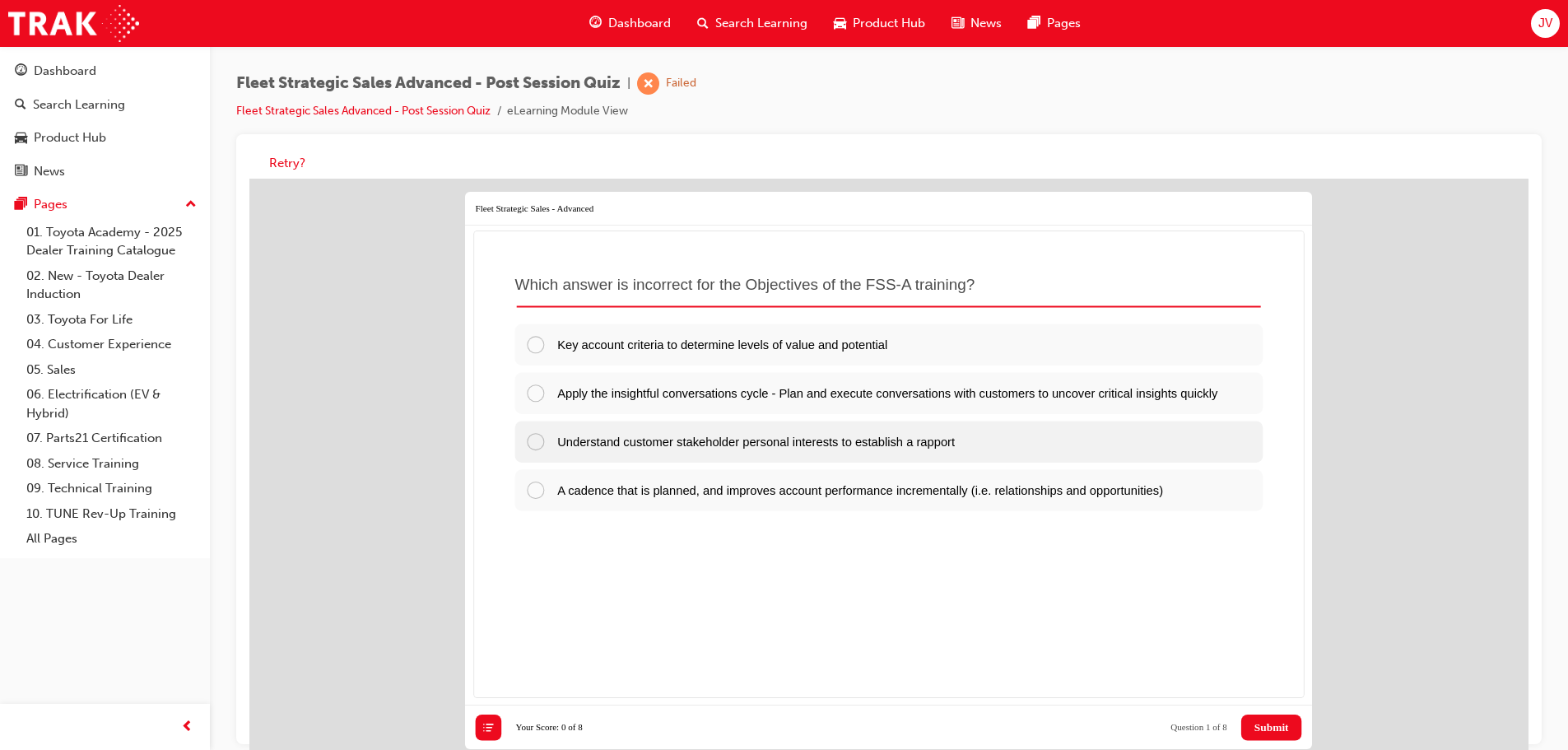
click at [534, 452] on div at bounding box center [541, 442] width 32 height 20
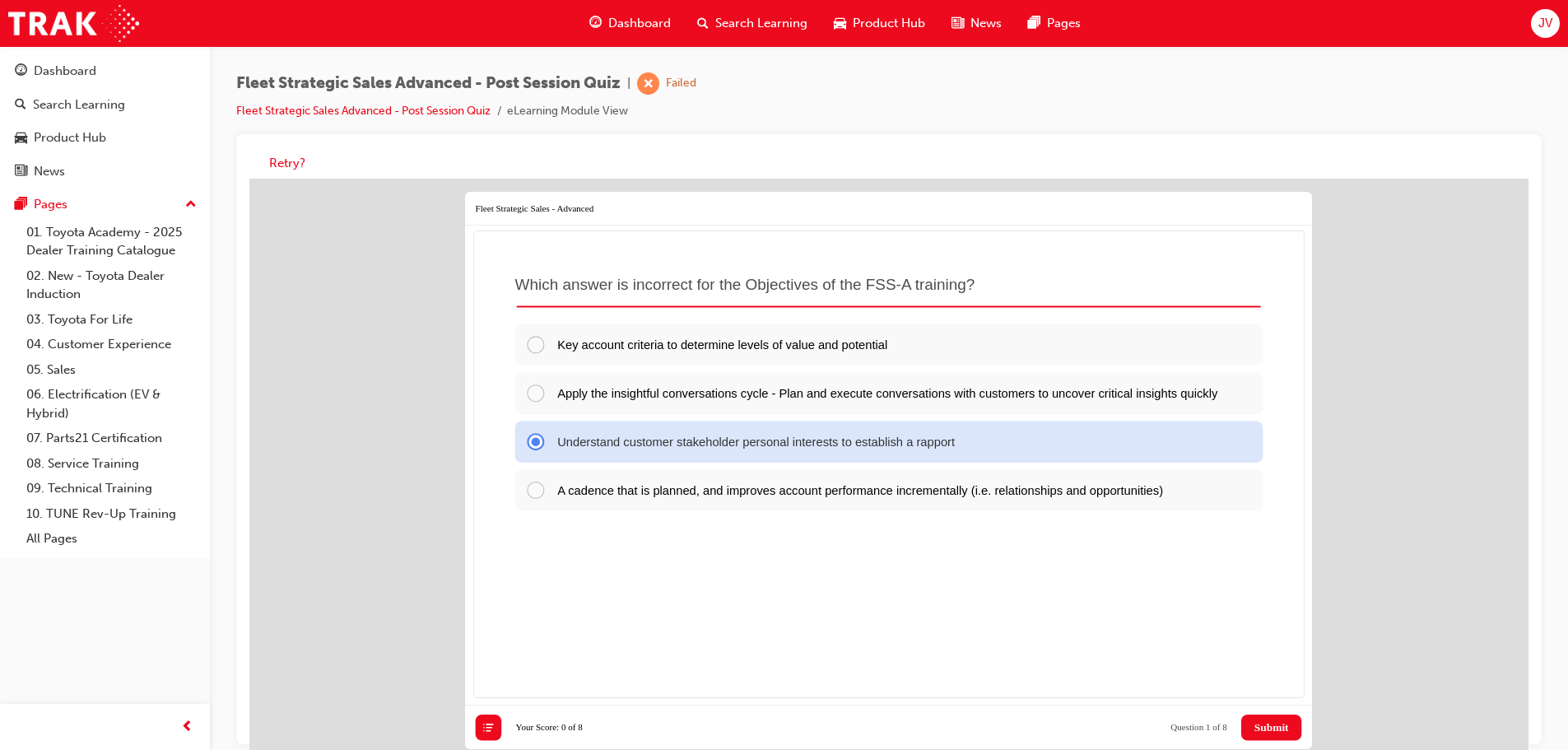
click at [1272, 723] on span "Submit" at bounding box center [1271, 727] width 34 height 13
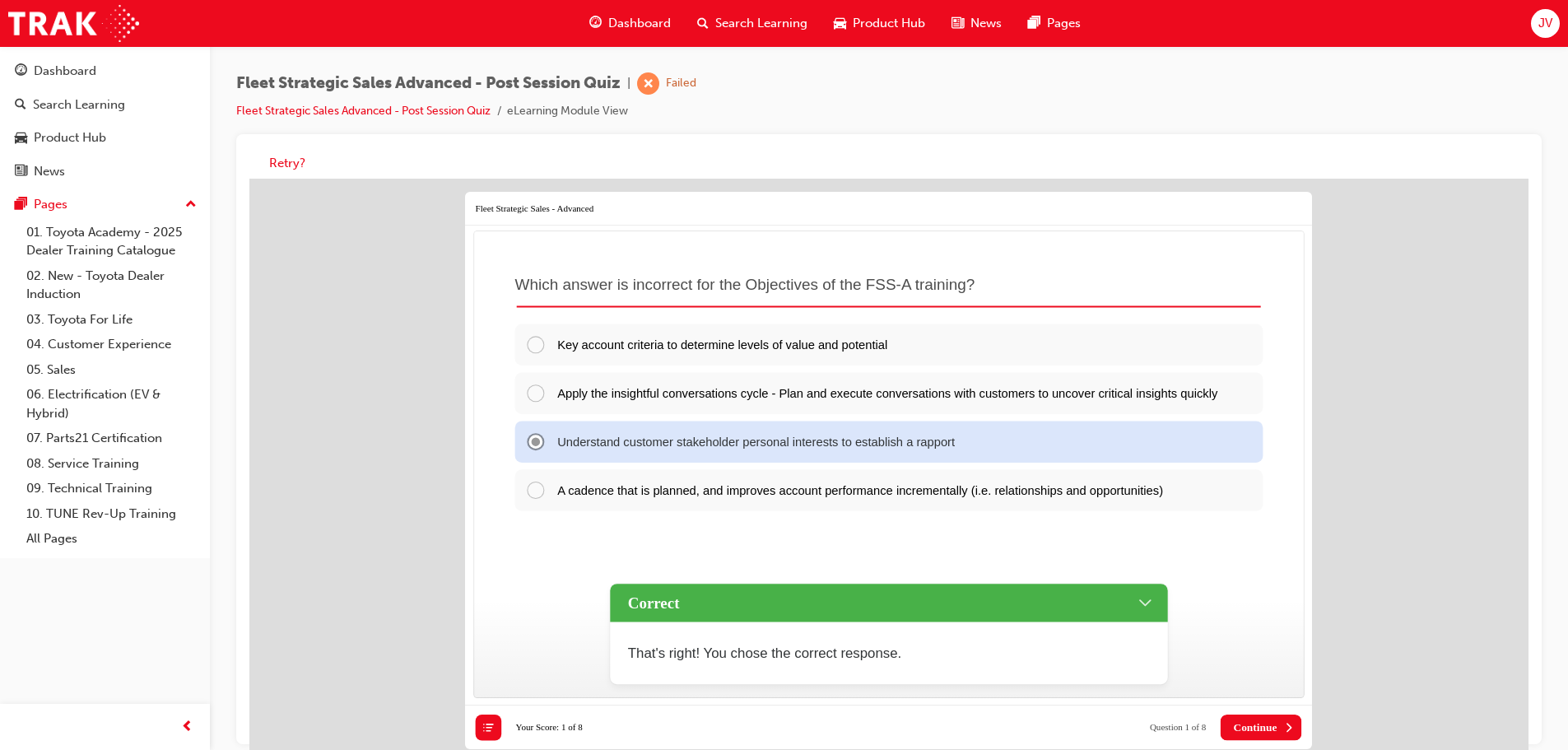
scroll to position [13, 0]
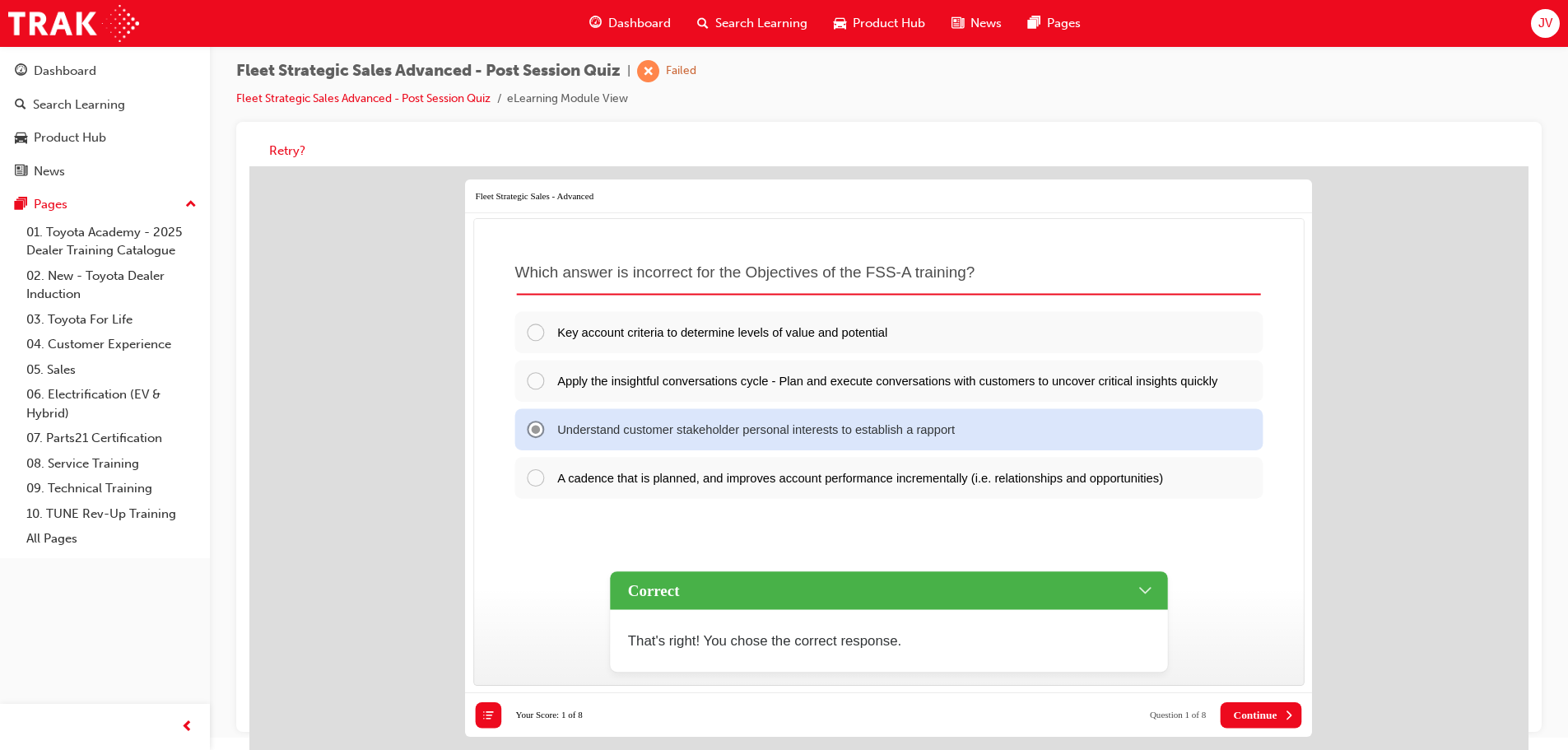
click at [1233, 716] on span "Continue" at bounding box center [1255, 716] width 44 height 13
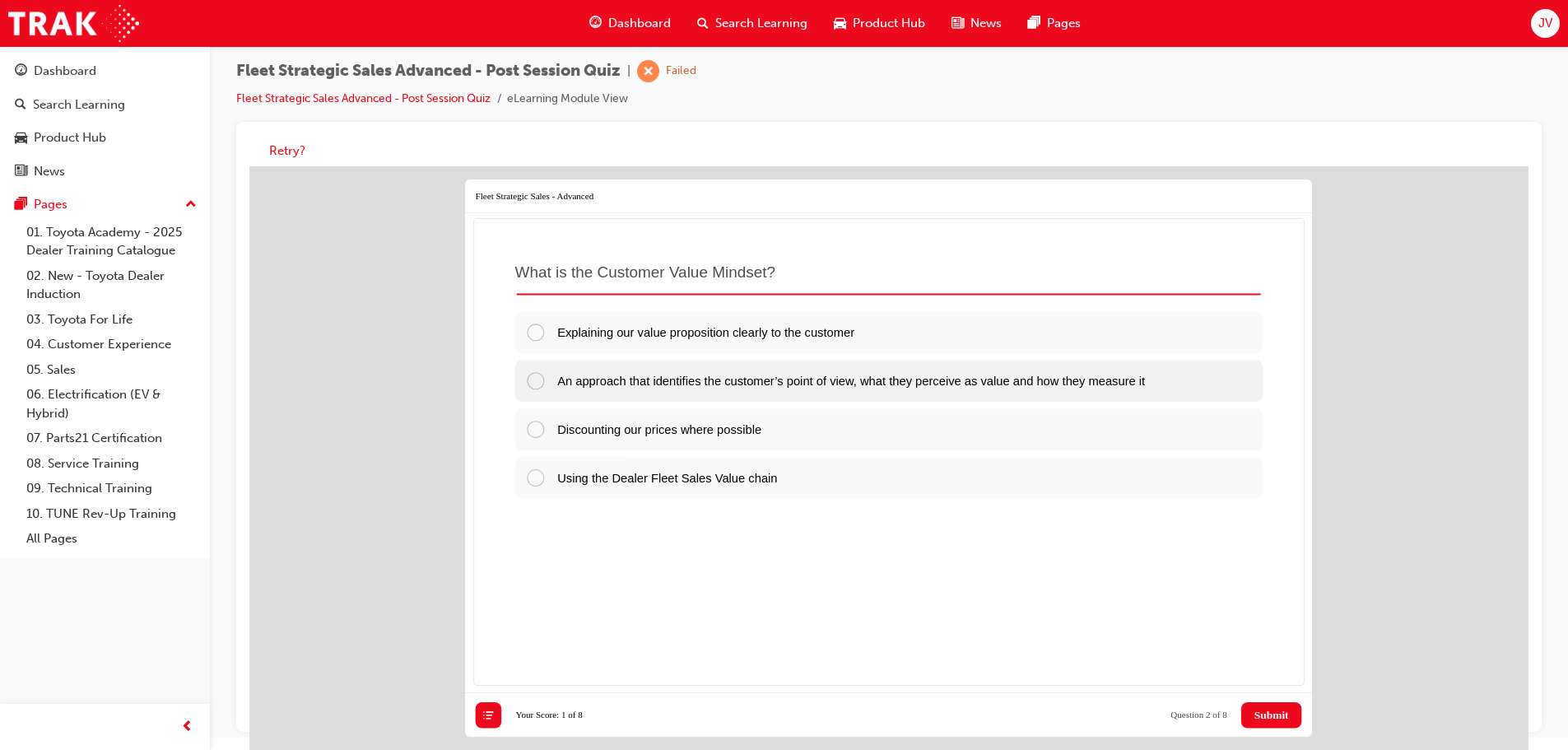
click at [536, 380] on div at bounding box center [541, 380] width 32 height 20
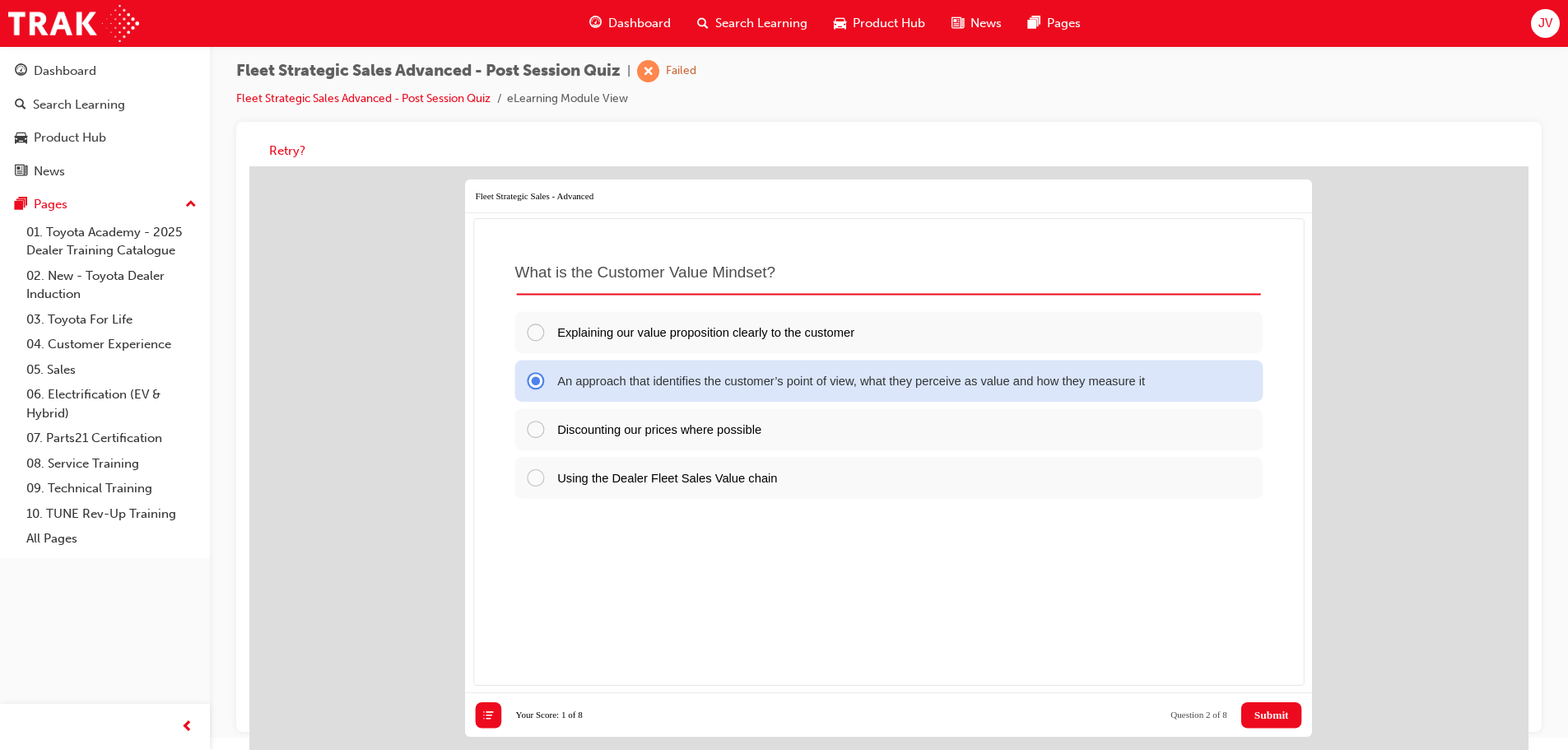
click at [1282, 709] on span "Submit" at bounding box center [1271, 716] width 34 height 13
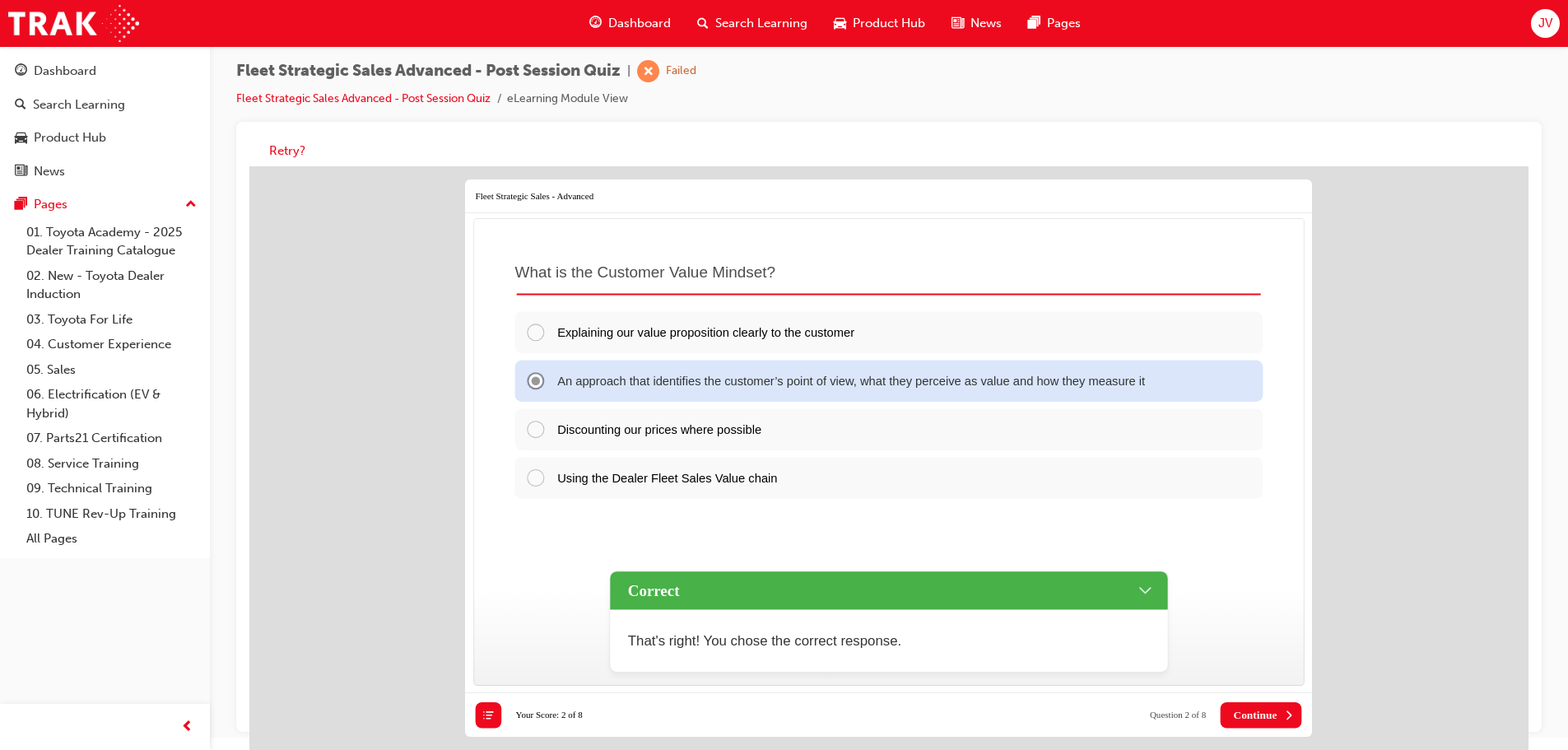
click at [1250, 716] on span "Continue" at bounding box center [1255, 716] width 44 height 13
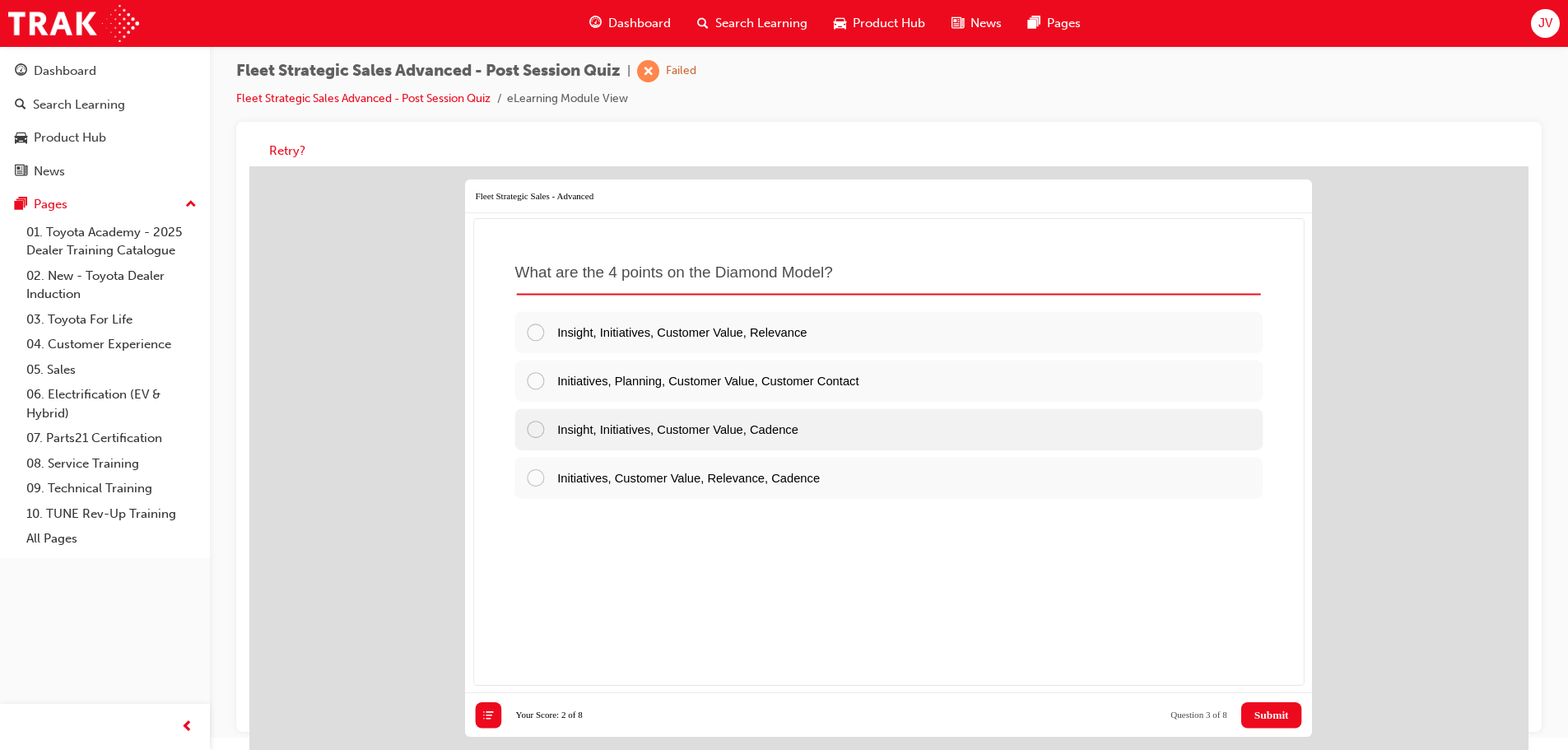
click at [536, 432] on div at bounding box center [541, 429] width 32 height 20
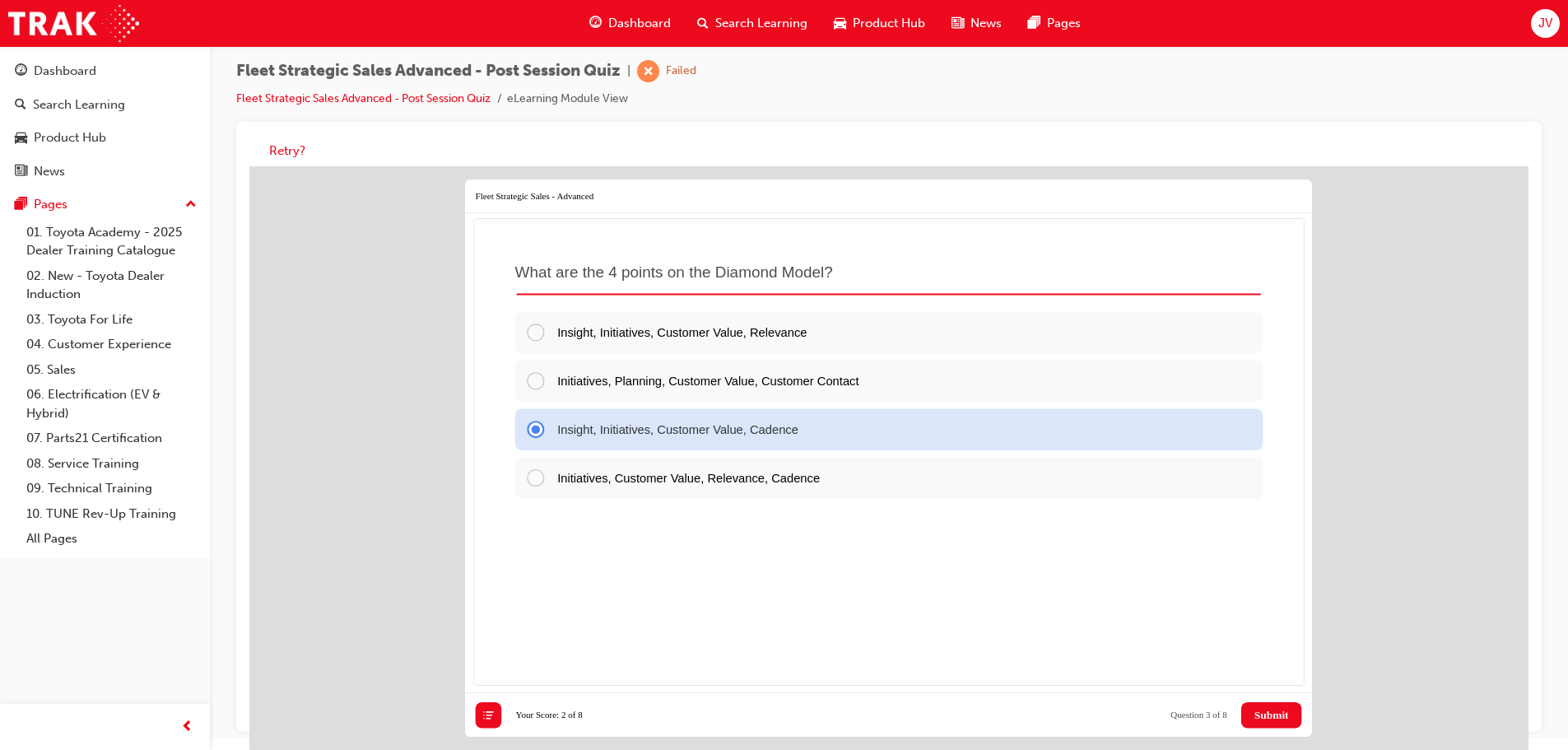
click at [1277, 711] on span "Submit" at bounding box center [1271, 716] width 34 height 13
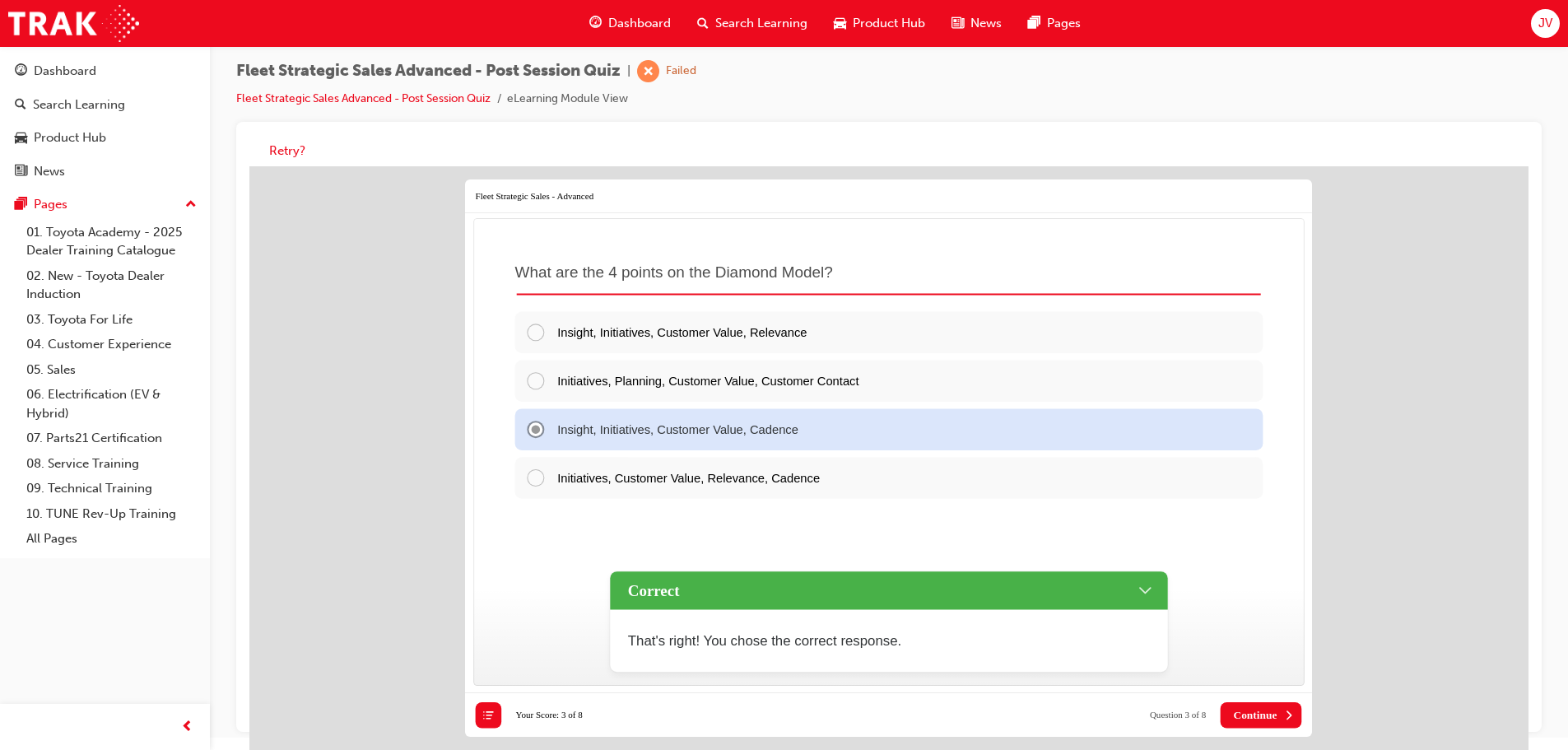
click at [1269, 715] on span "Continue" at bounding box center [1255, 716] width 44 height 13
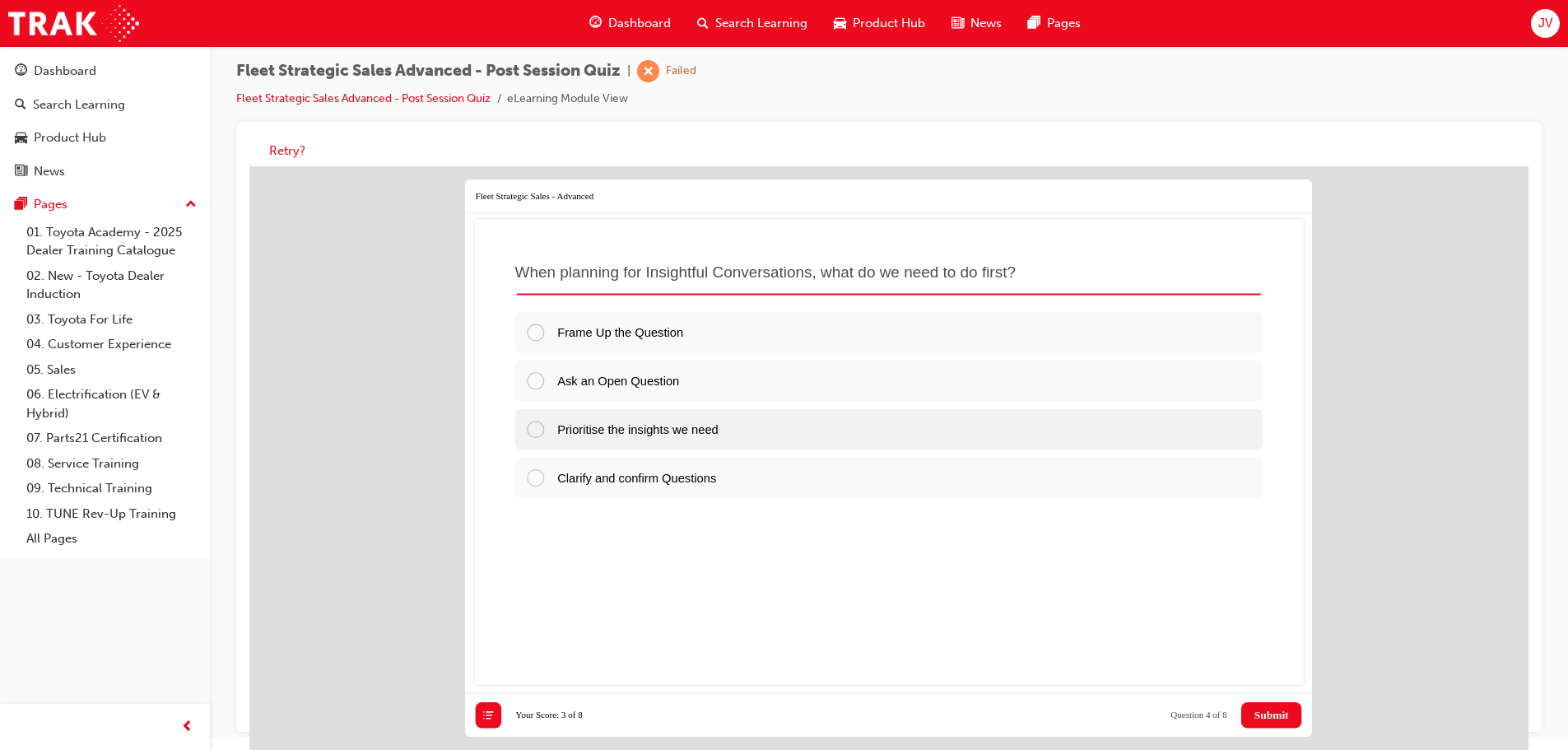
click at [534, 435] on div at bounding box center [541, 429] width 32 height 20
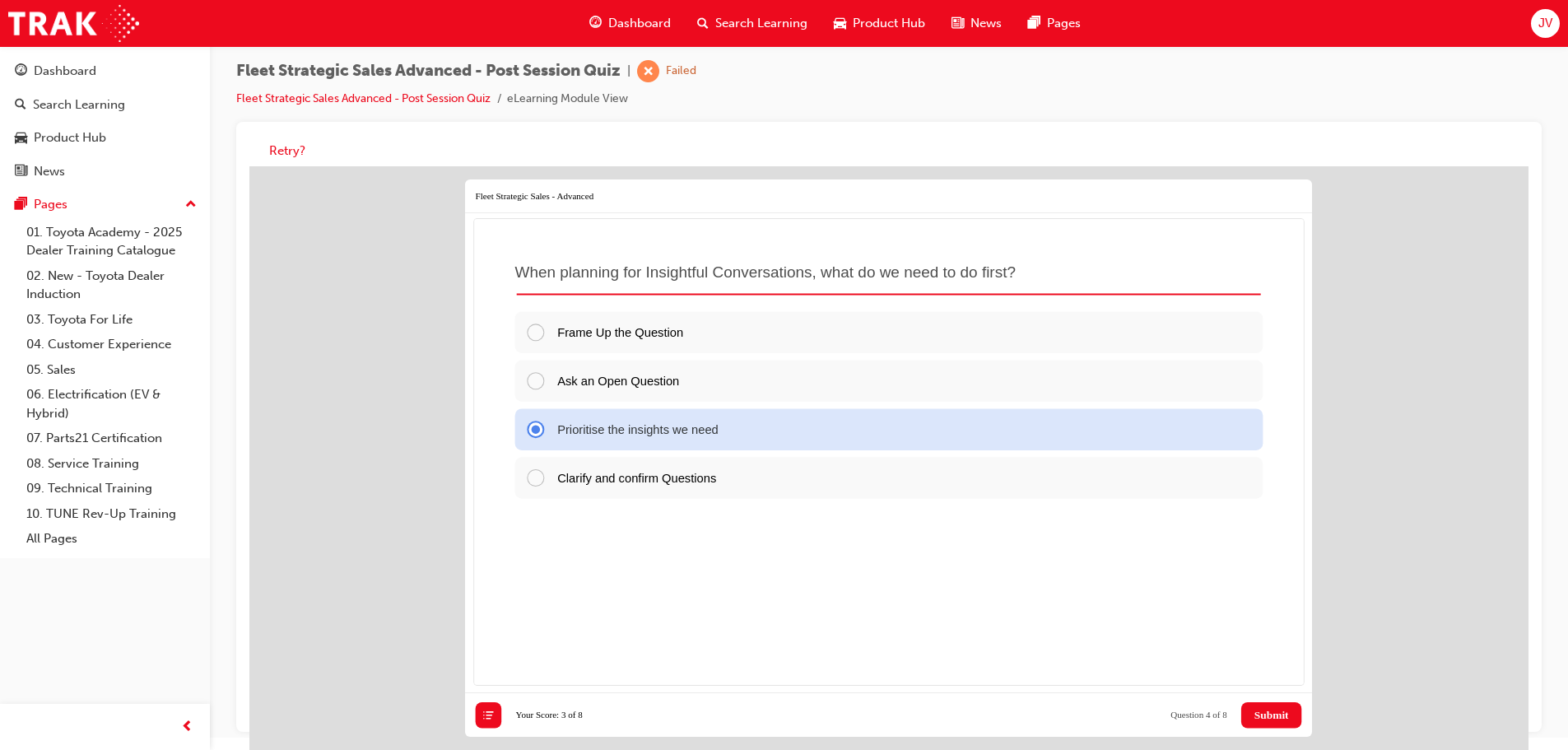
click at [1283, 715] on span "Submit" at bounding box center [1271, 716] width 34 height 13
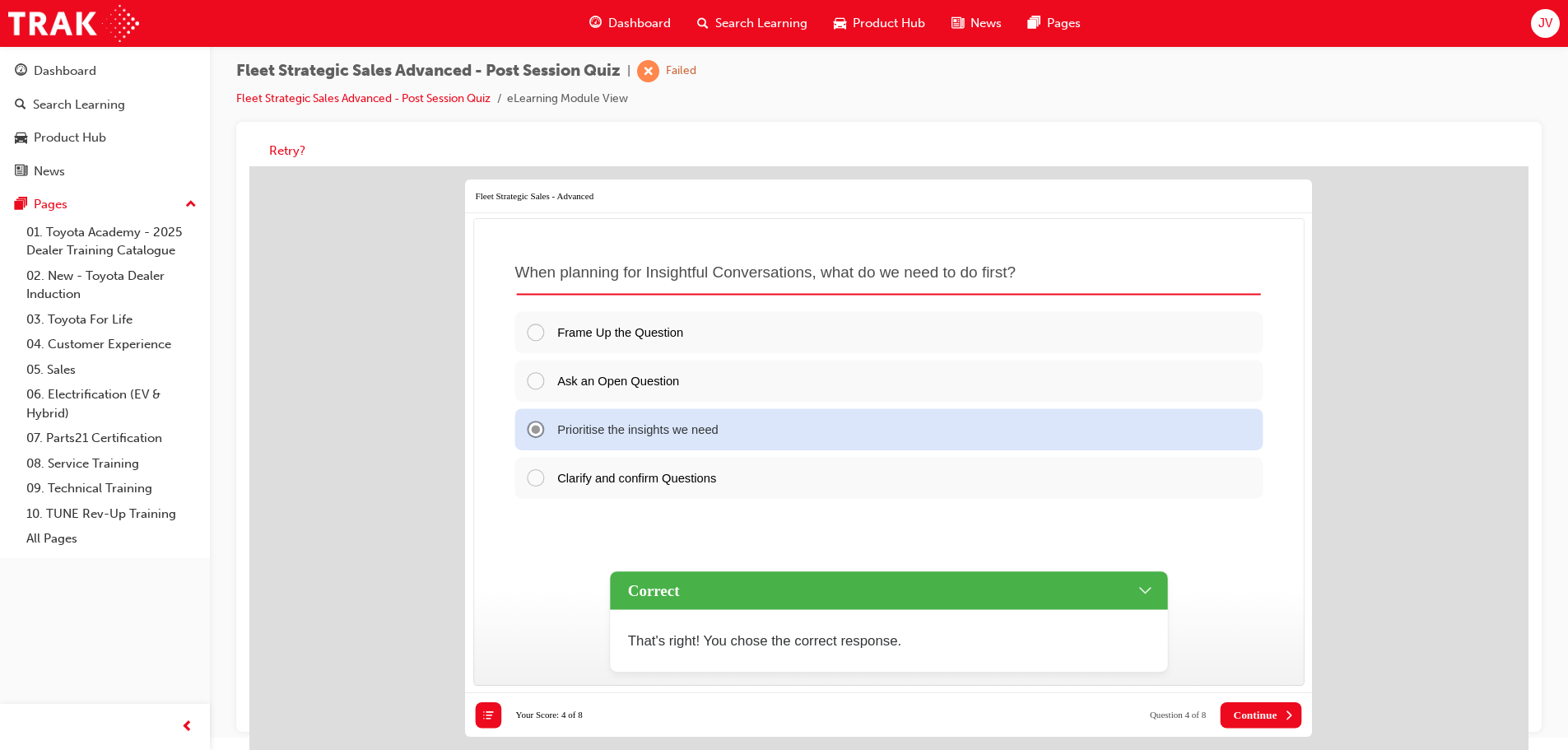
click at [1277, 712] on button "Continue" at bounding box center [1261, 715] width 81 height 26
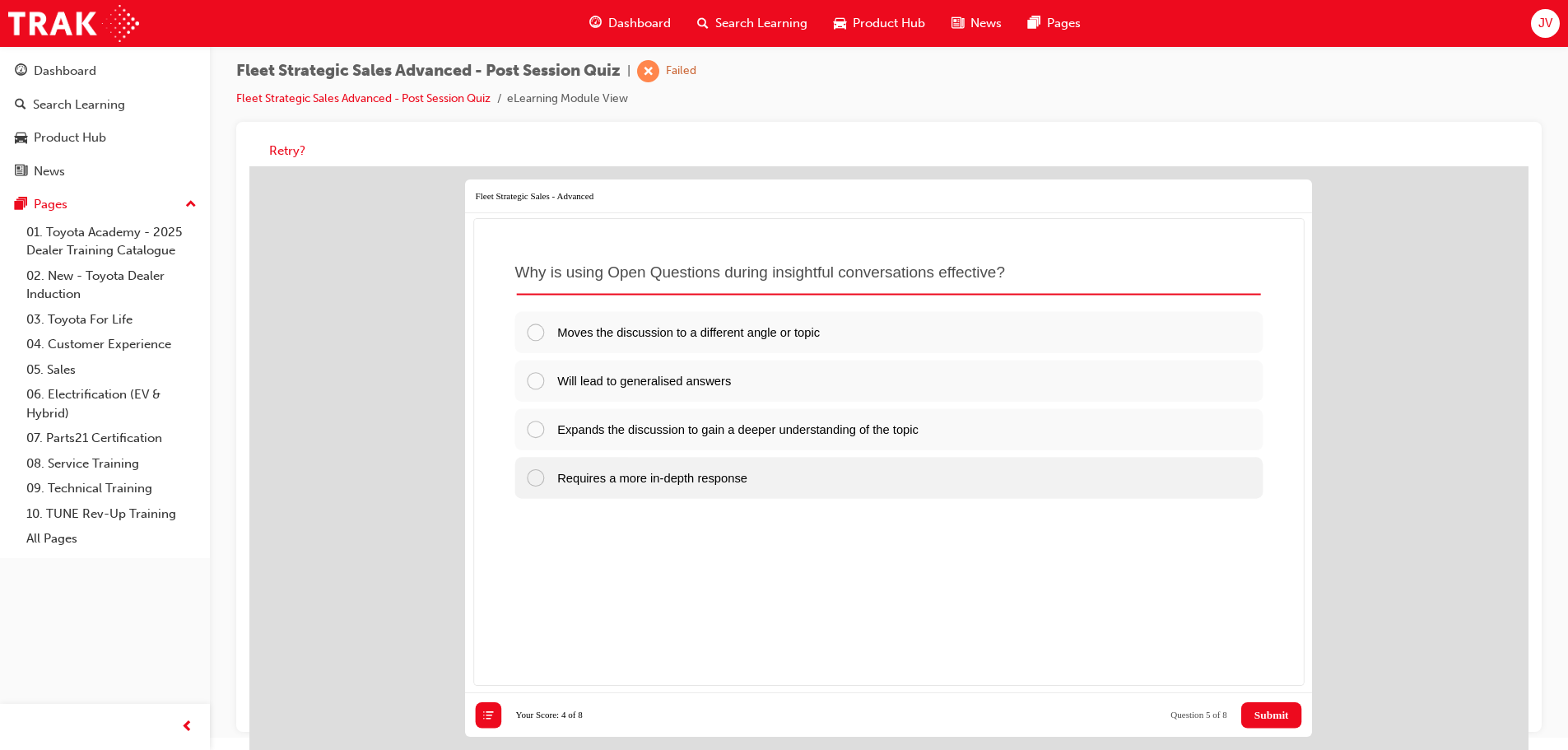
click at [539, 480] on div at bounding box center [541, 478] width 32 height 20
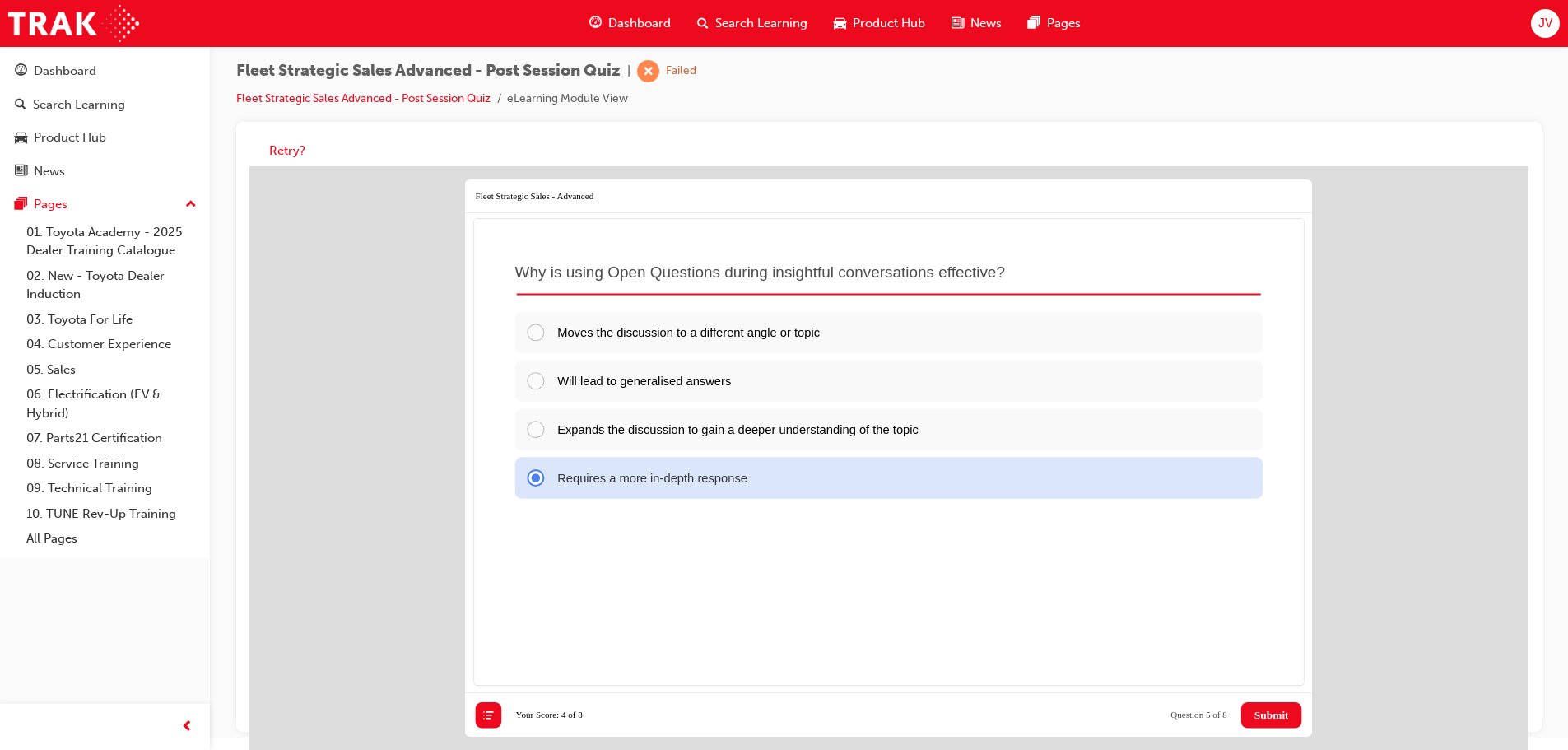
click at [1277, 710] on span "Submit" at bounding box center [1271, 716] width 34 height 13
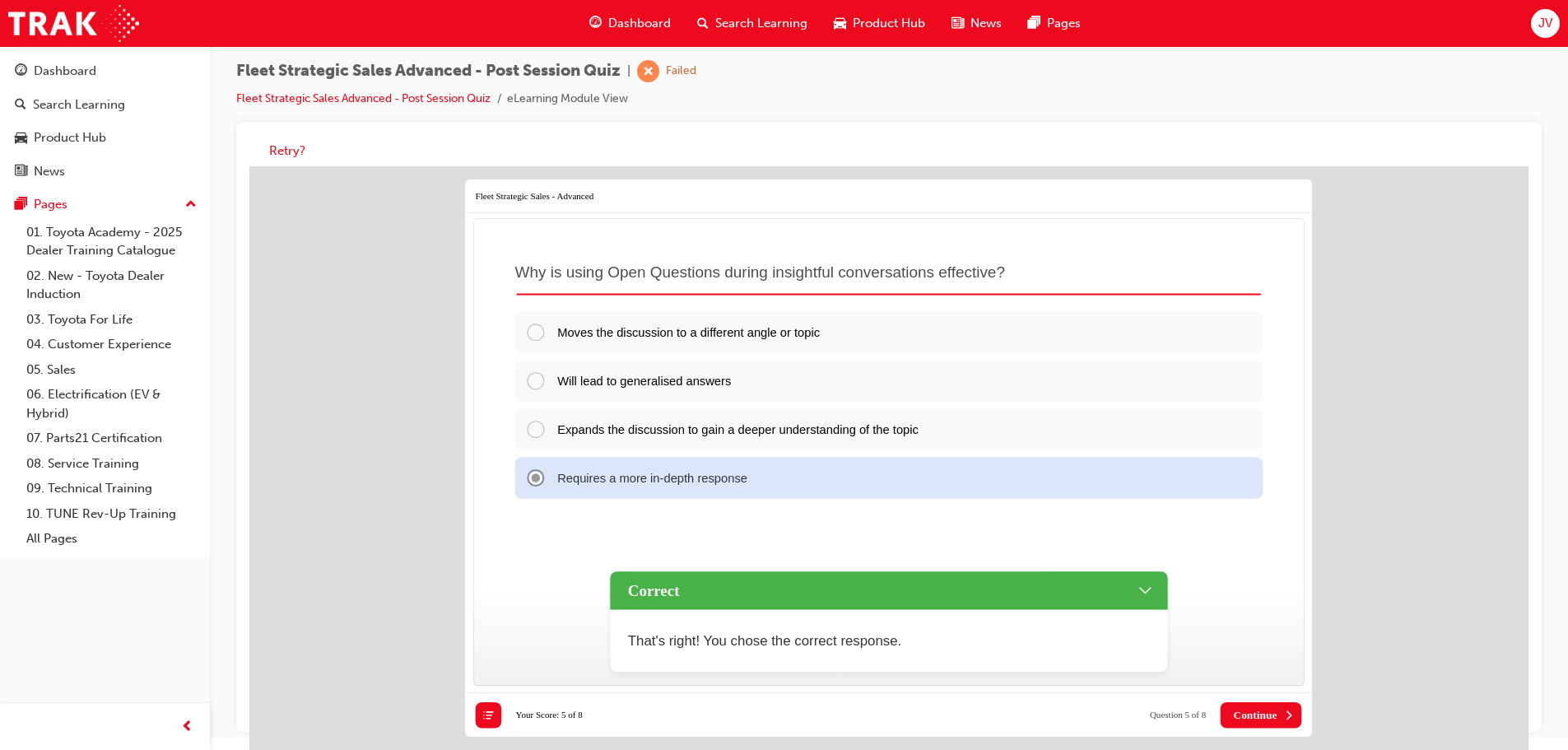
click at [1226, 711] on button "Continue" at bounding box center [1261, 715] width 81 height 26
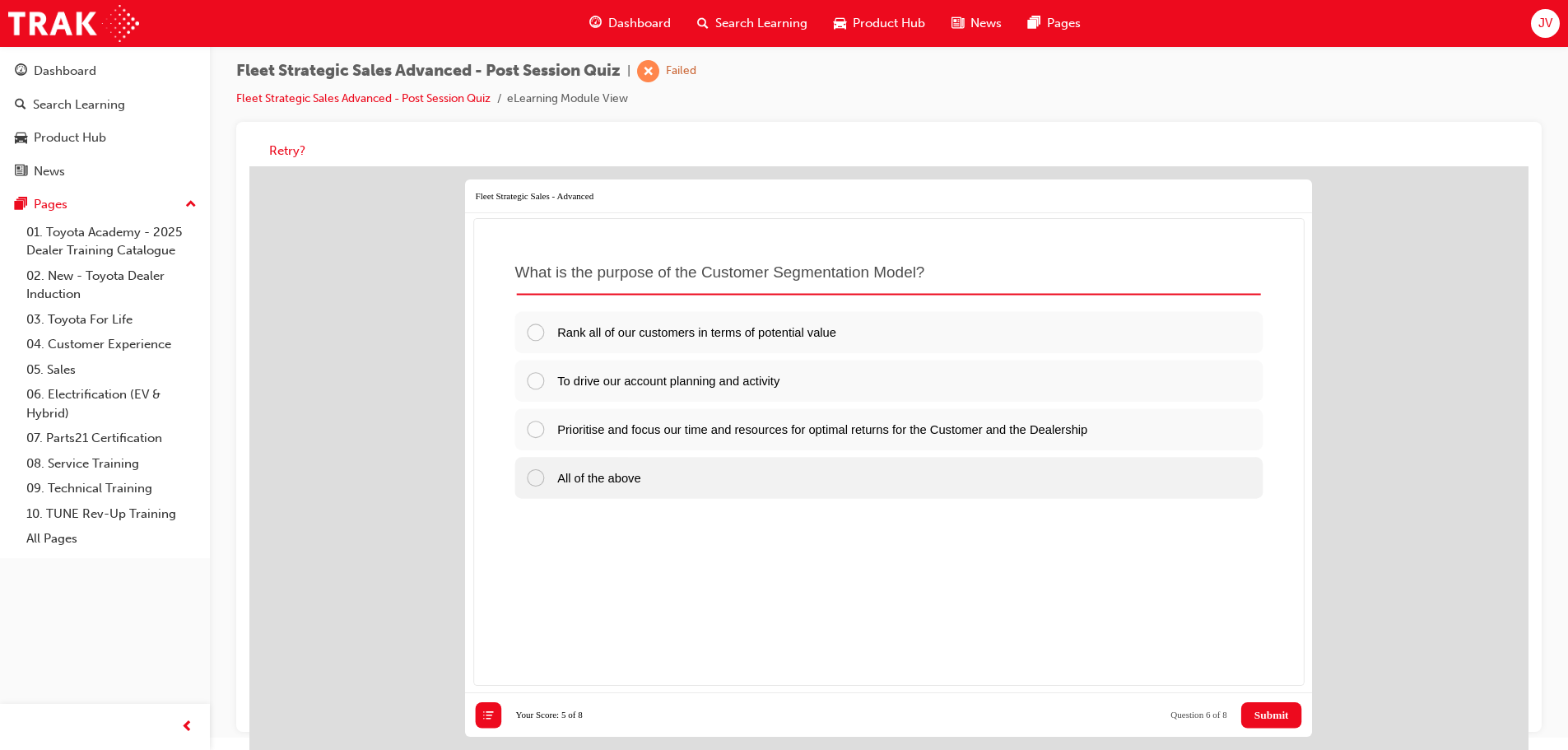
click at [537, 477] on div at bounding box center [541, 478] width 32 height 20
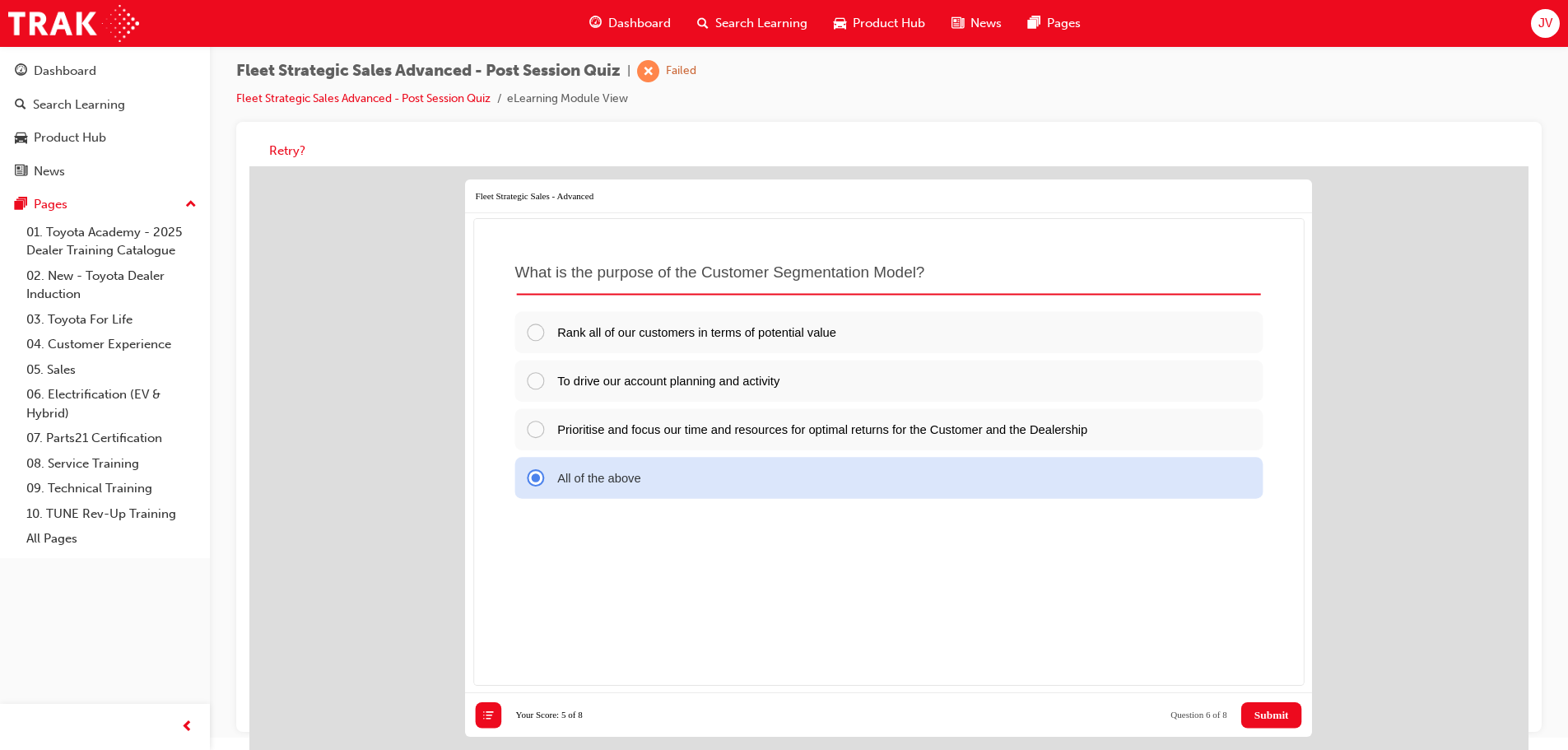
click at [1268, 713] on span "Submit" at bounding box center [1271, 716] width 34 height 13
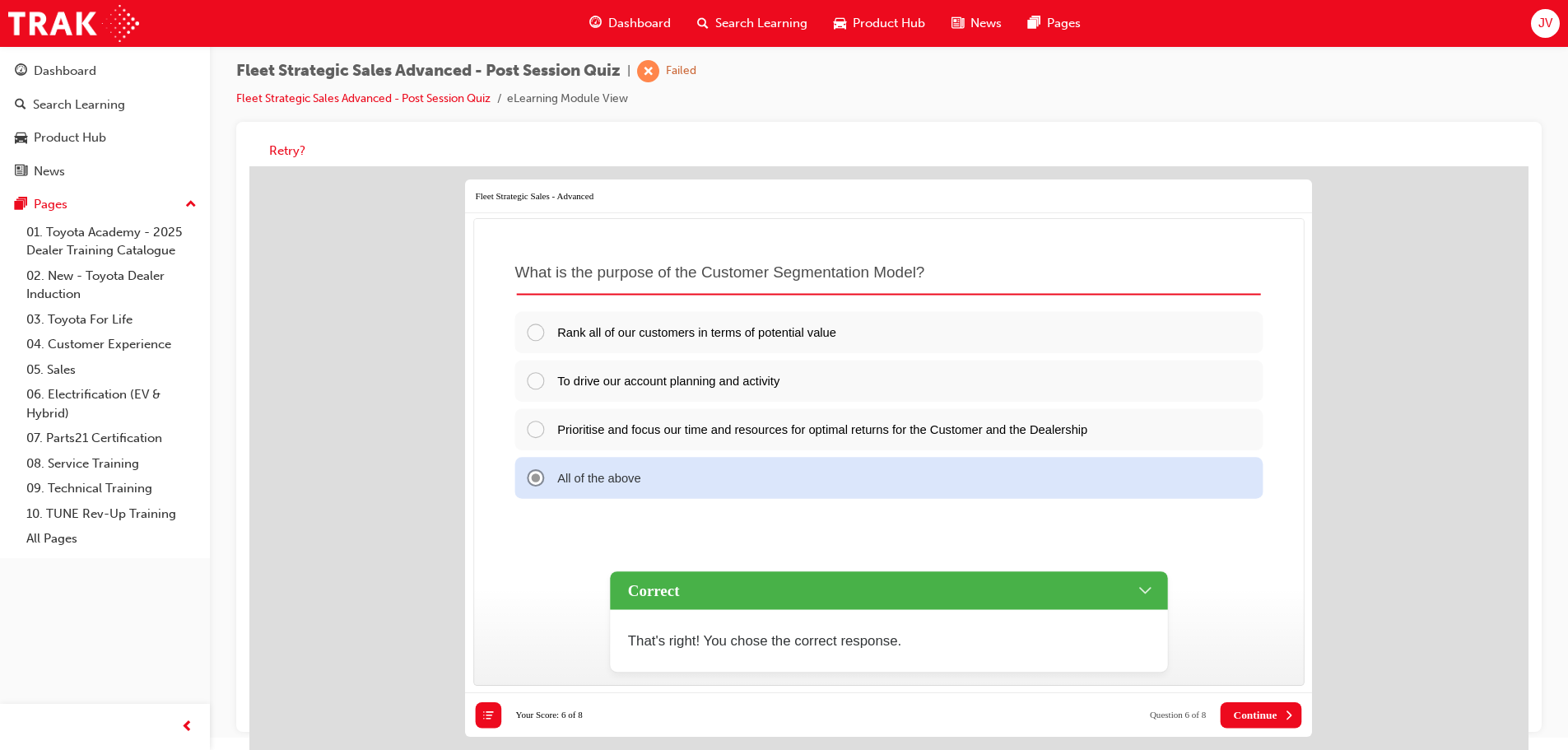
click at [1256, 714] on span "Continue" at bounding box center [1255, 716] width 44 height 13
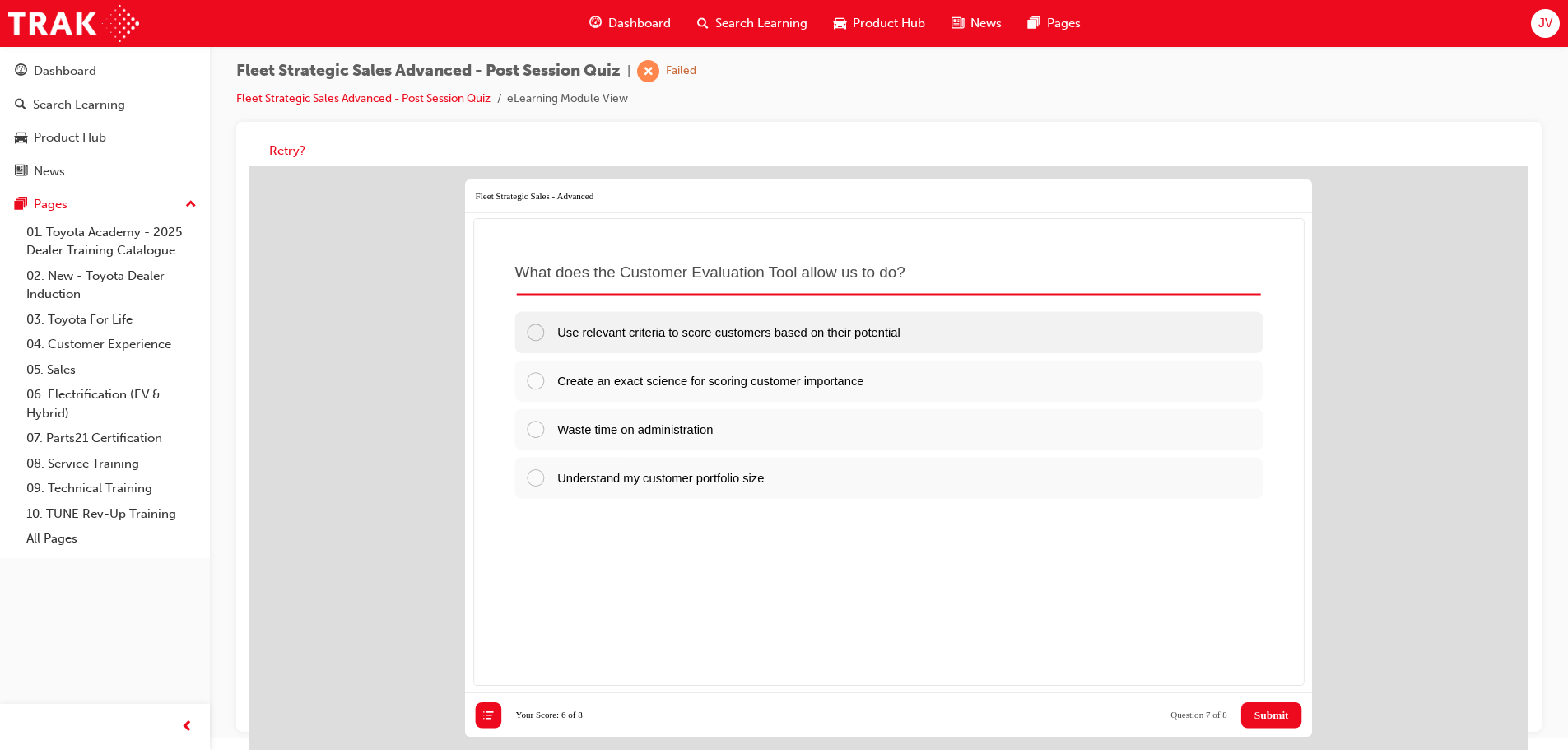
click at [531, 336] on div at bounding box center [541, 333] width 32 height 20
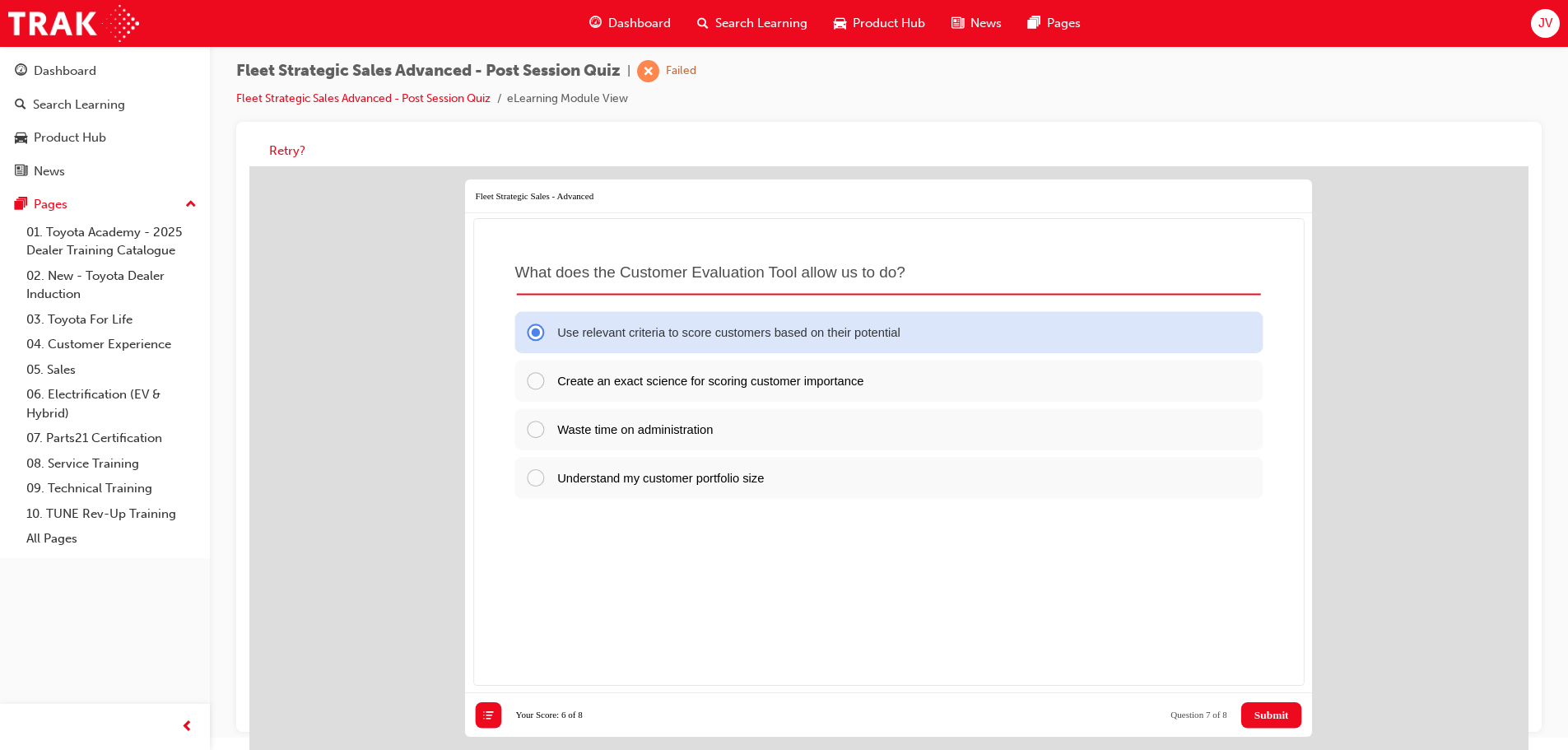
click at [1274, 713] on span "Submit" at bounding box center [1271, 716] width 34 height 13
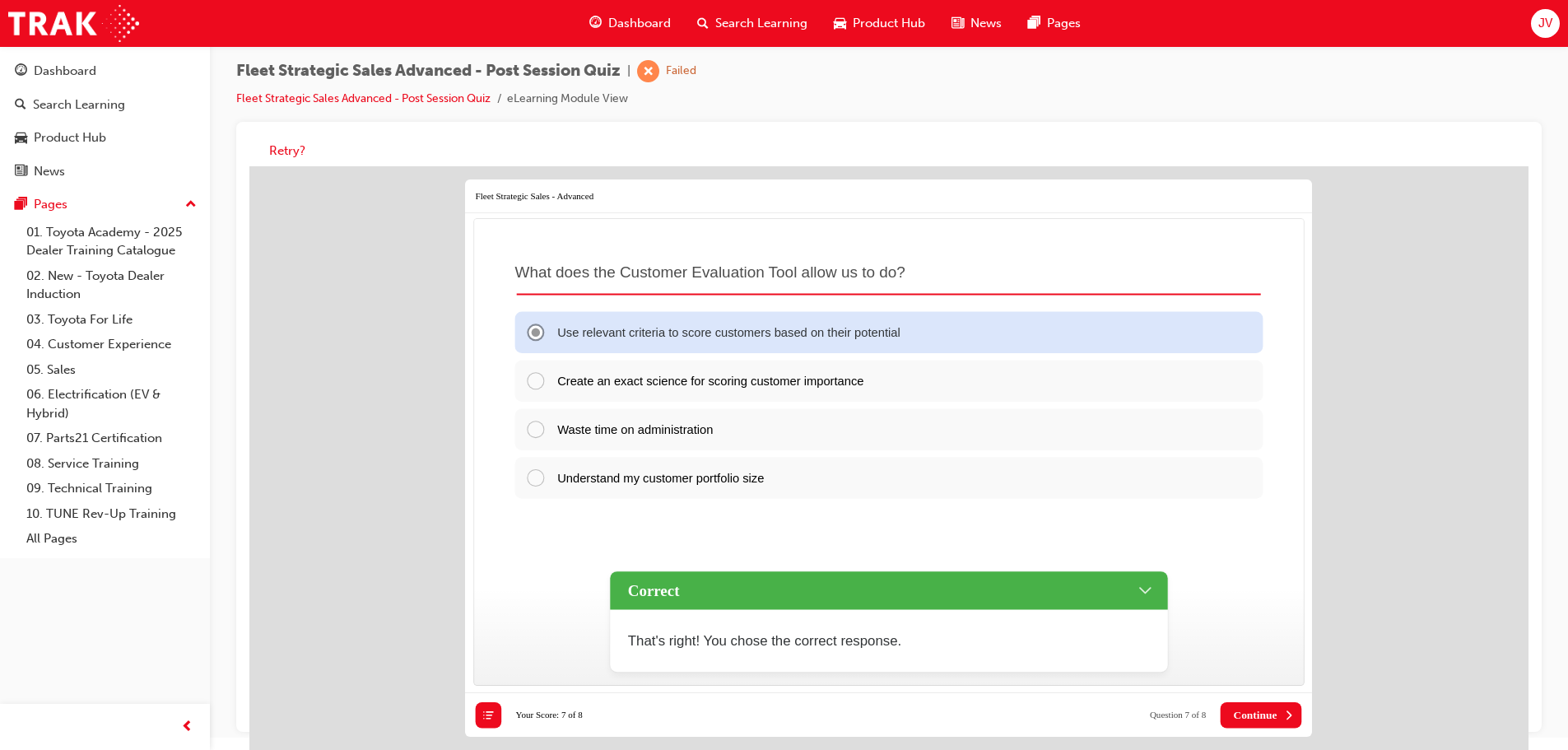
click at [1274, 713] on span "Continue" at bounding box center [1255, 716] width 44 height 13
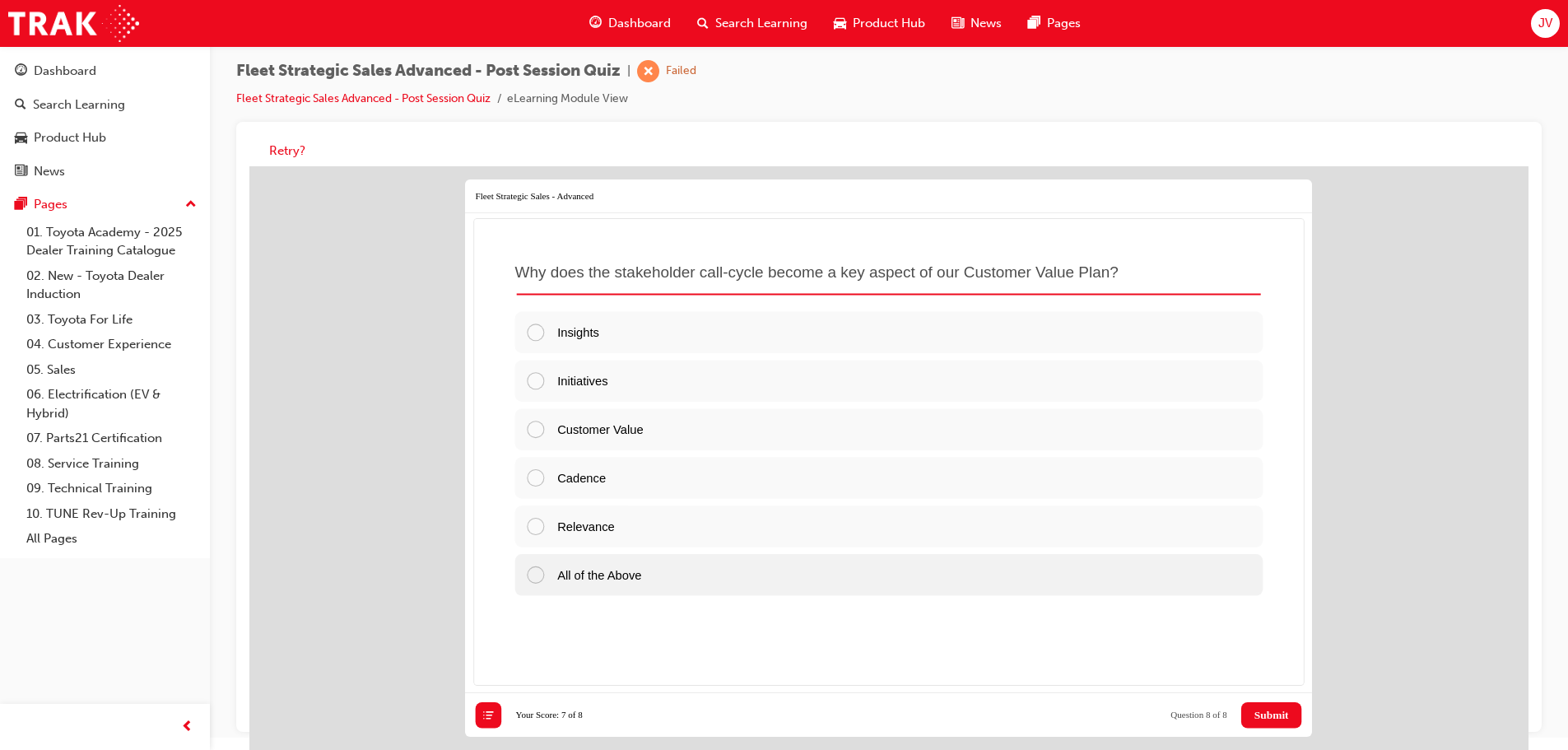
click at [543, 575] on div at bounding box center [541, 574] width 32 height 20
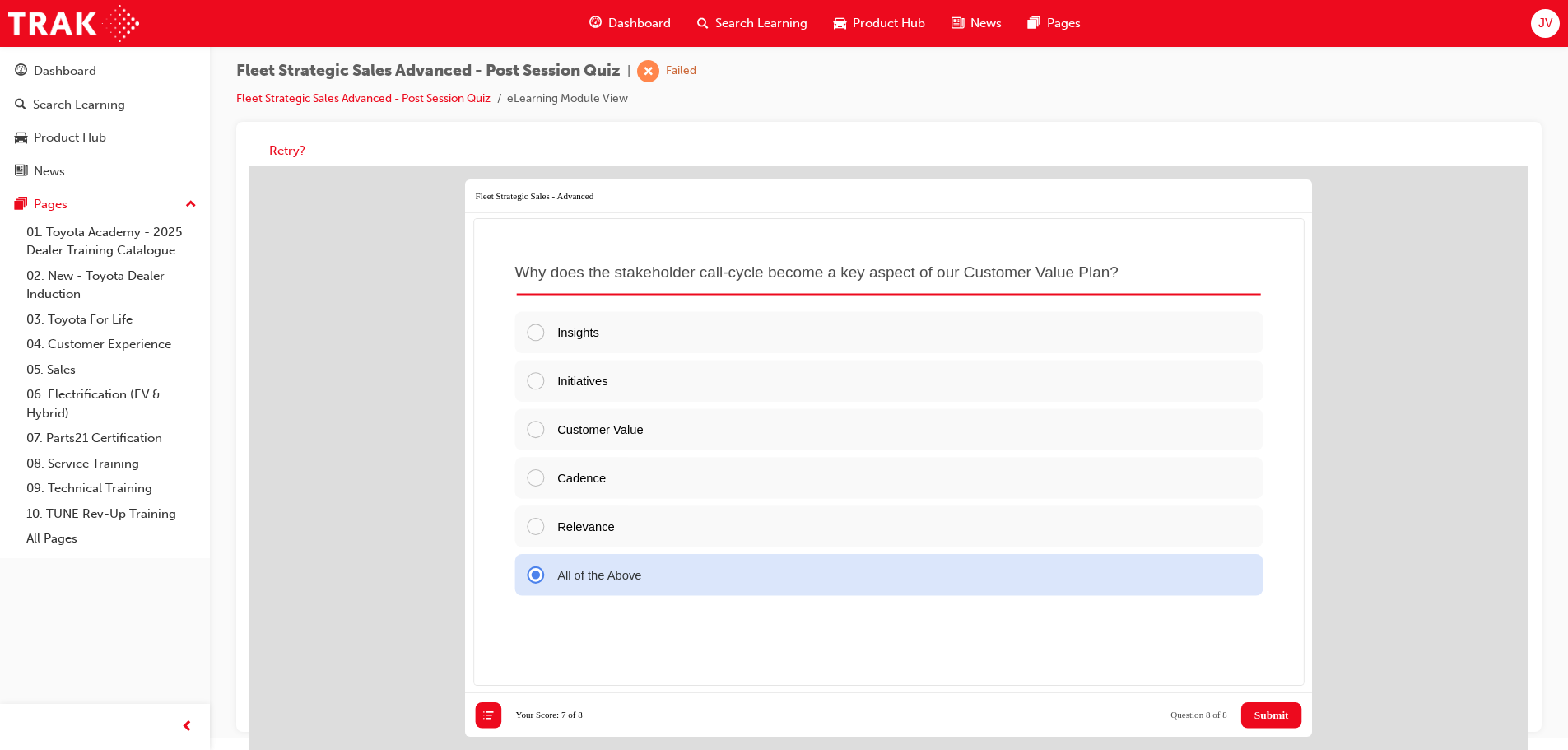
click at [1259, 703] on button "Submit" at bounding box center [1272, 715] width 60 height 26
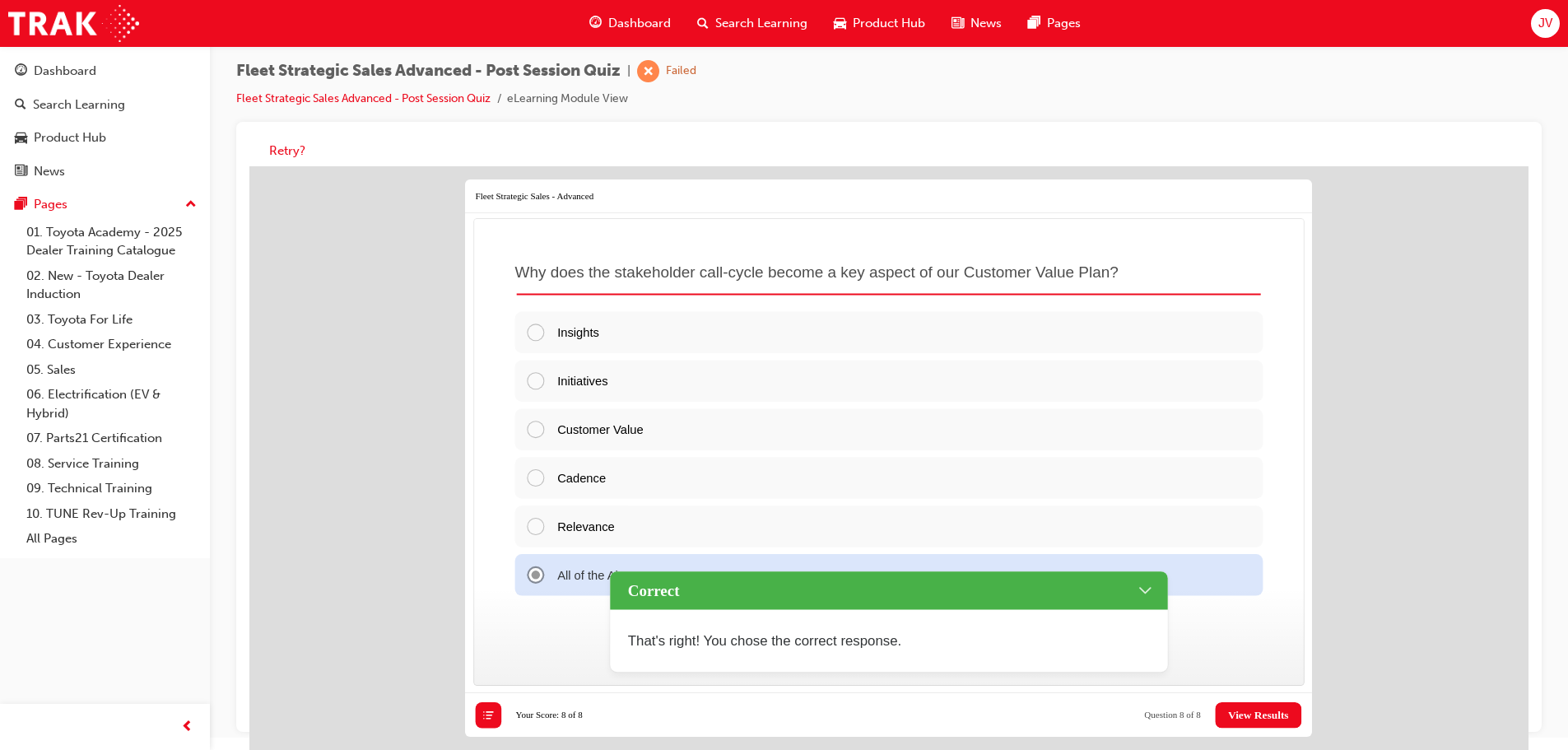
click at [1269, 724] on button "View Results" at bounding box center [1257, 715] width 87 height 26
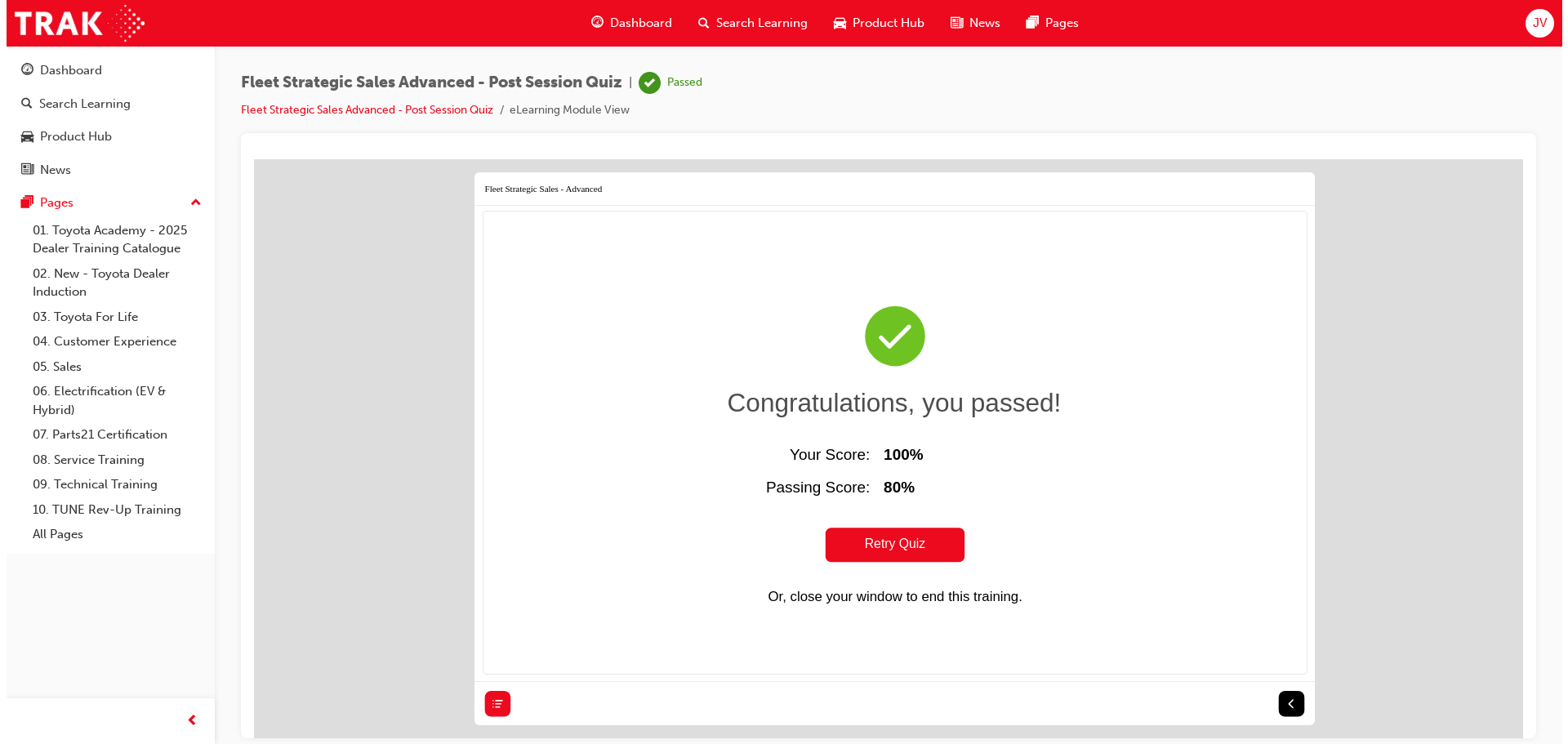
scroll to position [0, 0]
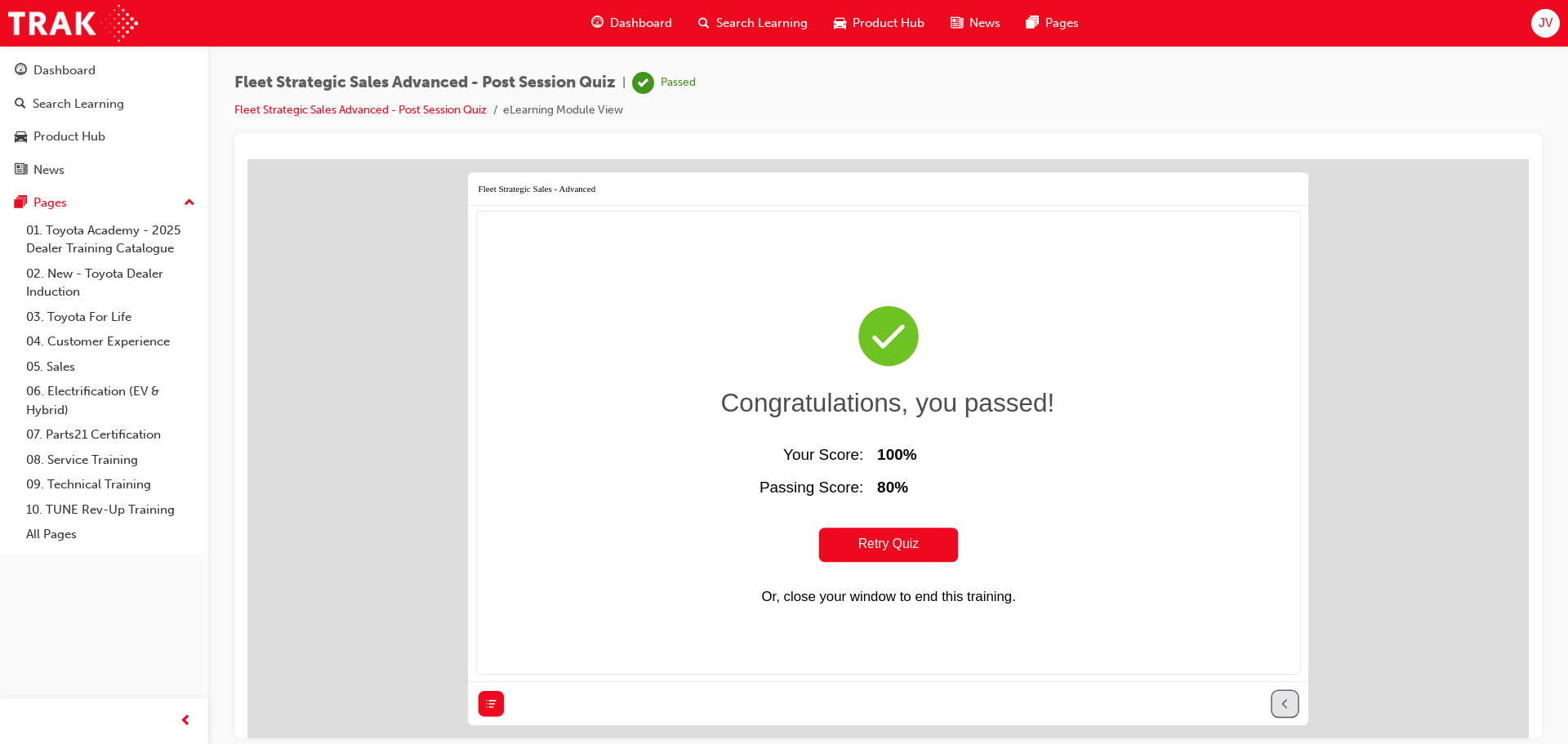
click at [1285, 699] on icon at bounding box center [1284, 702] width 4 height 7
